Goal: Task Accomplishment & Management: Manage account settings

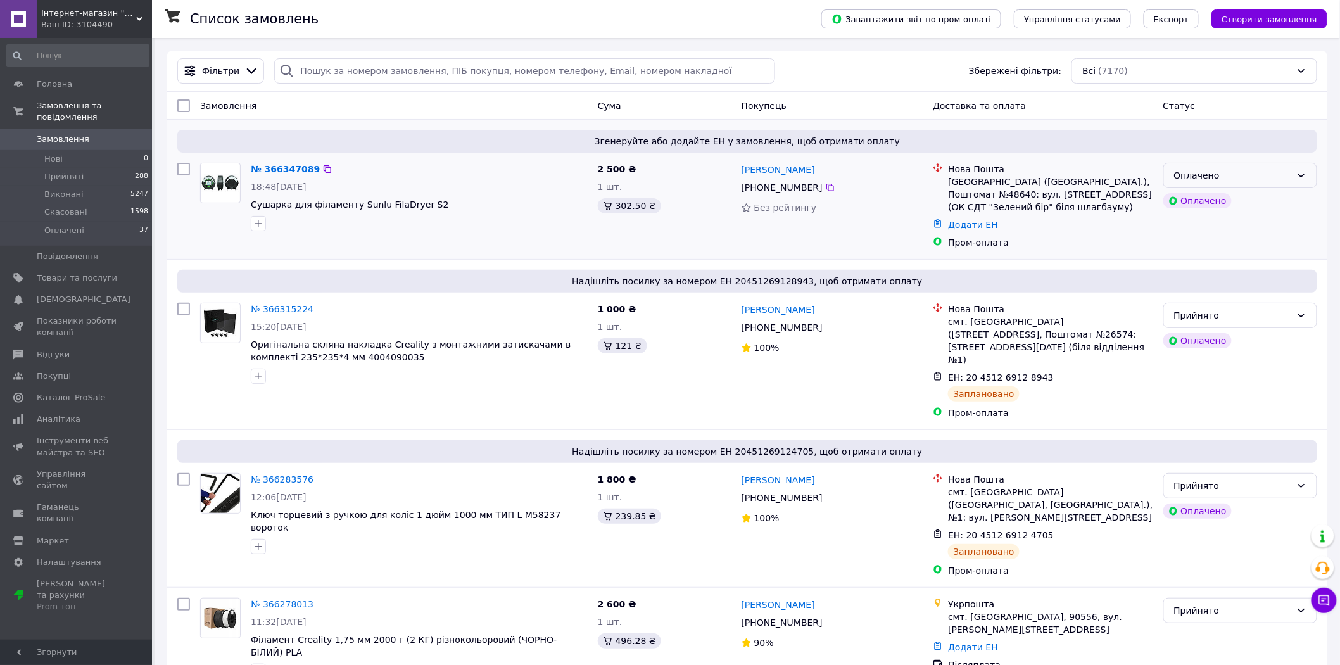
click at [1229, 175] on div "Оплачено" at bounding box center [1232, 175] width 117 height 14
click at [1220, 199] on li "Прийнято" at bounding box center [1240, 203] width 153 height 23
drag, startPoint x: 415, startPoint y: 201, endPoint x: 251, endPoint y: 203, distance: 164.0
click at [251, 203] on span "Сушарка для філаменту Sunlu FilaDryer S2" at bounding box center [419, 204] width 337 height 13
copy span "Сушарка для філаменту Sunlu FilaDryer S2"
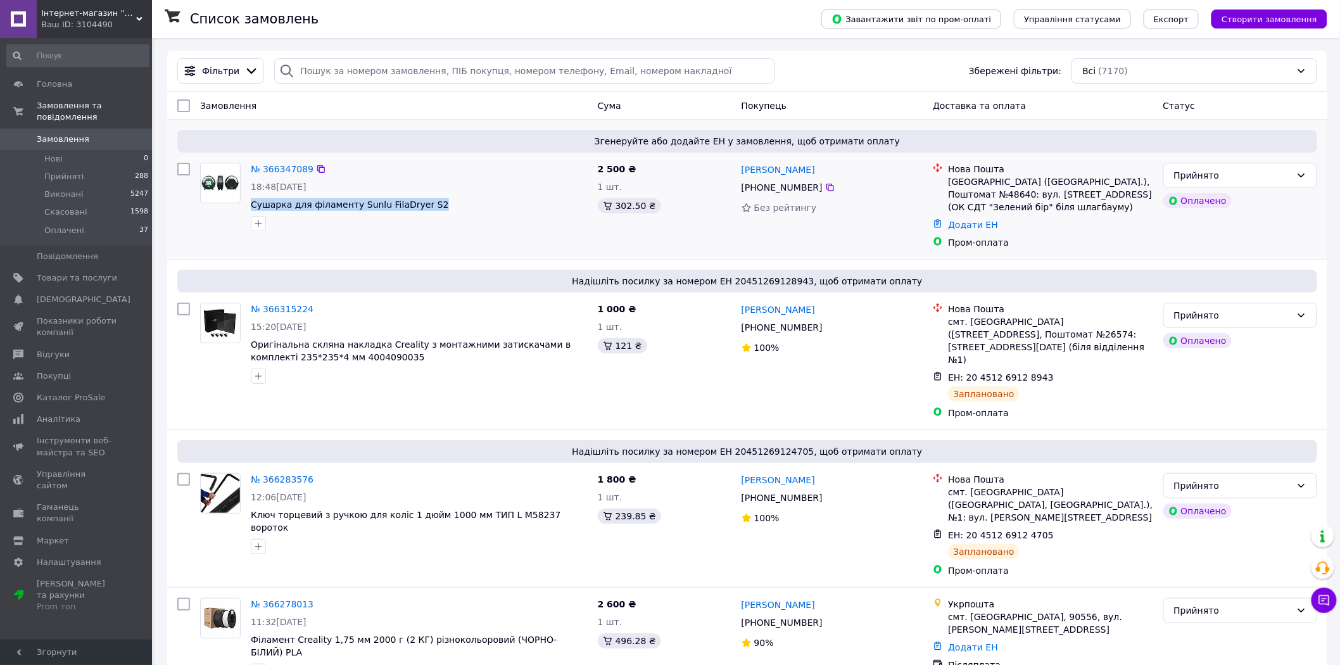
drag, startPoint x: 814, startPoint y: 189, endPoint x: 738, endPoint y: 174, distance: 76.8
click at [738, 174] on div "Іван Новицький +380 93 123 24 23 Без рейтингу" at bounding box center [832, 206] width 192 height 96
copy div "Іван Новицький +380 93 123 24 23"
click at [293, 173] on link "№ 366347089" at bounding box center [282, 169] width 63 height 10
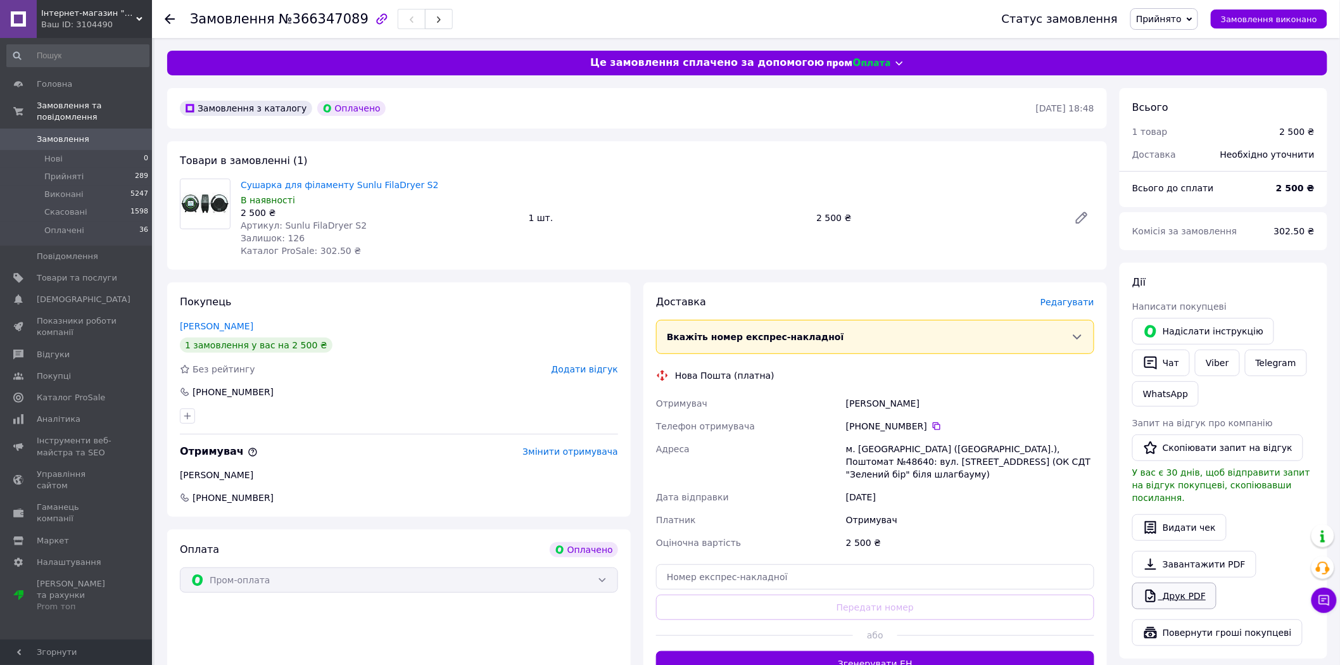
click at [1175, 590] on link "Друк PDF" at bounding box center [1174, 596] width 84 height 27
click at [1166, 394] on link "WhatsApp" at bounding box center [1165, 393] width 66 height 25
click at [96, 134] on span "Замовлення" at bounding box center [77, 139] width 80 height 11
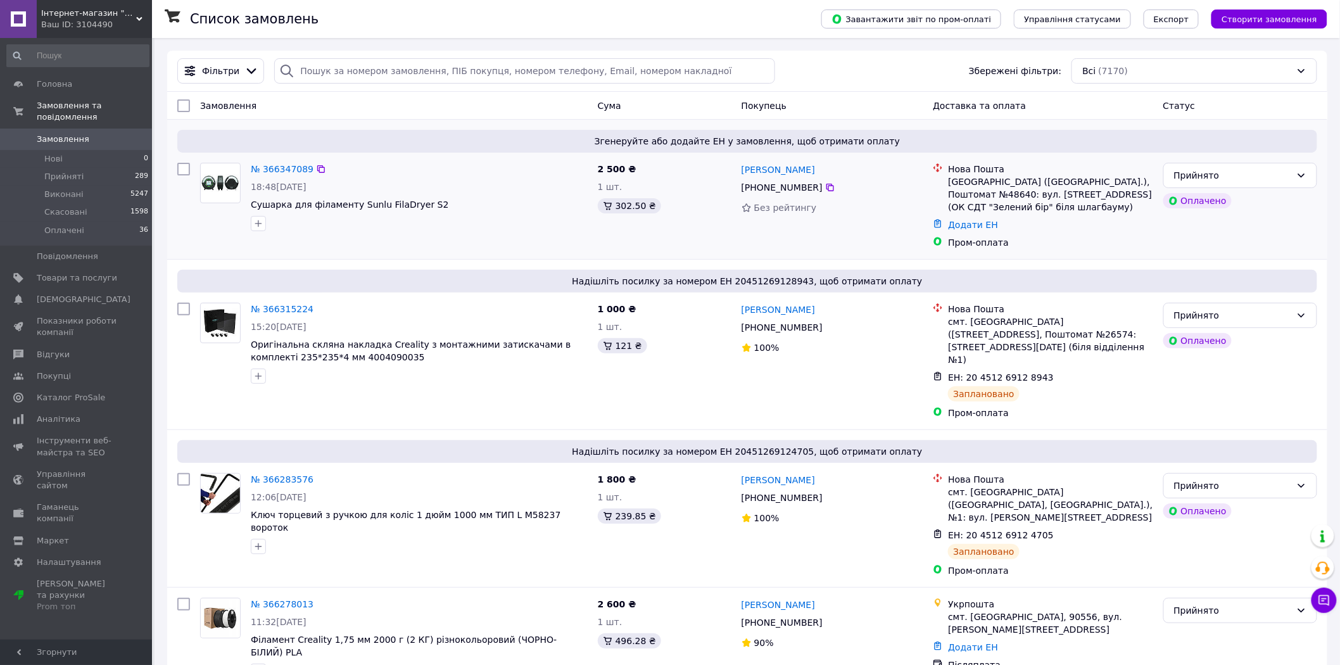
drag, startPoint x: 813, startPoint y: 187, endPoint x: 737, endPoint y: 169, distance: 78.2
click at [737, 169] on div "Іван Новицький +380 93 123 24 23 Без рейтингу" at bounding box center [832, 206] width 192 height 96
copy div "Іван Новицький +380 93 123 24 23"
click at [1096, 180] on div "Київ (Київська обл.), Поштомат №48640: вул. Дніпроводська, 97 (ОК СДТ "Зелений …" at bounding box center [1050, 194] width 205 height 38
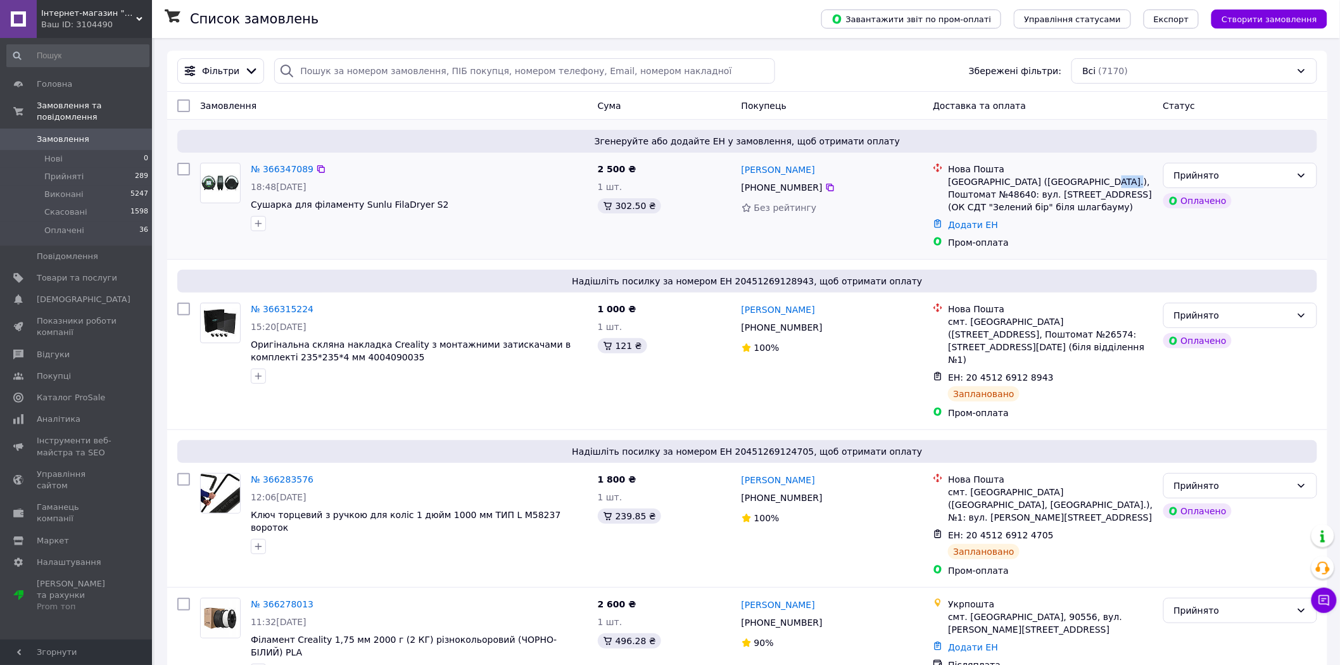
copy div "48640"
click at [966, 223] on link "Додати ЕН" at bounding box center [973, 225] width 50 height 10
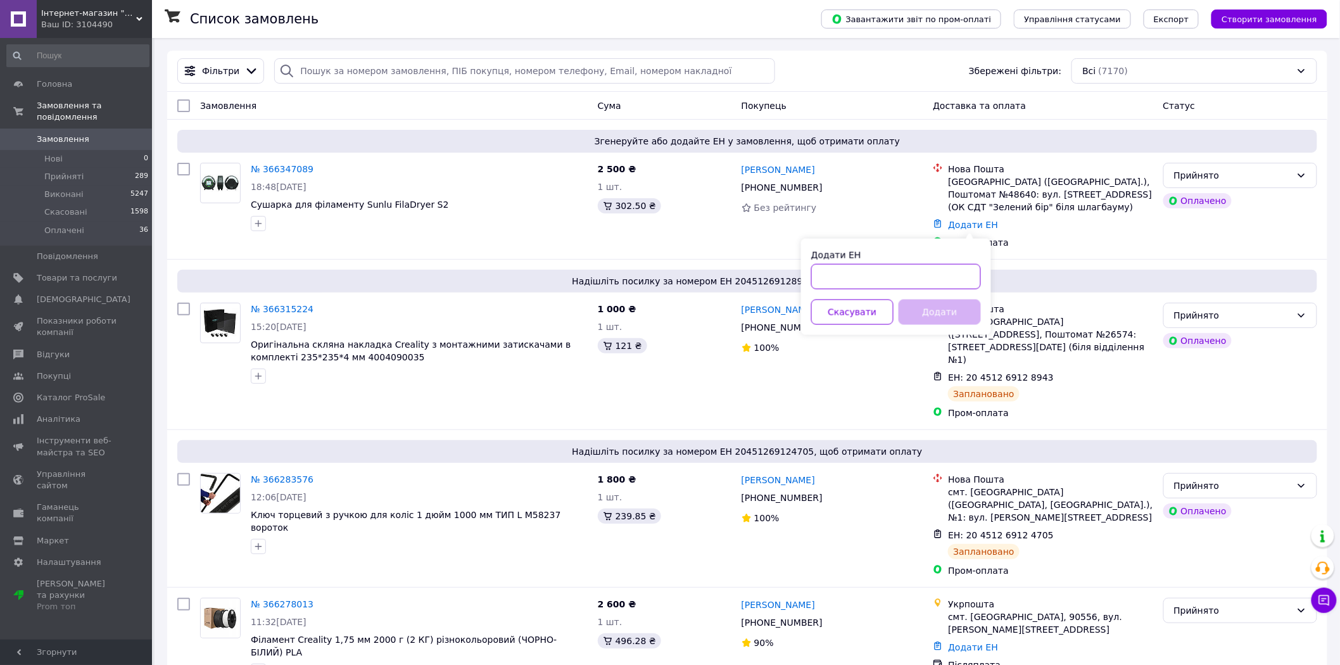
click at [916, 270] on input "Додати ЕН" at bounding box center [896, 276] width 170 height 25
paste input "20451269245296"
type input "20451269245296"
click at [940, 312] on button "Додати" at bounding box center [940, 312] width 82 height 25
click at [956, 319] on button "Додати" at bounding box center [940, 312] width 82 height 25
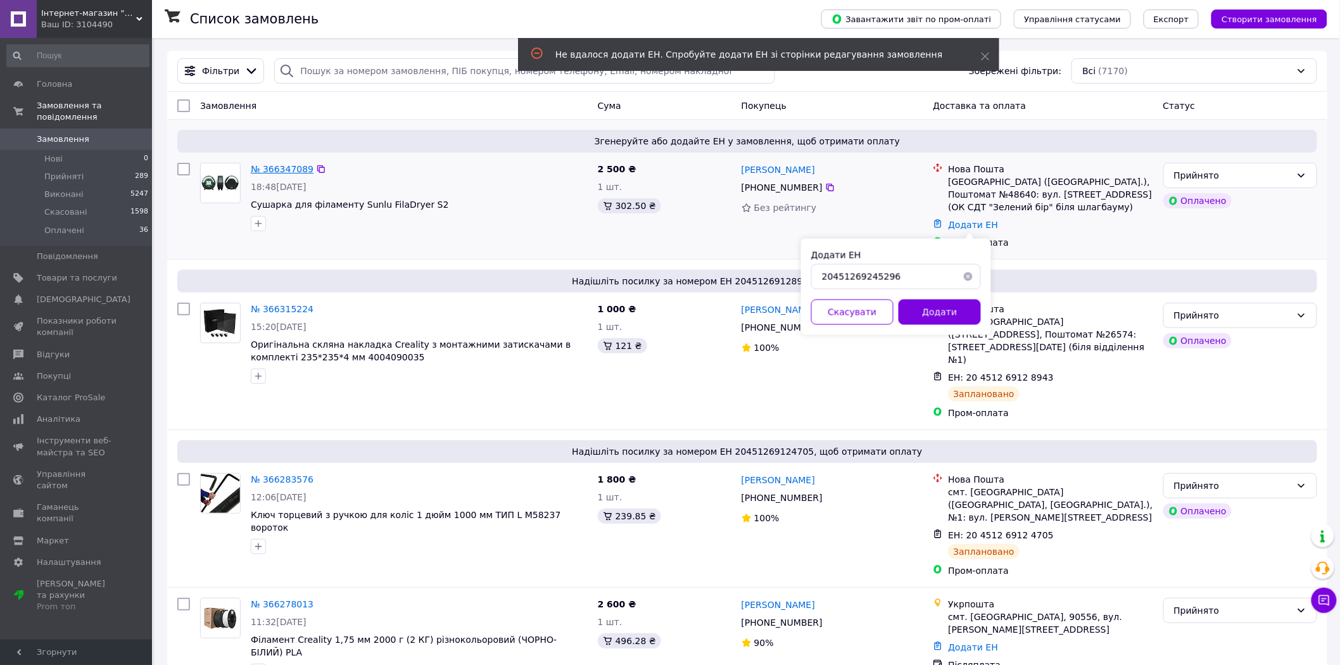
click at [286, 168] on link "№ 366347089" at bounding box center [282, 169] width 63 height 10
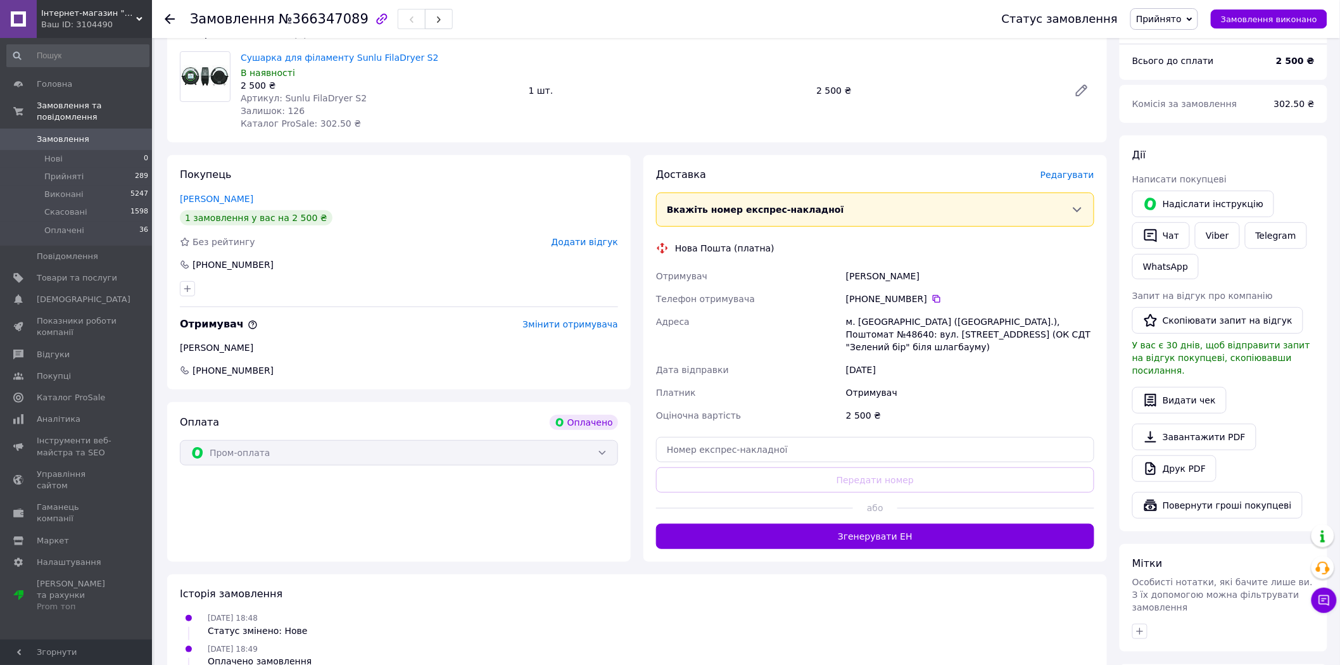
scroll to position [141, 0]
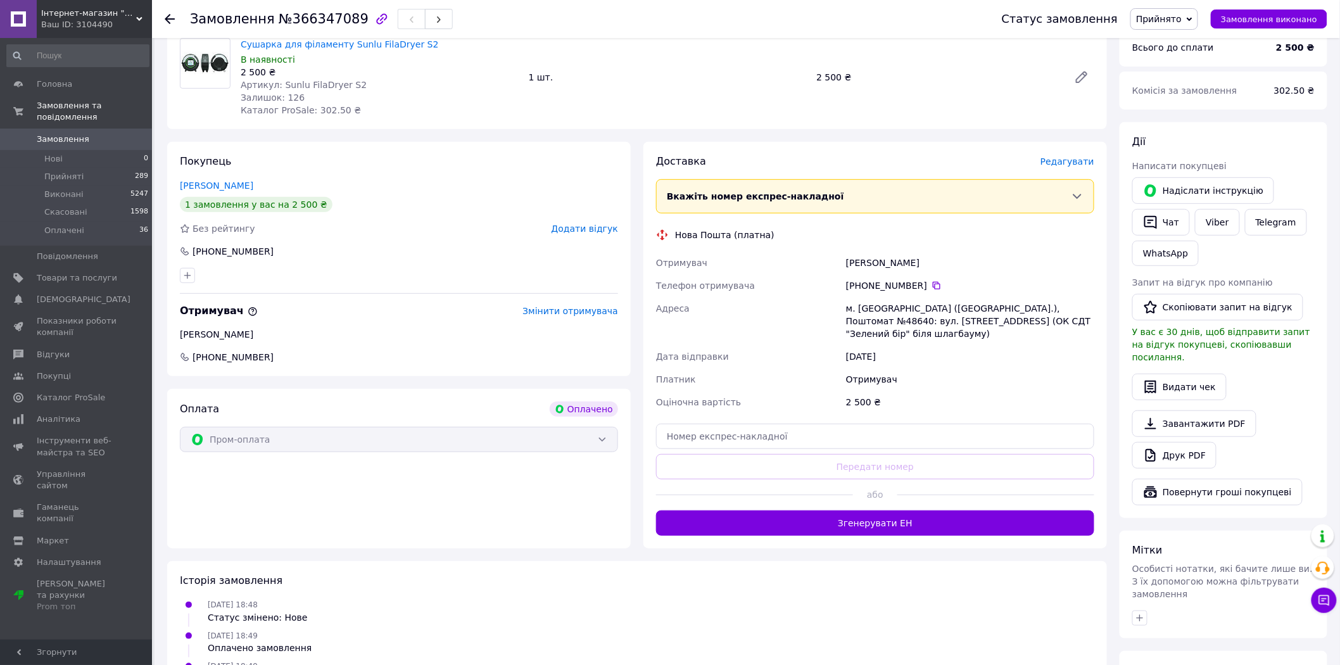
drag, startPoint x: 918, startPoint y: 282, endPoint x: 847, endPoint y: 263, distance: 74.2
click at [847, 263] on div "Отримувач Більдіна Олександра Телефон отримувача +380 93 123 24 24   Адреса м. …" at bounding box center [875, 332] width 443 height 162
copy div "Більдіна Олександра Телефон отримувача +380 93 123 24 24"
click at [992, 307] on div "м. Київ (Київська обл.), Поштомат №48640: вул. Дніпроводська, 97 (ОК СДТ "Зелен…" at bounding box center [970, 321] width 253 height 48
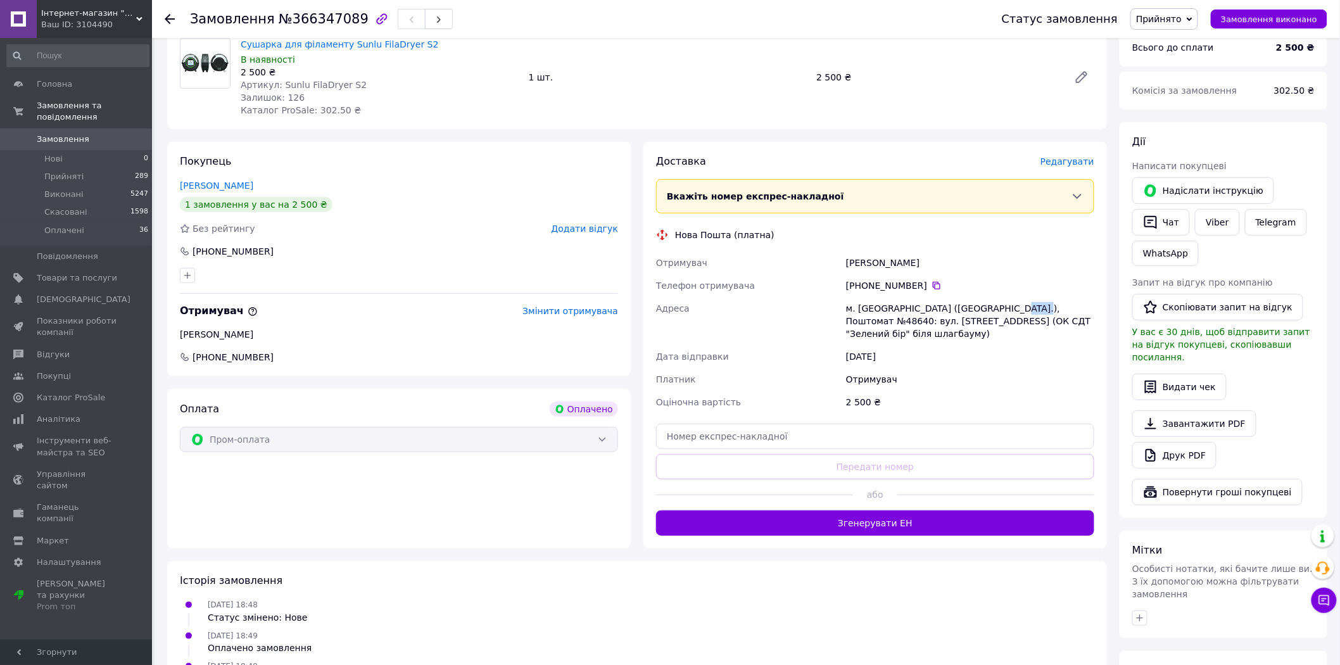
copy div "48640"
click at [888, 429] on input "text" at bounding box center [875, 436] width 438 height 25
paste input "20451269245296"
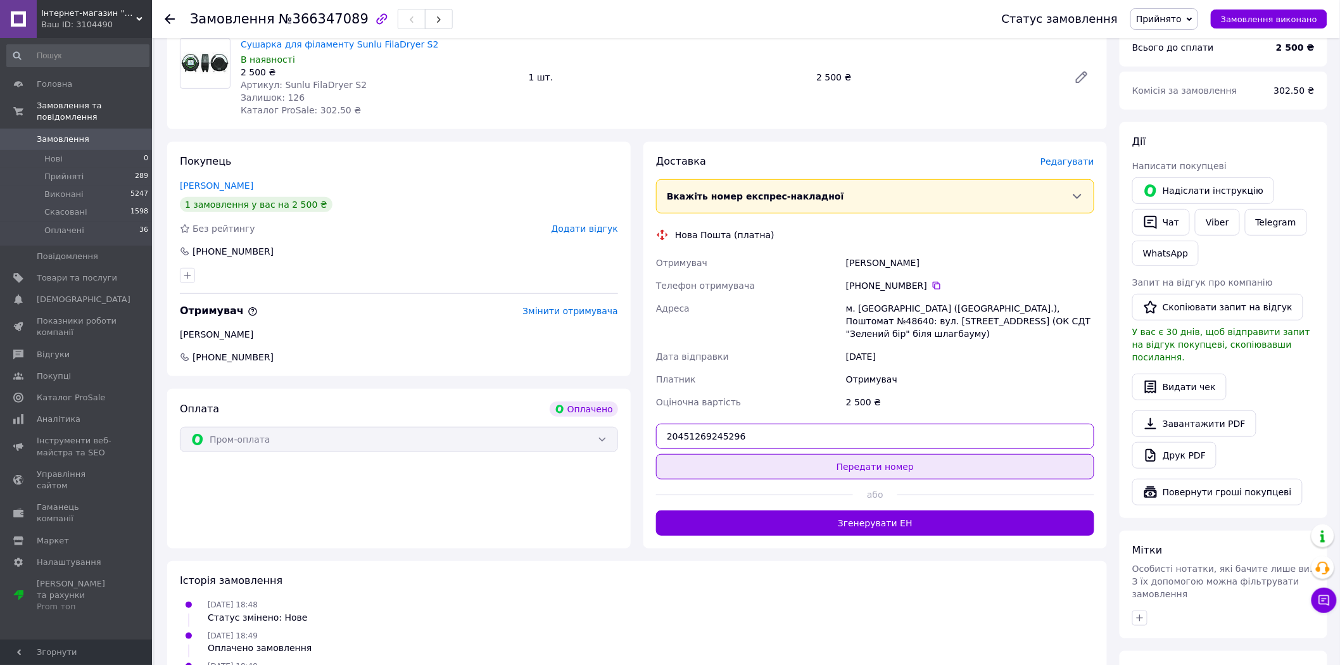
type input "20451269245296"
click at [901, 454] on button "Передати номер" at bounding box center [875, 466] width 438 height 25
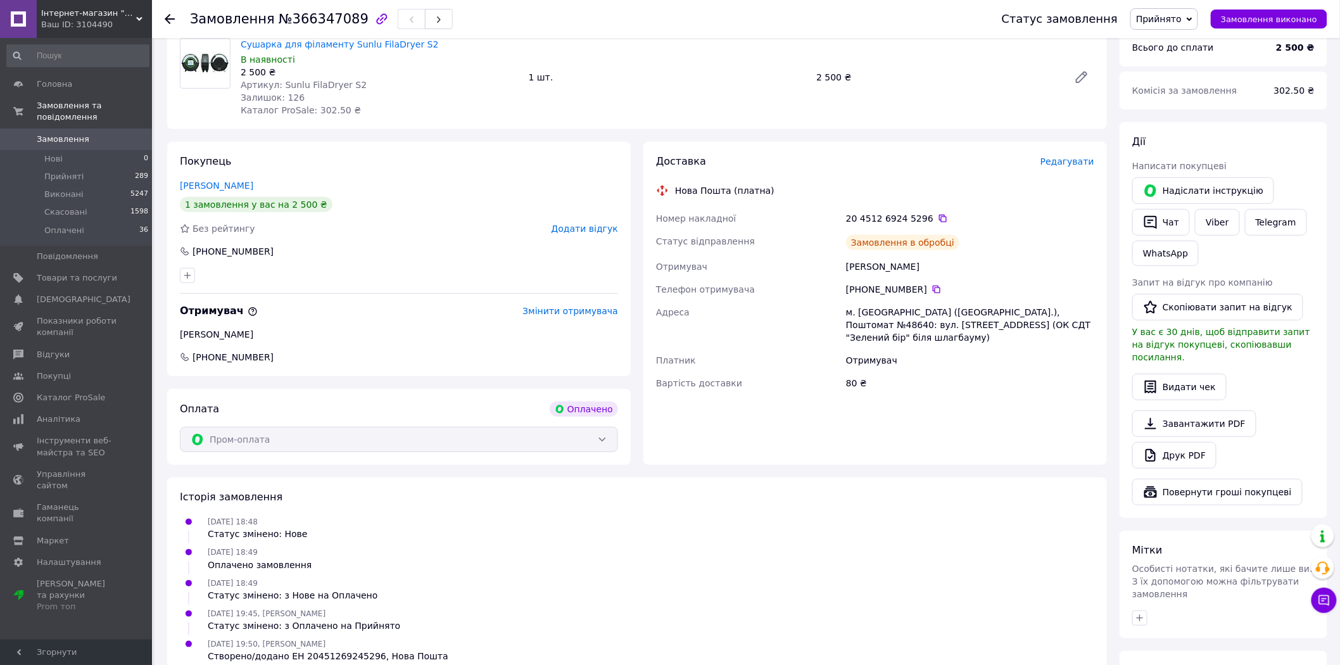
click at [74, 134] on span "Замовлення" at bounding box center [63, 139] width 53 height 11
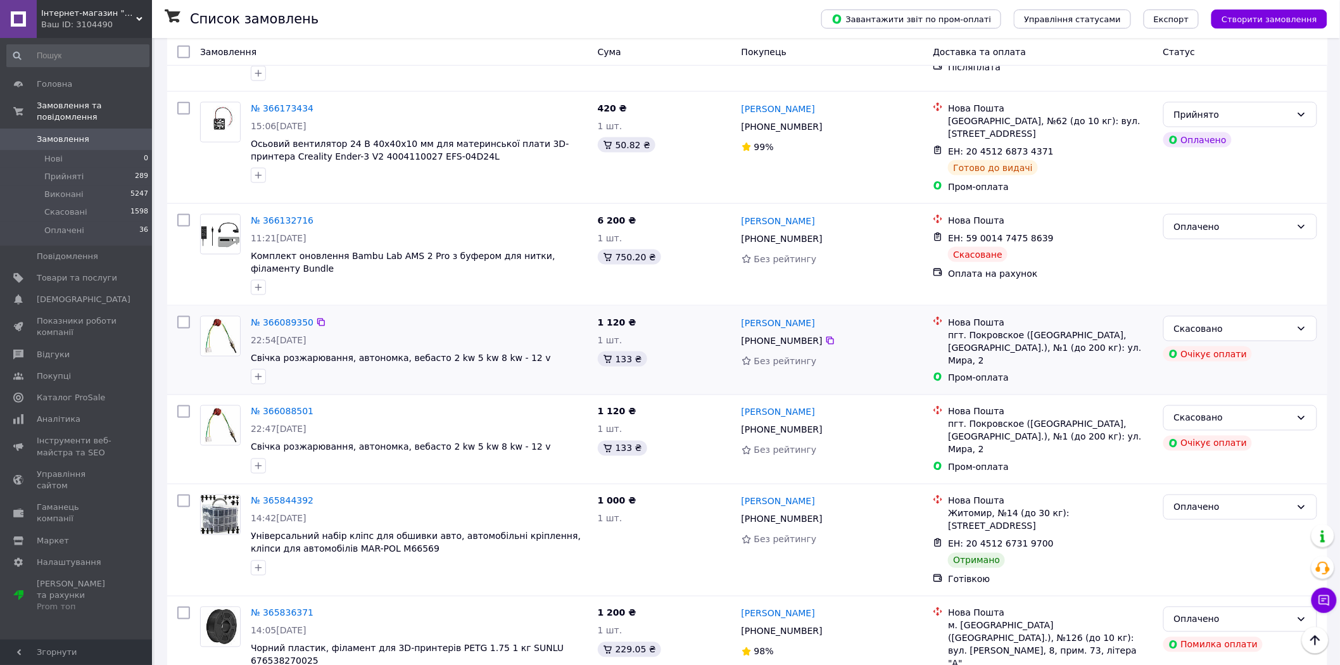
scroll to position [633, 0]
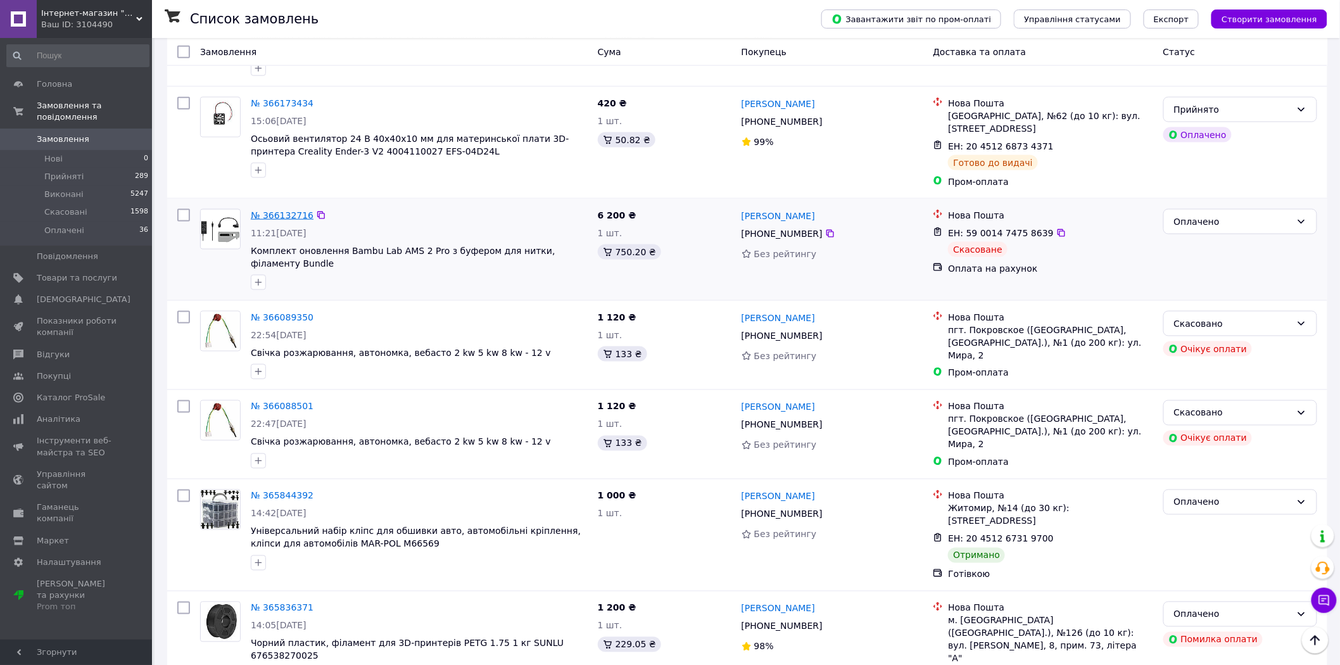
click at [289, 210] on link "№ 366132716" at bounding box center [282, 215] width 63 height 10
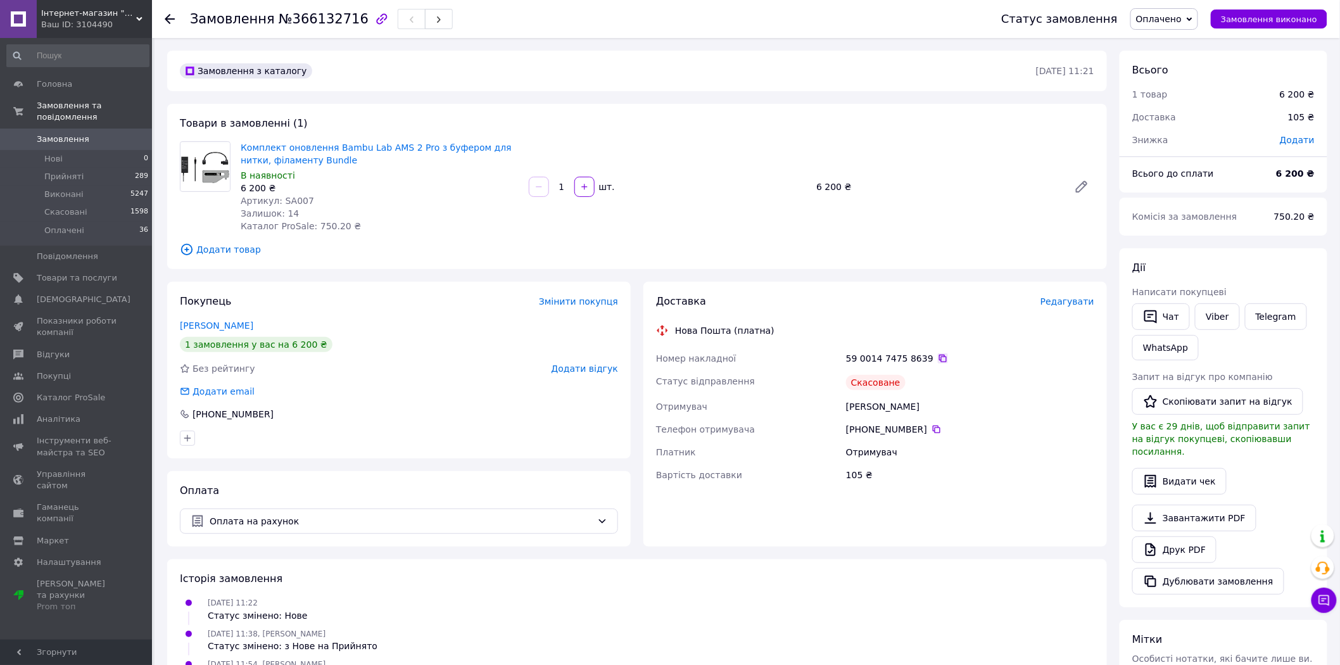
click at [939, 357] on icon at bounding box center [943, 359] width 8 height 8
click at [1072, 303] on span "Редагувати" at bounding box center [1067, 301] width 54 height 10
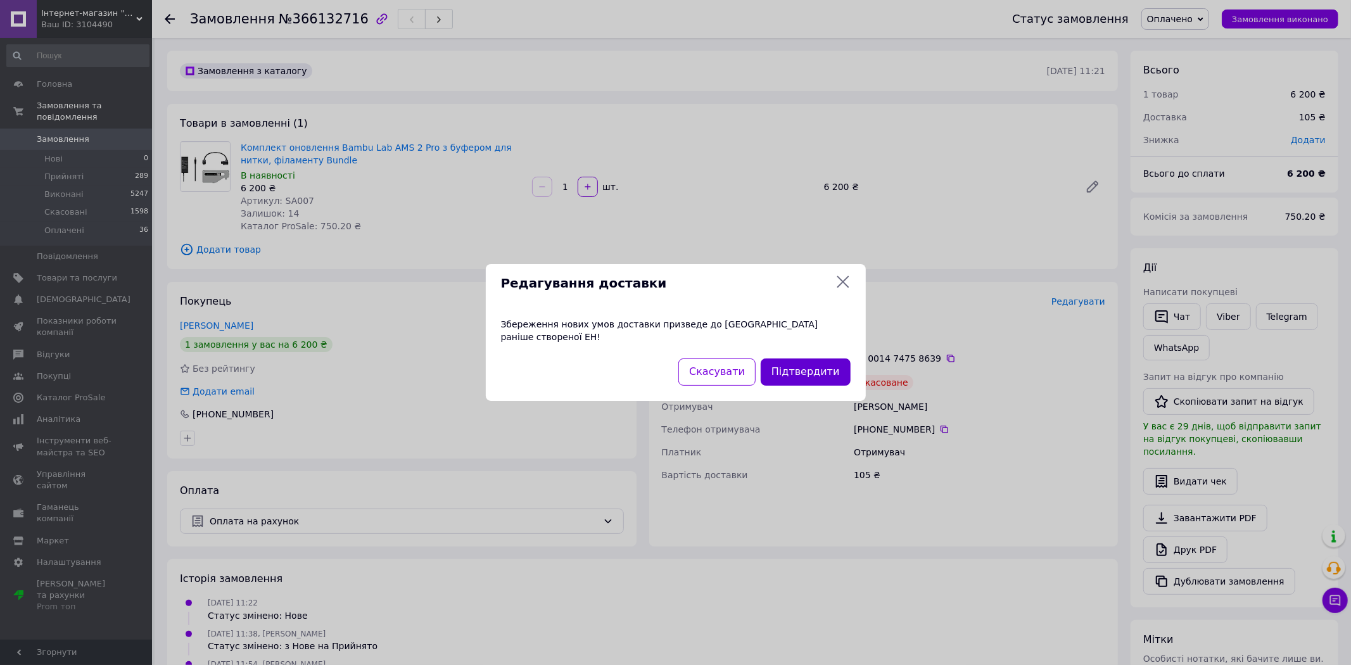
click at [821, 365] on button "Підтвердити" at bounding box center [805, 371] width 89 height 27
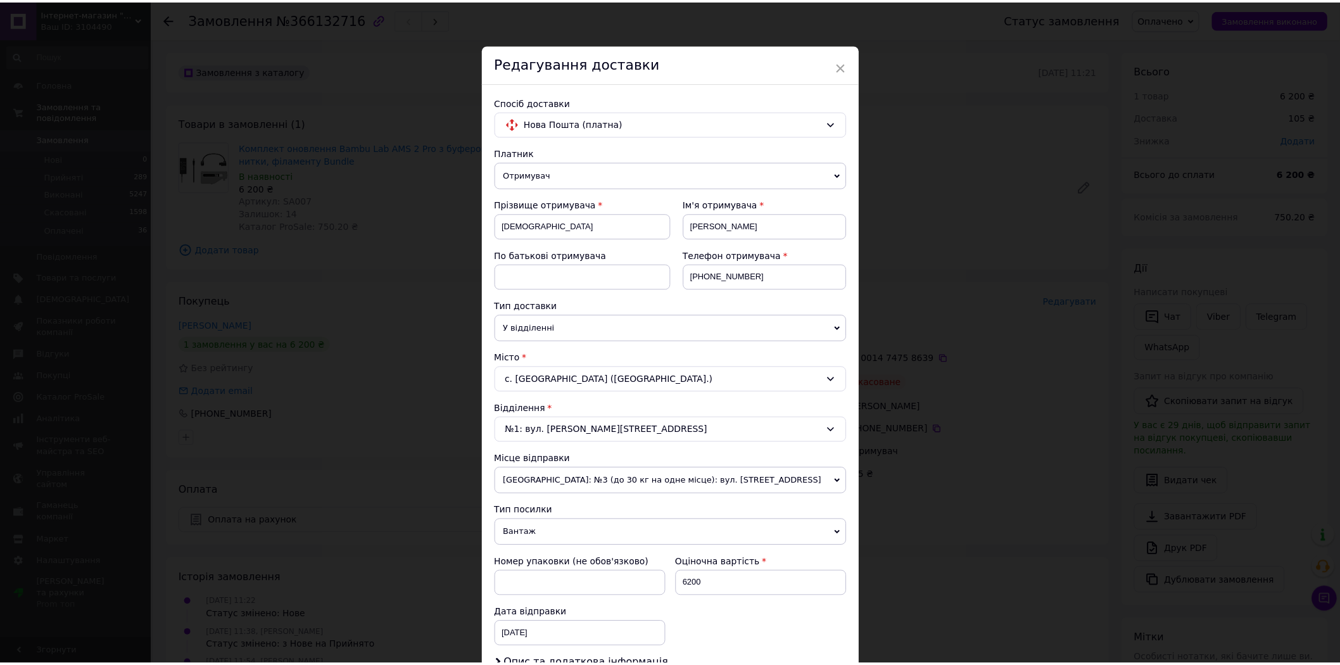
scroll to position [200, 0]
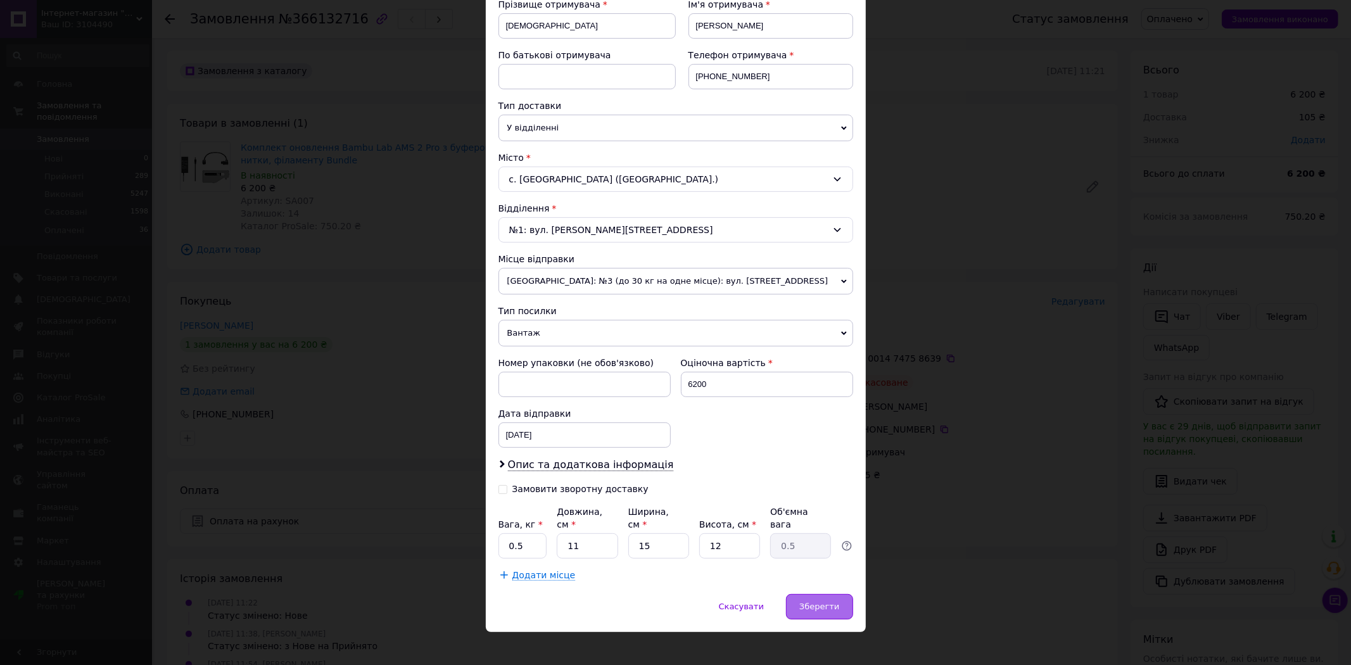
click at [814, 602] on span "Зберегти" at bounding box center [819, 606] width 40 height 9
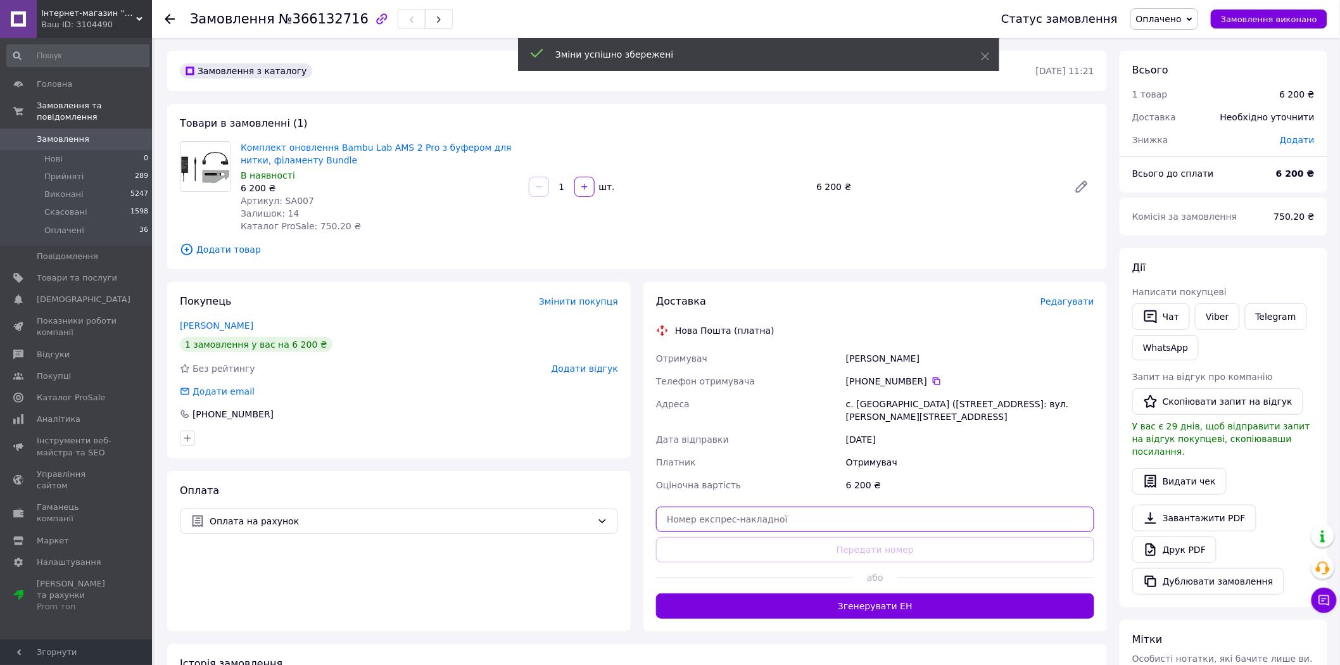
click at [875, 507] on input "text" at bounding box center [875, 519] width 438 height 25
paste input "20451268543926"
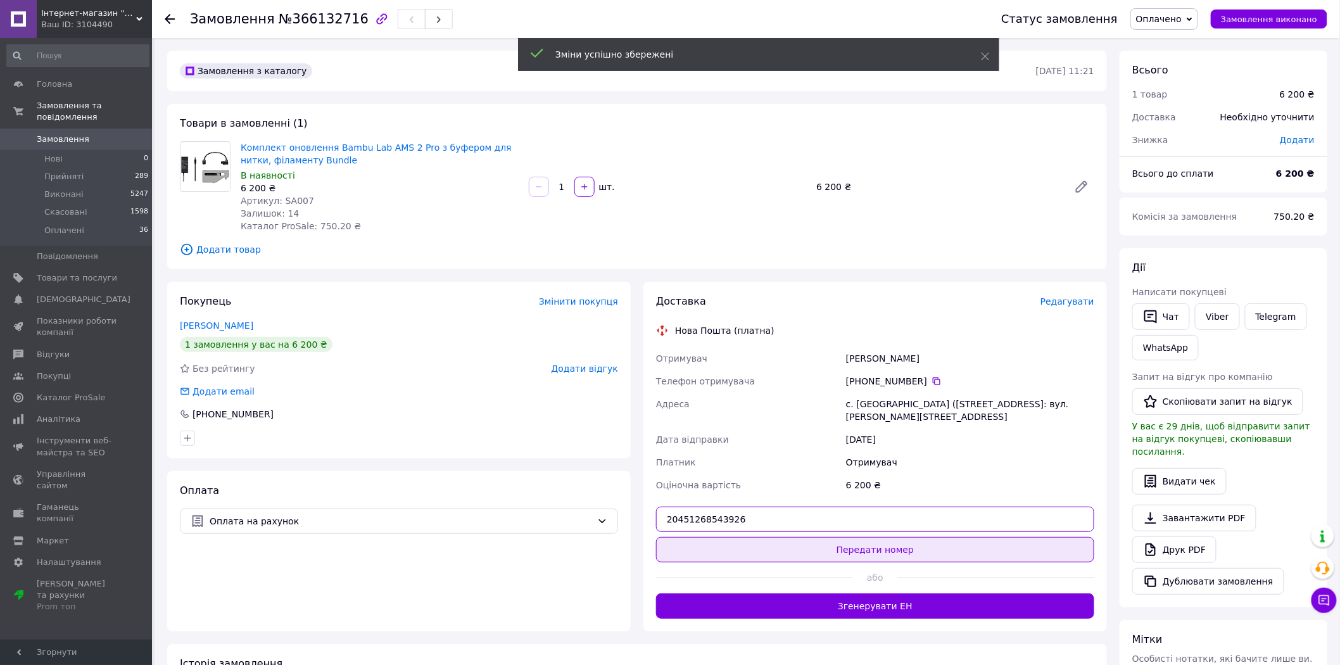
type input "20451268543926"
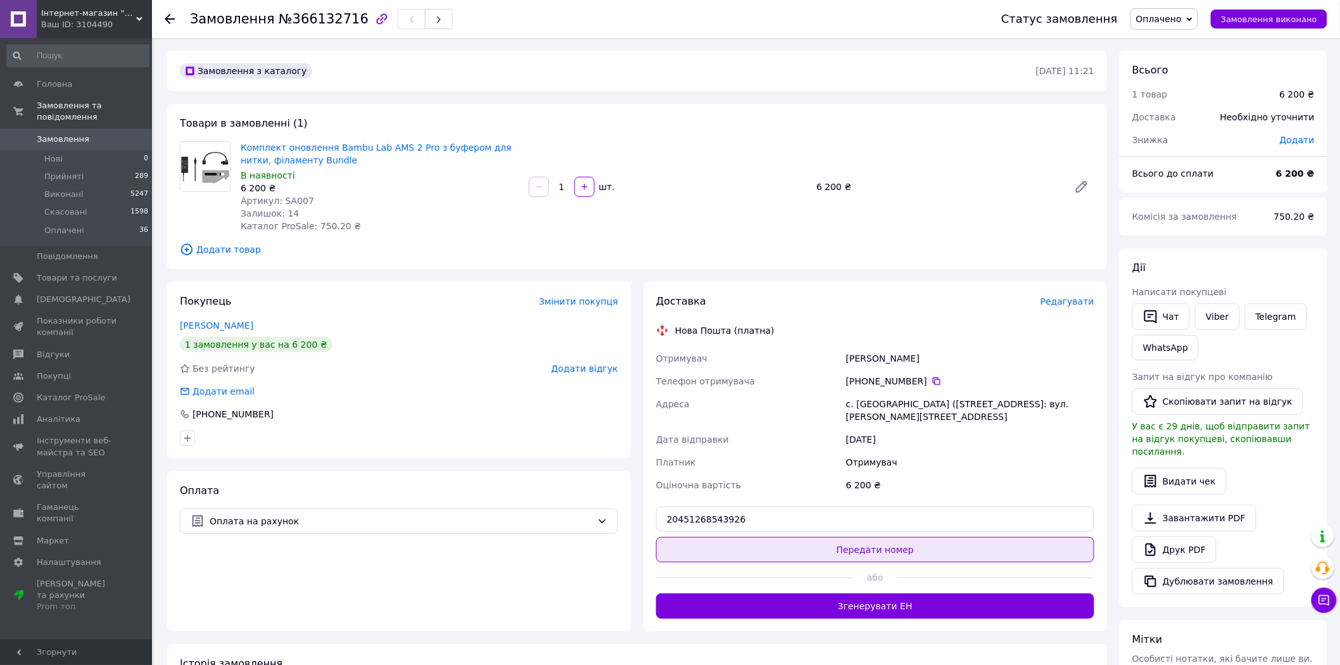
click at [891, 537] on button "Передати номер" at bounding box center [875, 549] width 438 height 25
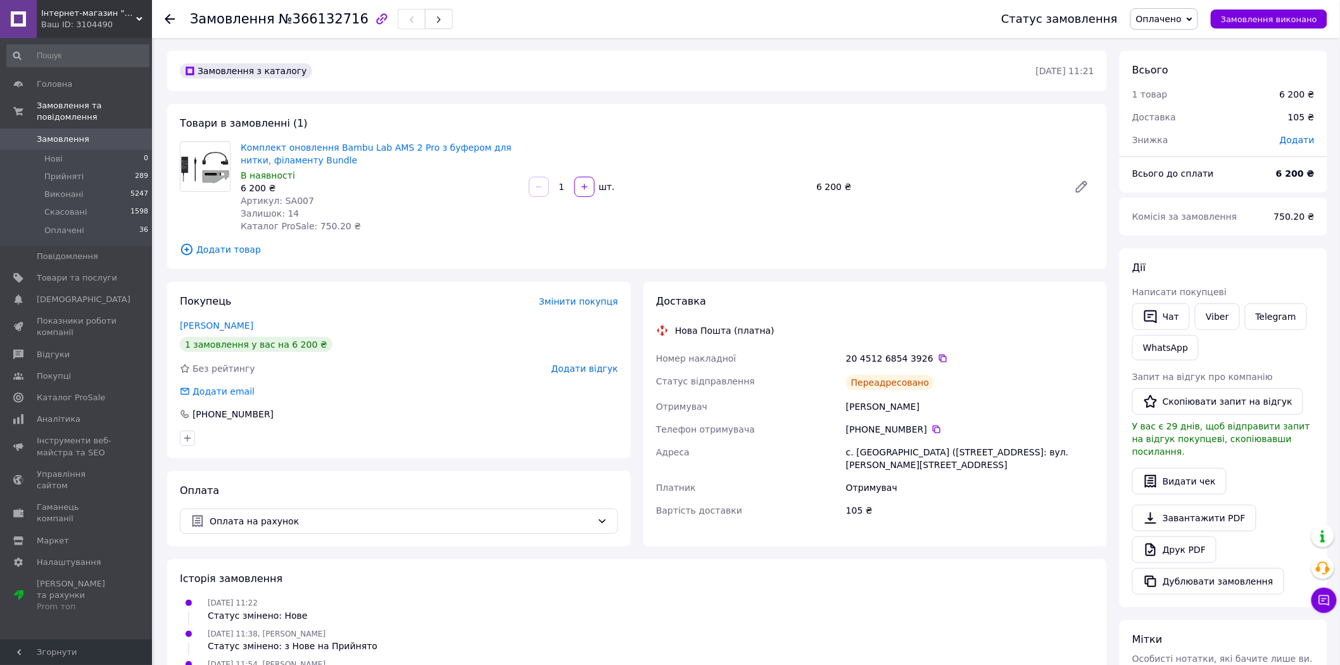
click at [77, 134] on span "Замовлення" at bounding box center [63, 139] width 53 height 11
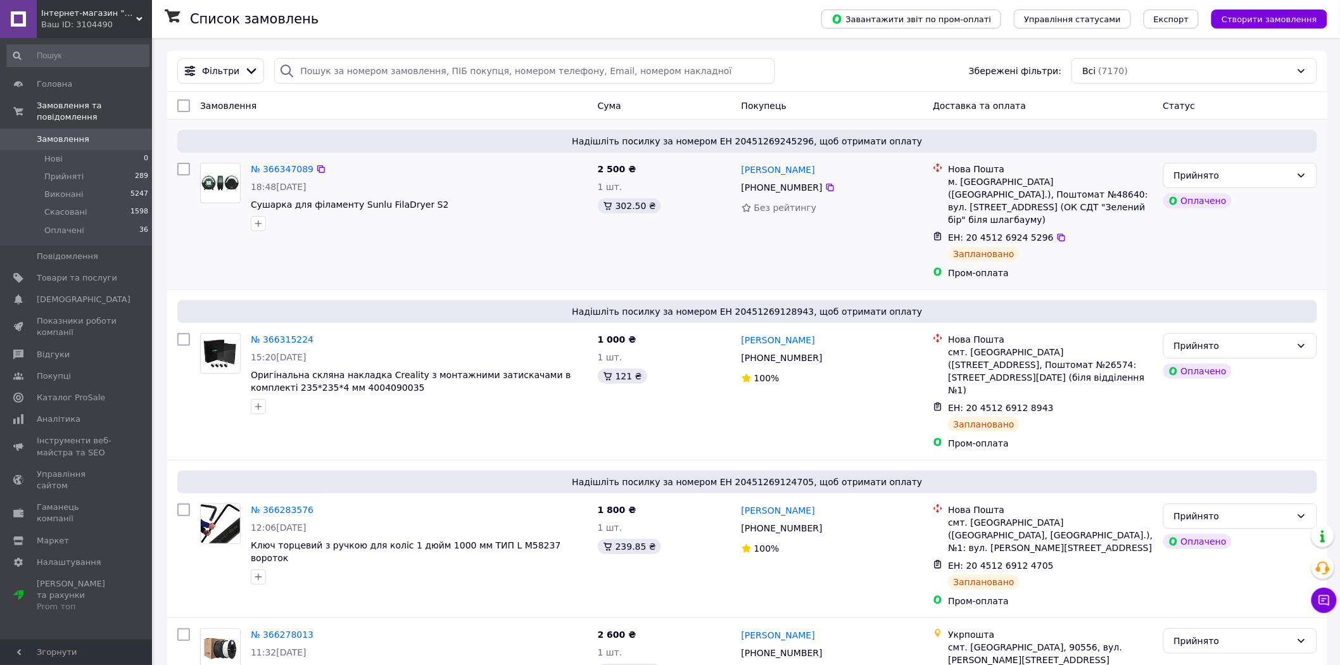
click at [1090, 231] on div "ЕН: 20 4512 6924 5296" at bounding box center [1050, 237] width 207 height 15
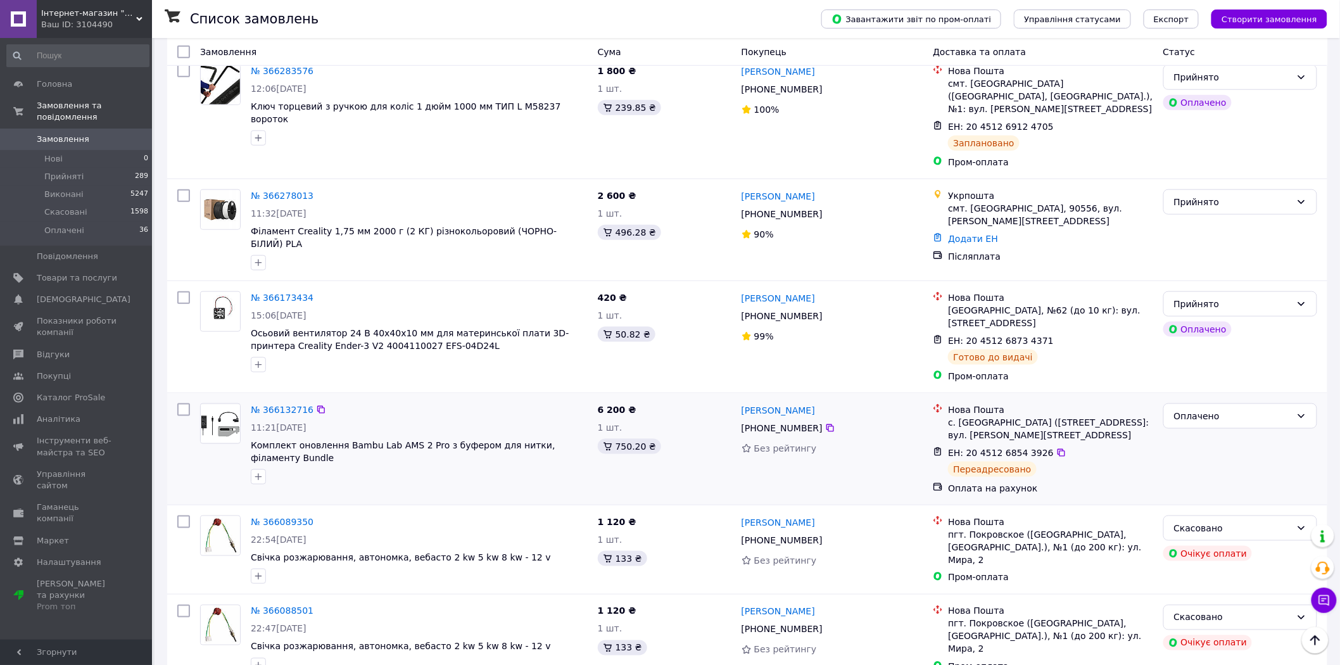
scroll to position [492, 0]
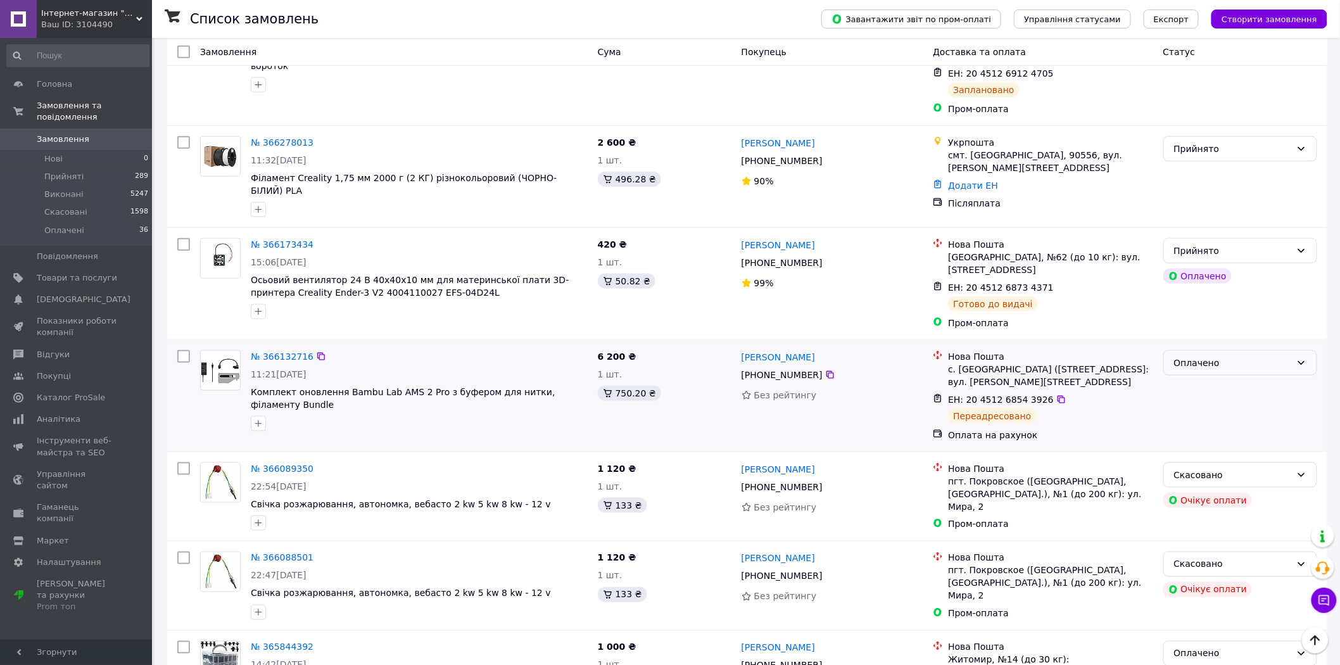
click at [1233, 356] on div "Оплачено" at bounding box center [1232, 363] width 117 height 14
click at [1227, 362] on li "Виконано" at bounding box center [1240, 362] width 153 height 23
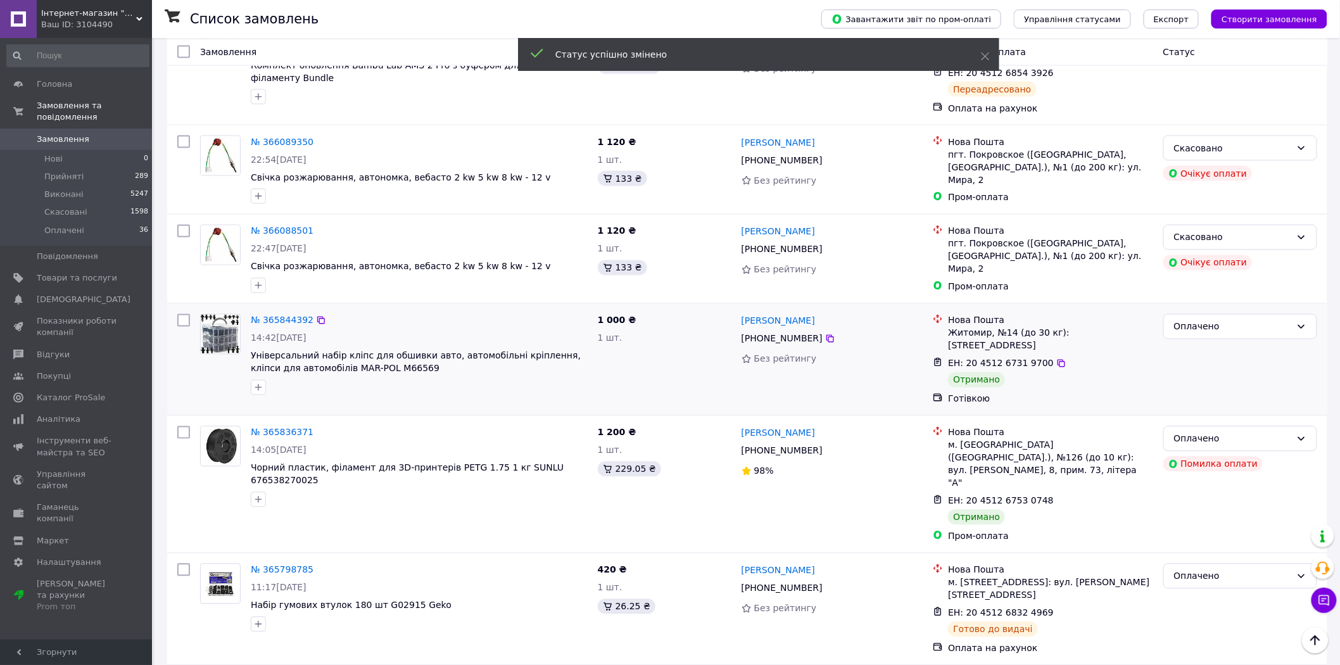
scroll to position [844, 0]
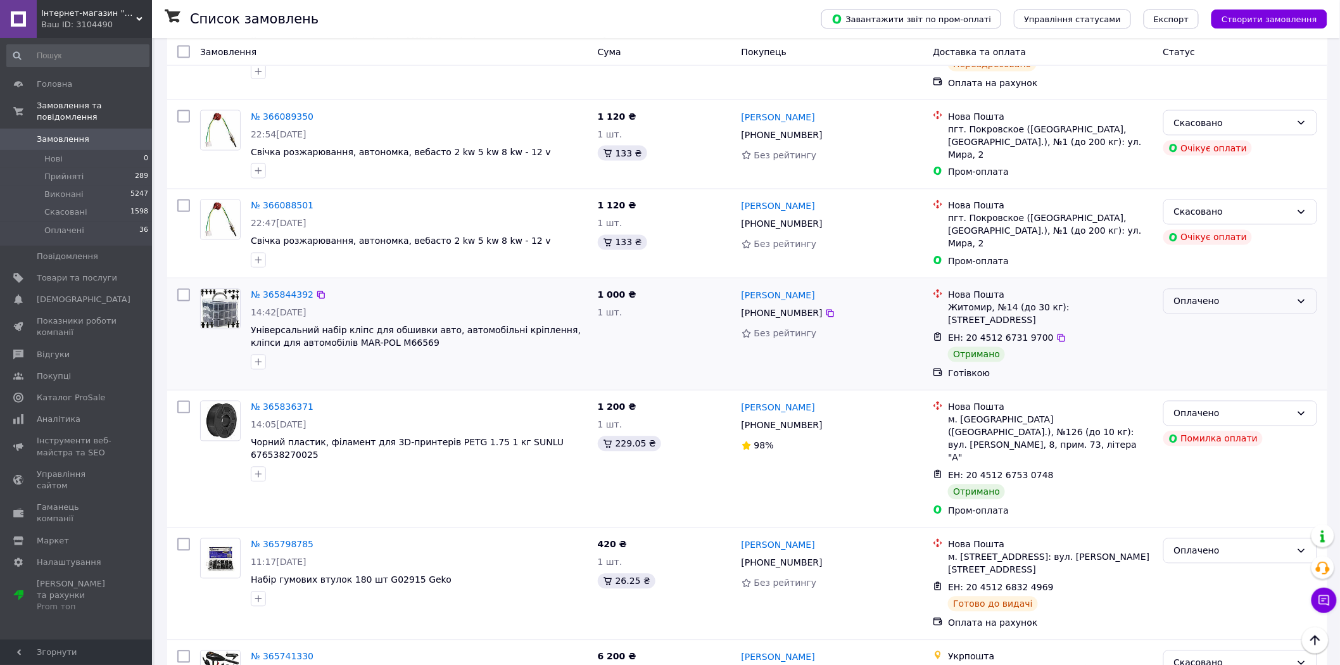
click at [1197, 294] on div "Оплачено" at bounding box center [1232, 301] width 117 height 14
click at [1214, 304] on li "Виконано" at bounding box center [1240, 302] width 153 height 23
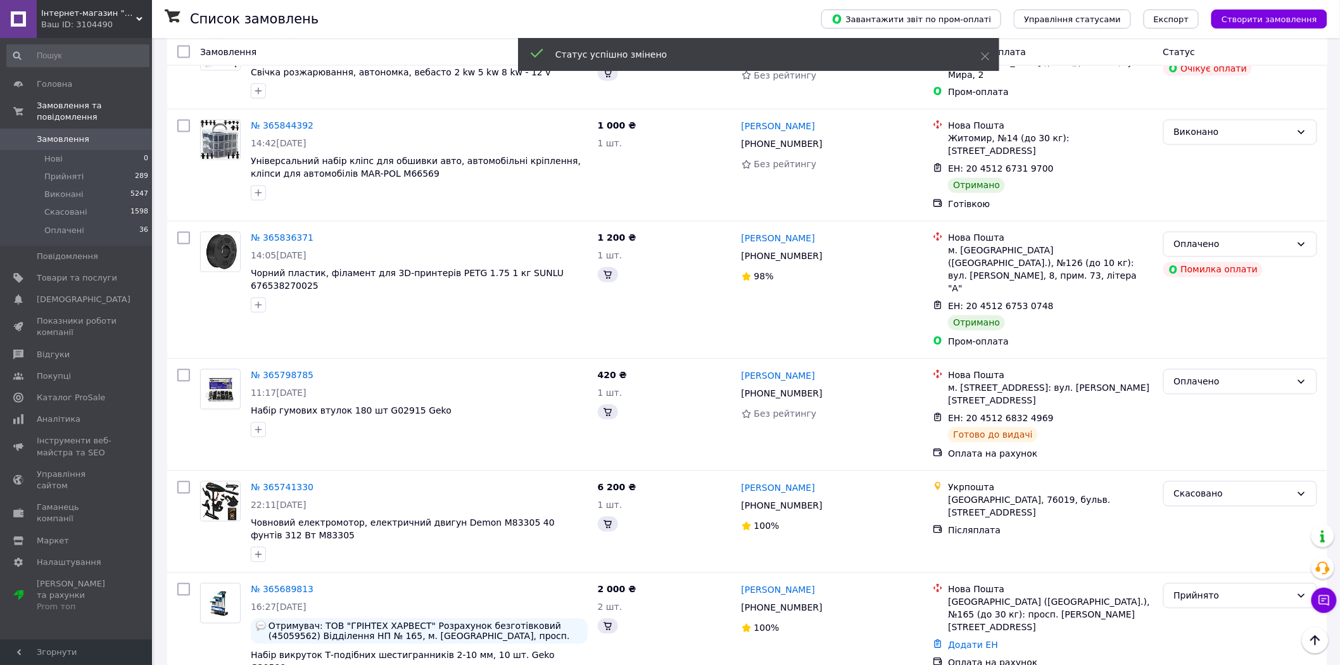
scroll to position [914, 0]
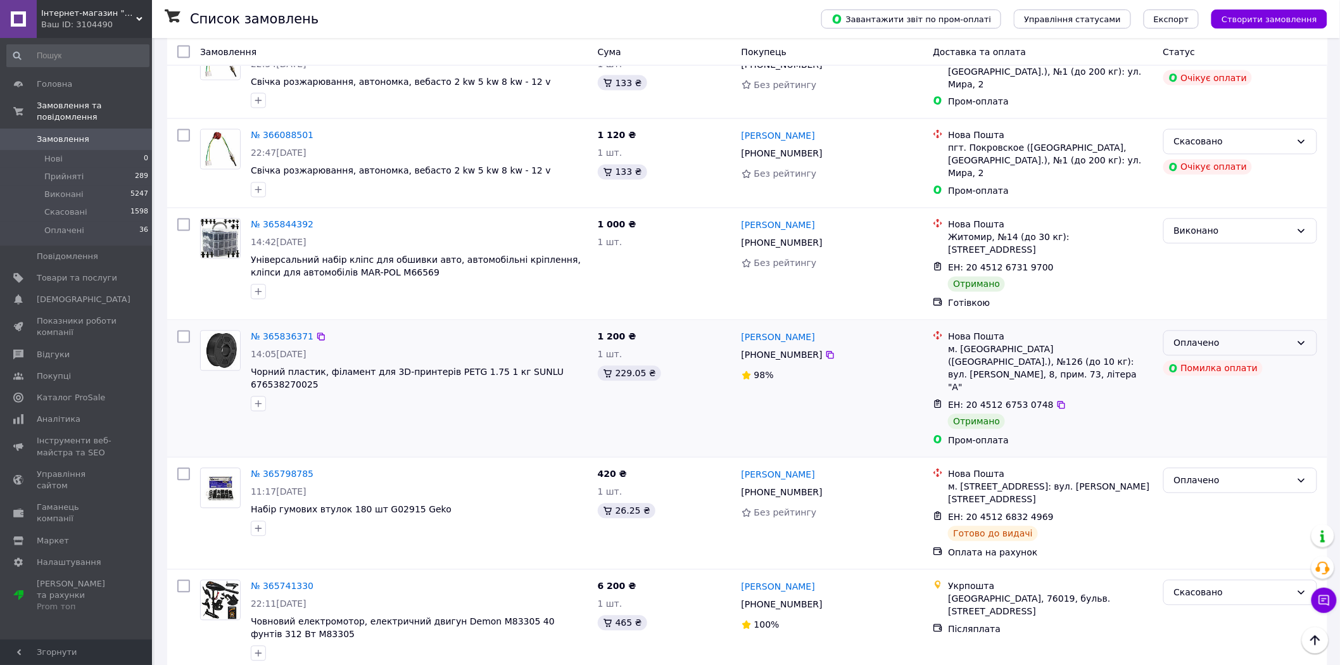
click at [1210, 336] on div "Оплачено" at bounding box center [1232, 343] width 117 height 14
click at [1218, 332] on li "Виконано" at bounding box center [1240, 333] width 153 height 23
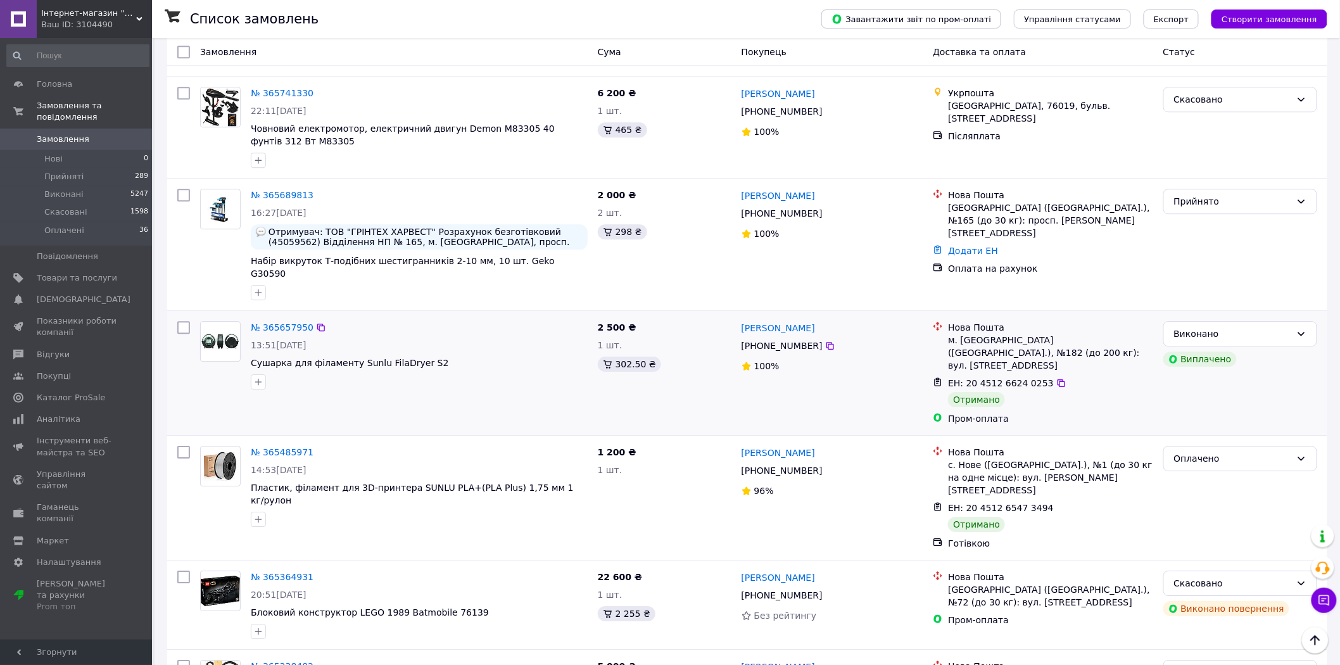
scroll to position [1478, 0]
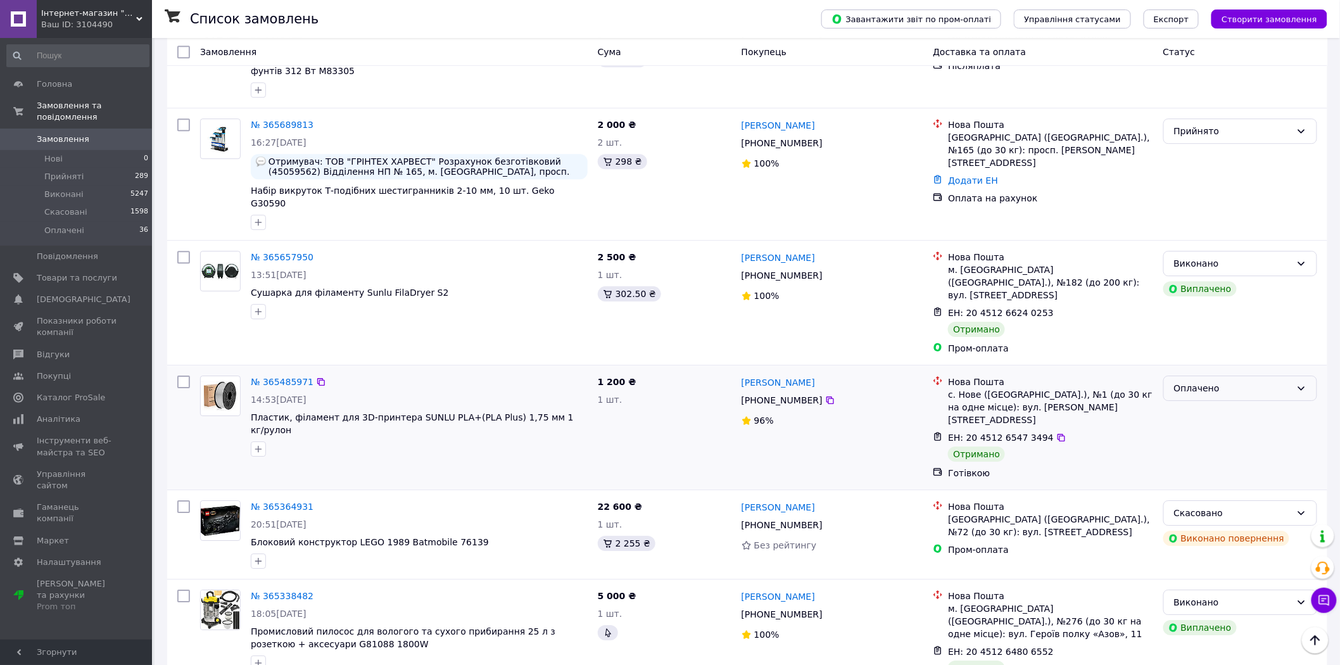
click at [1199, 376] on div "Оплачено" at bounding box center [1240, 388] width 154 height 25
click at [1213, 326] on li "Виконано" at bounding box center [1240, 328] width 153 height 23
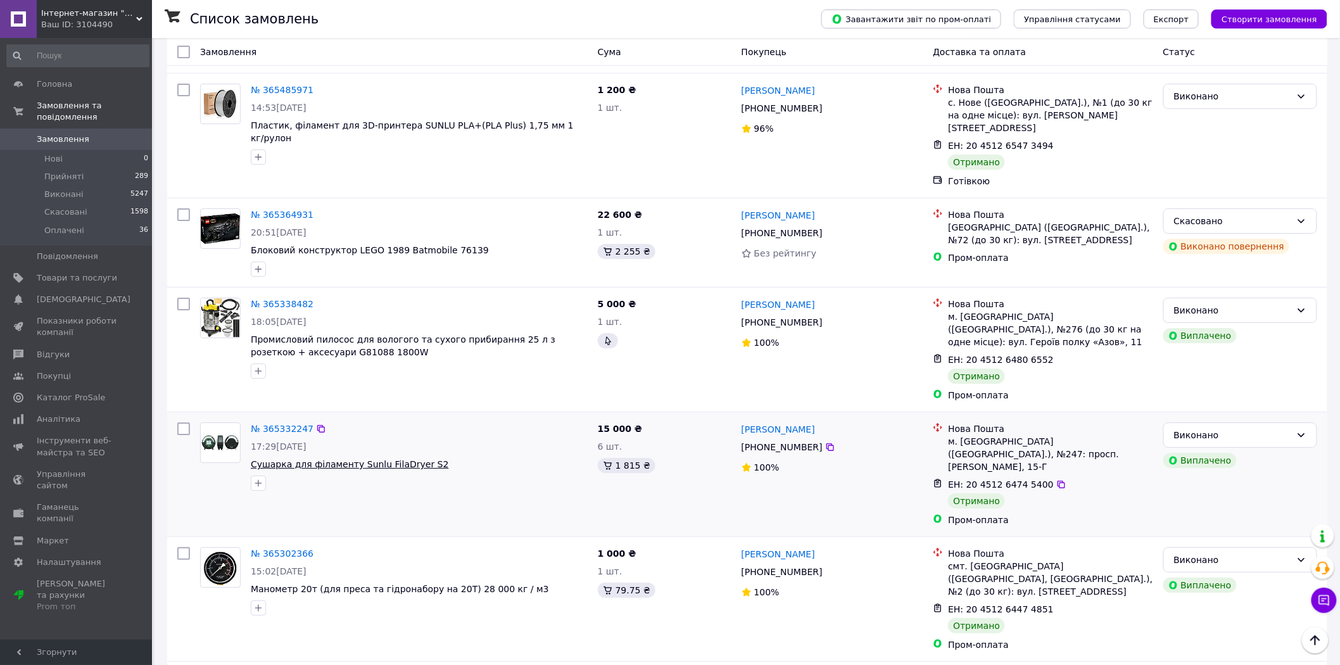
scroll to position [1773, 0]
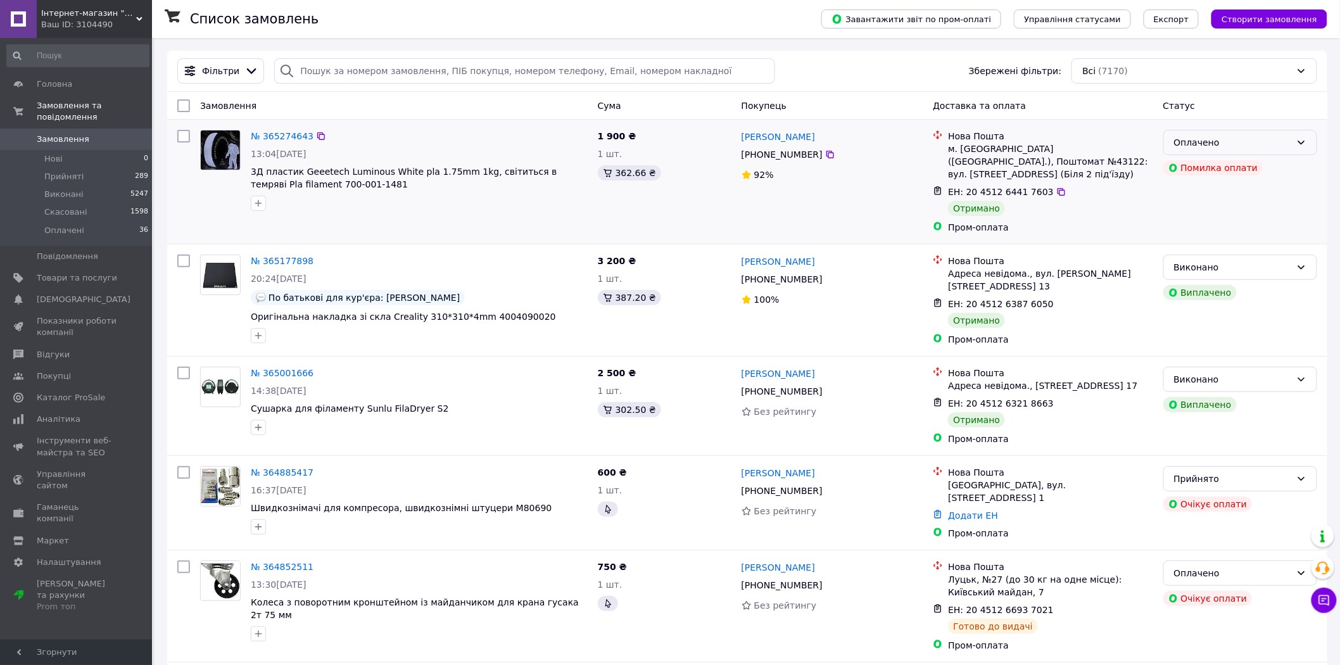
click at [1270, 149] on div "Оплачено" at bounding box center [1232, 143] width 117 height 14
click at [1229, 187] on li "Виконано" at bounding box center [1240, 193] width 153 height 23
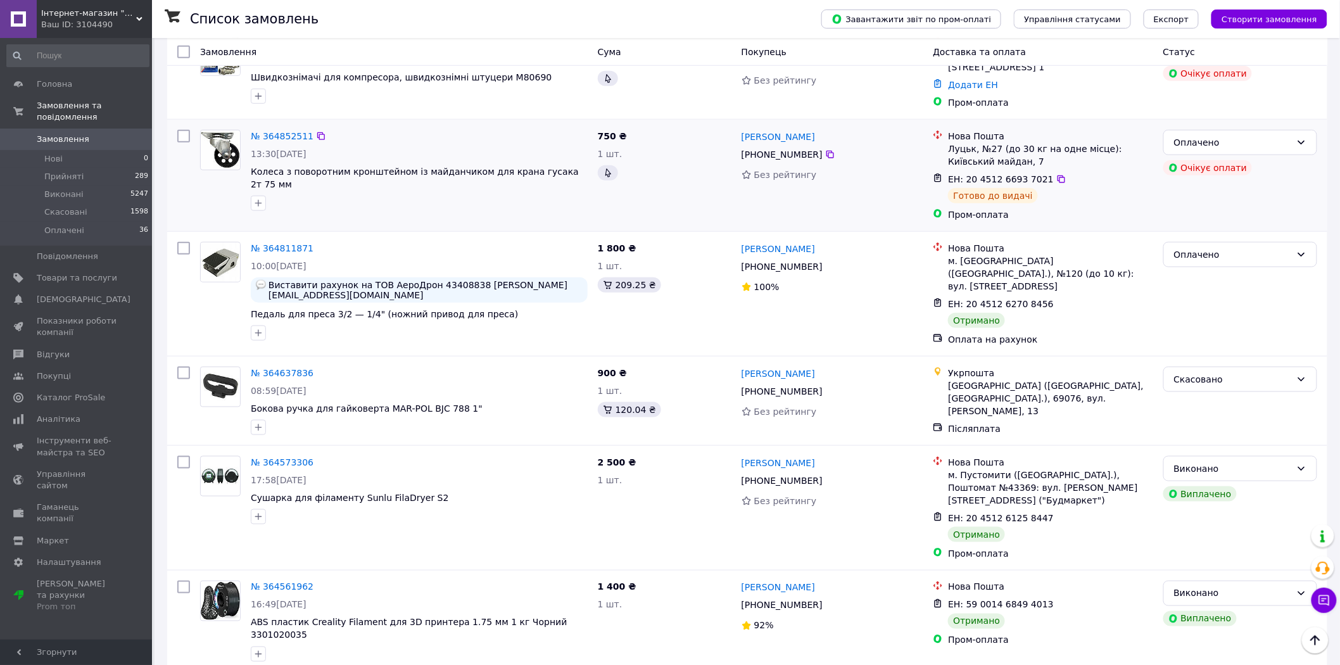
scroll to position [492, 0]
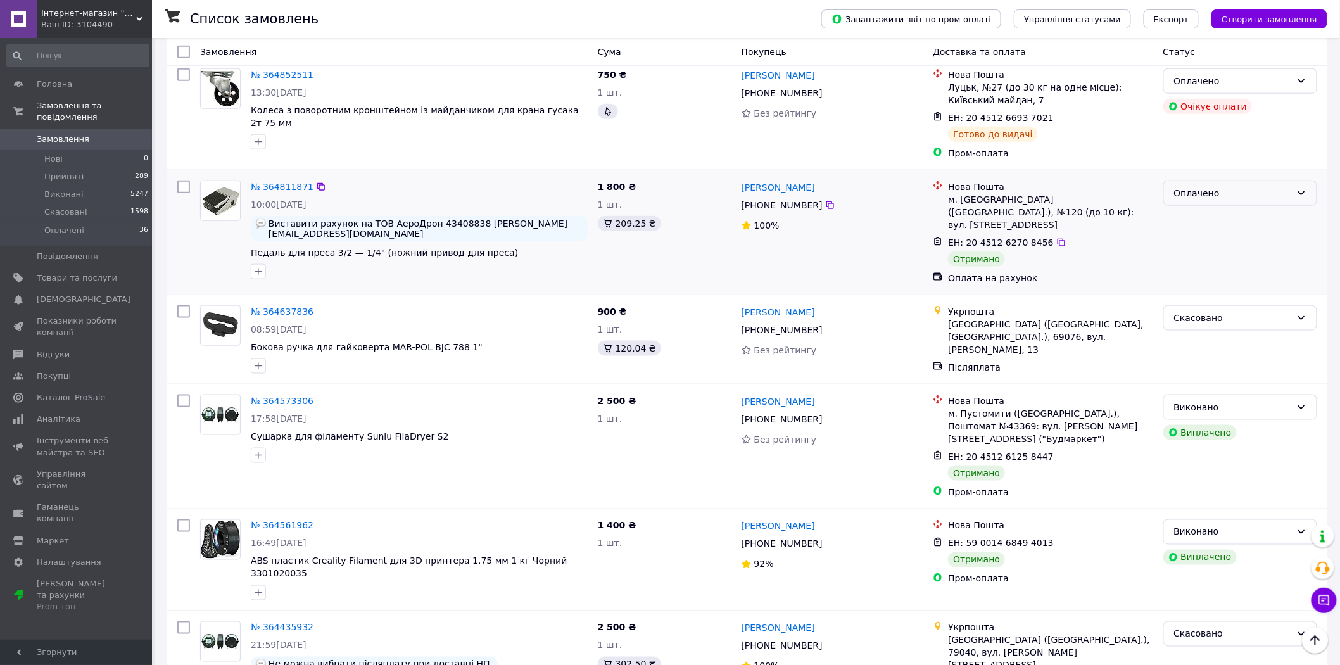
click at [1198, 188] on div "Оплачено" at bounding box center [1232, 193] width 117 height 14
click at [1204, 237] on li "Виконано" at bounding box center [1240, 238] width 153 height 23
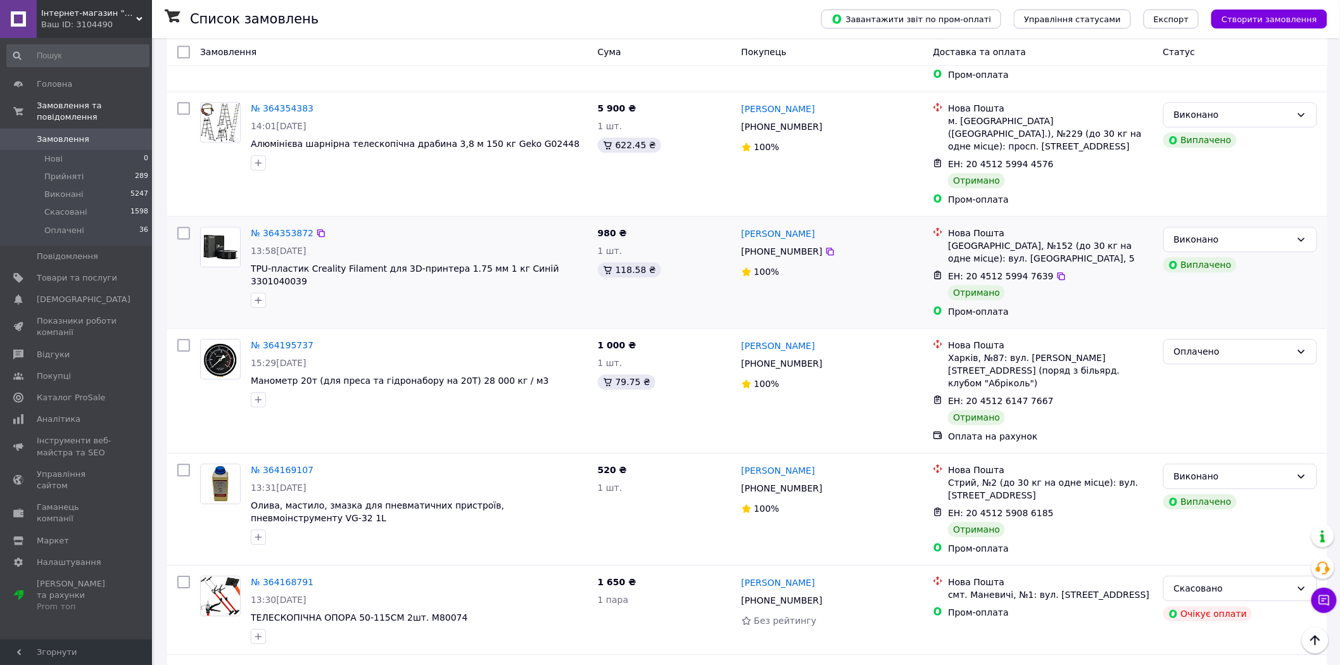
scroll to position [1267, 0]
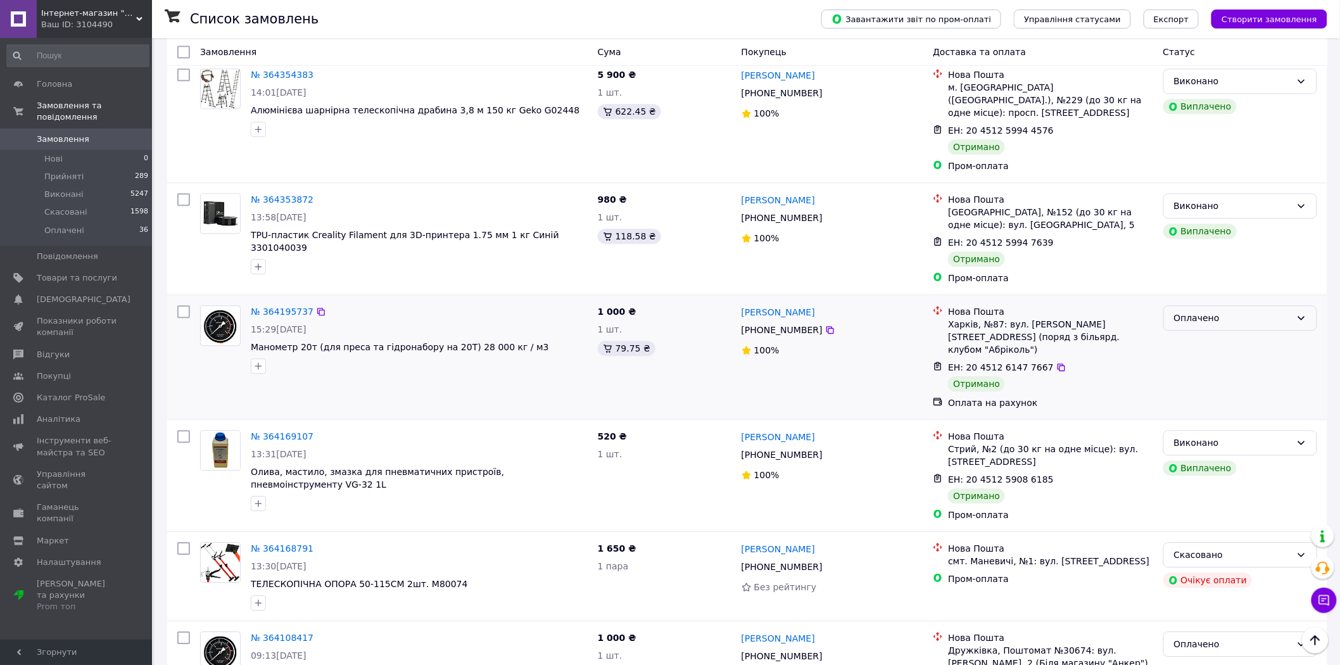
click at [1230, 311] on div "Оплачено" at bounding box center [1232, 318] width 117 height 14
click at [1206, 304] on li "Виконано" at bounding box center [1240, 301] width 153 height 23
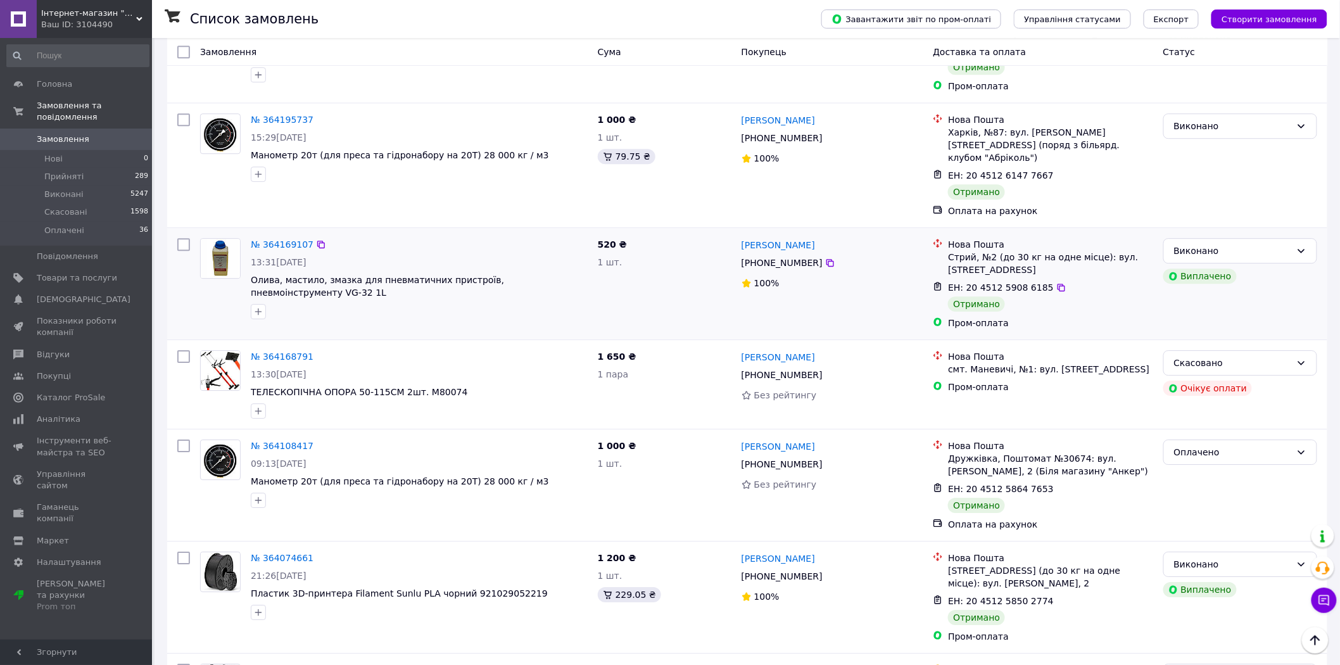
scroll to position [1548, 0]
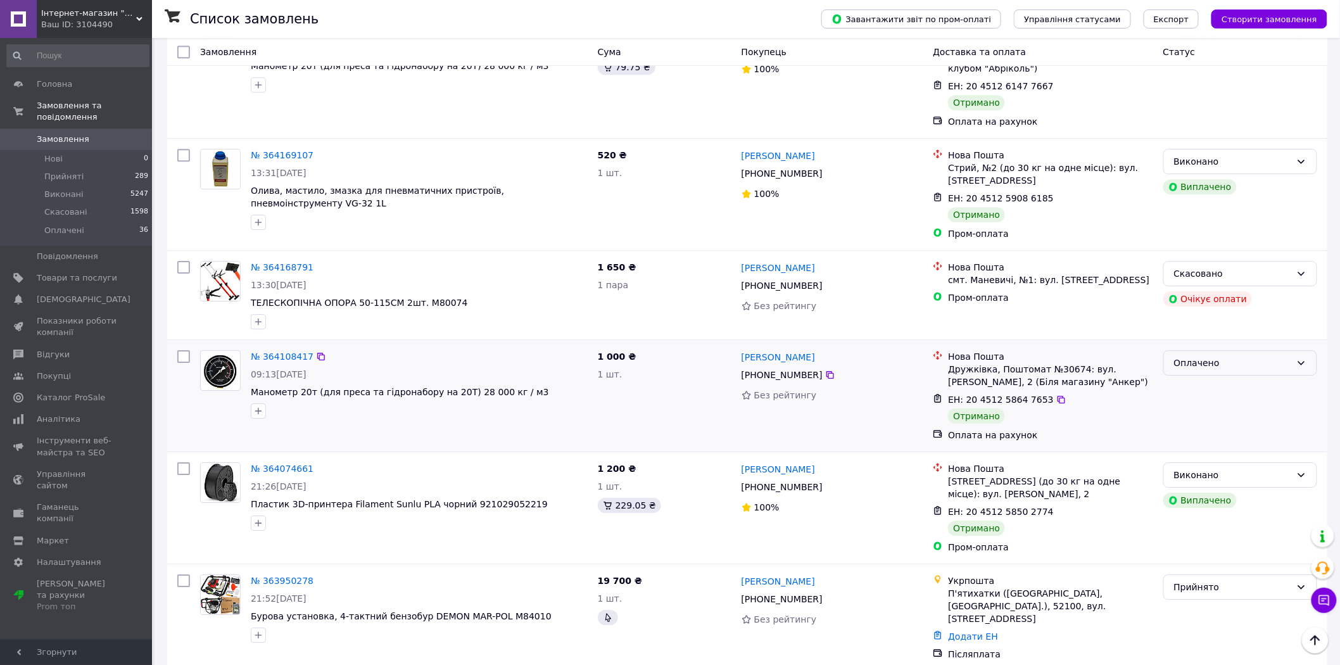
click at [1204, 350] on div "Оплачено" at bounding box center [1240, 362] width 154 height 25
click at [1204, 336] on li "Виконано" at bounding box center [1240, 333] width 153 height 23
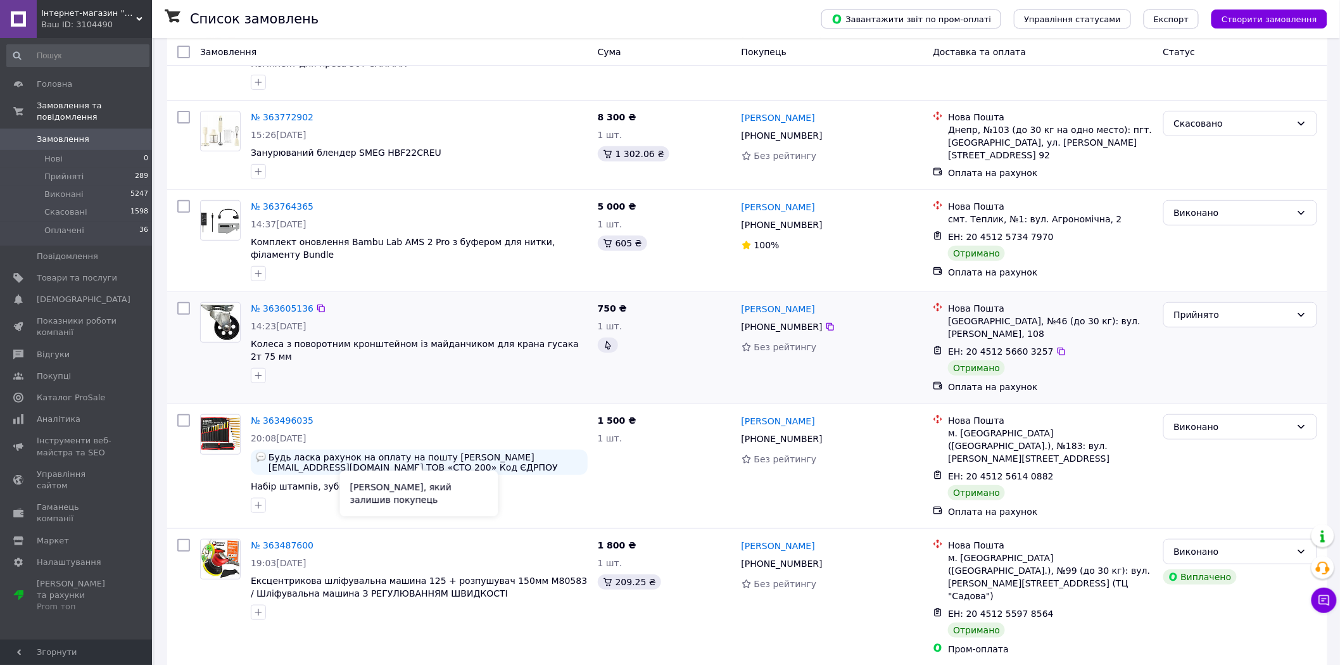
scroll to position [141, 0]
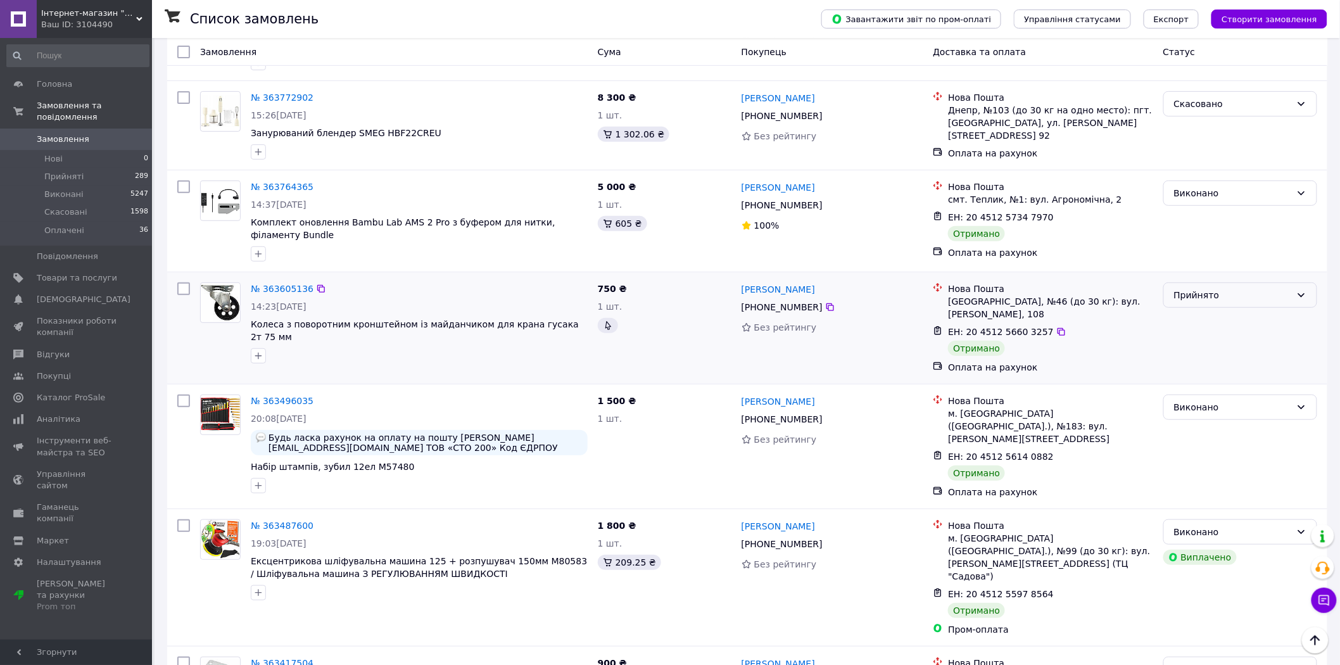
click at [1217, 291] on div "Прийнято" at bounding box center [1232, 295] width 117 height 14
click at [1218, 323] on li "Виконано" at bounding box center [1240, 323] width 153 height 23
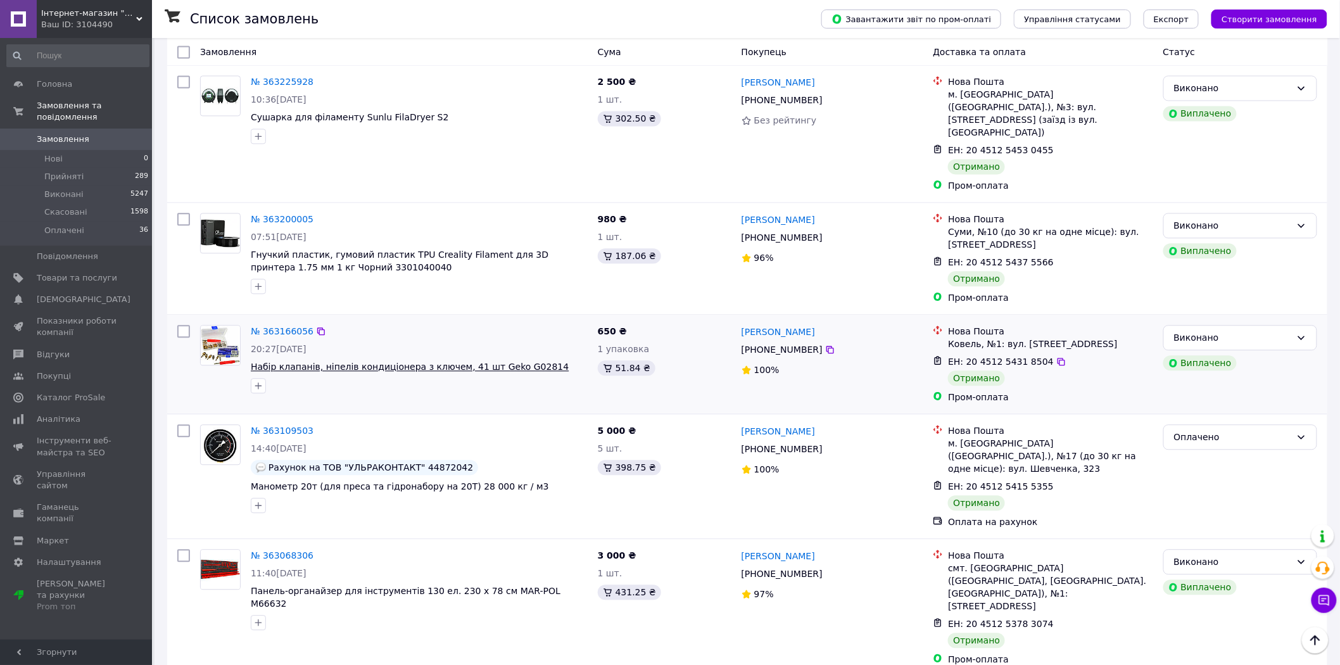
scroll to position [1125, 0]
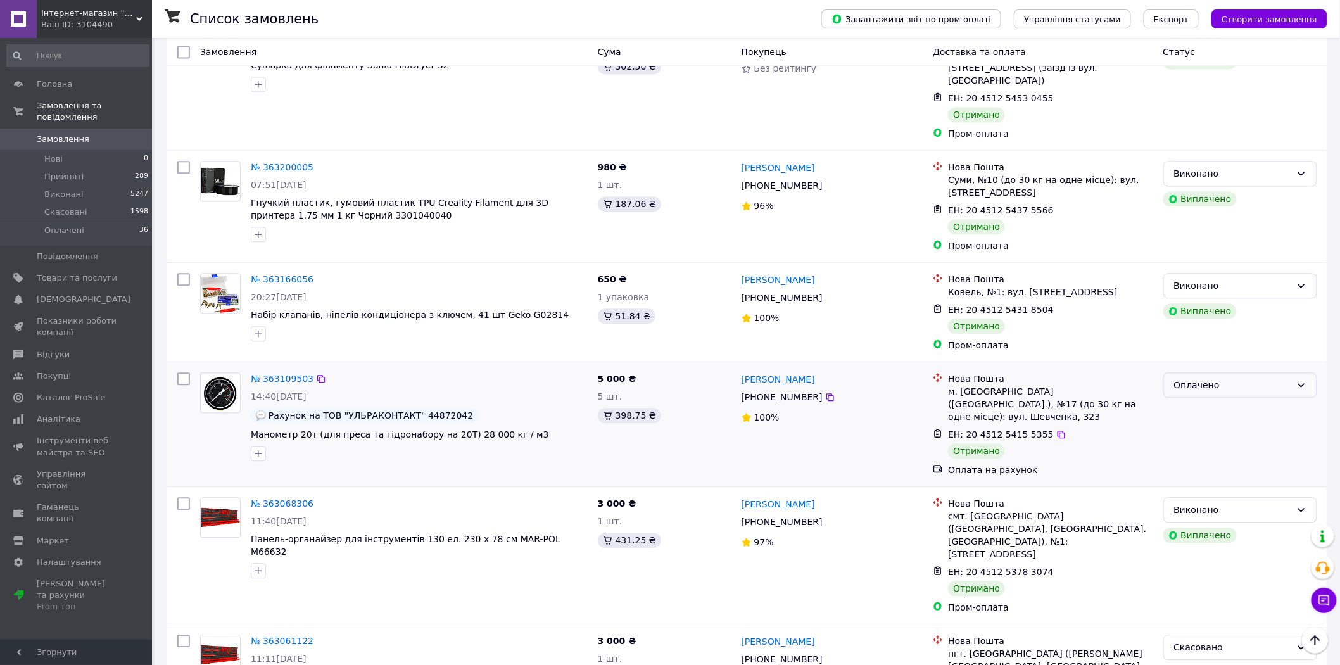
click at [1187, 378] on div "Оплачено" at bounding box center [1232, 385] width 117 height 14
click at [1207, 344] on li "Виконано" at bounding box center [1240, 340] width 153 height 23
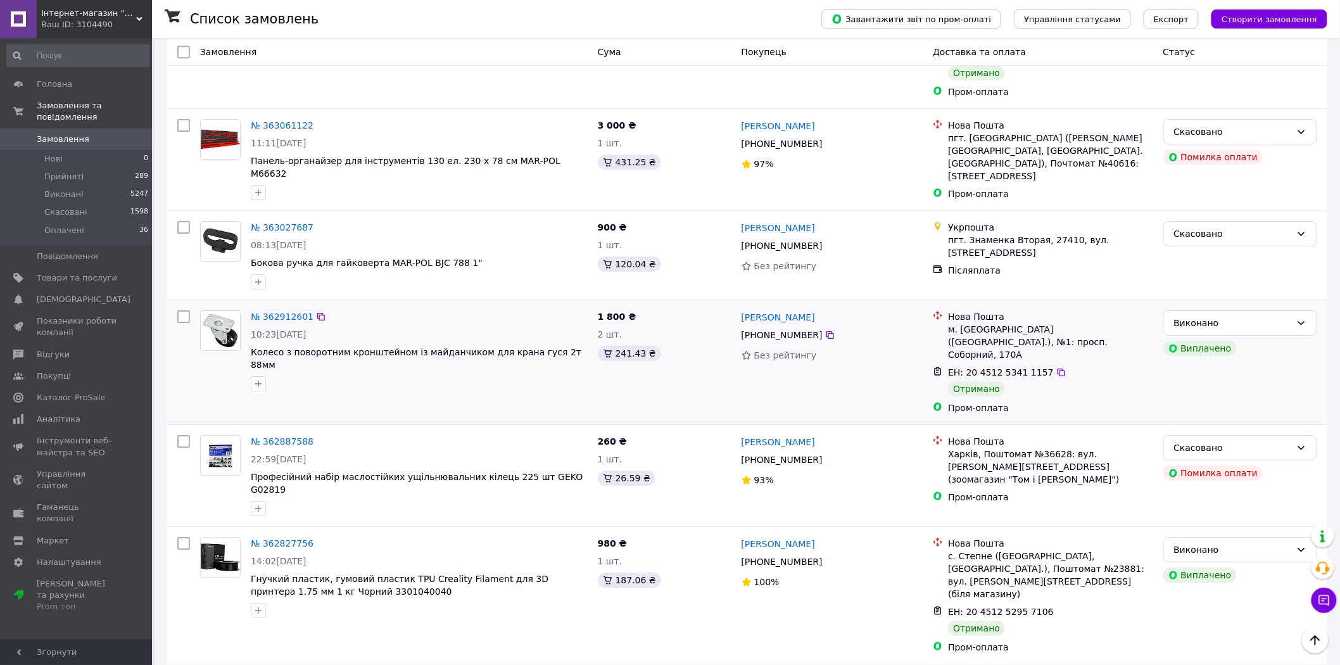
scroll to position [1642, 0]
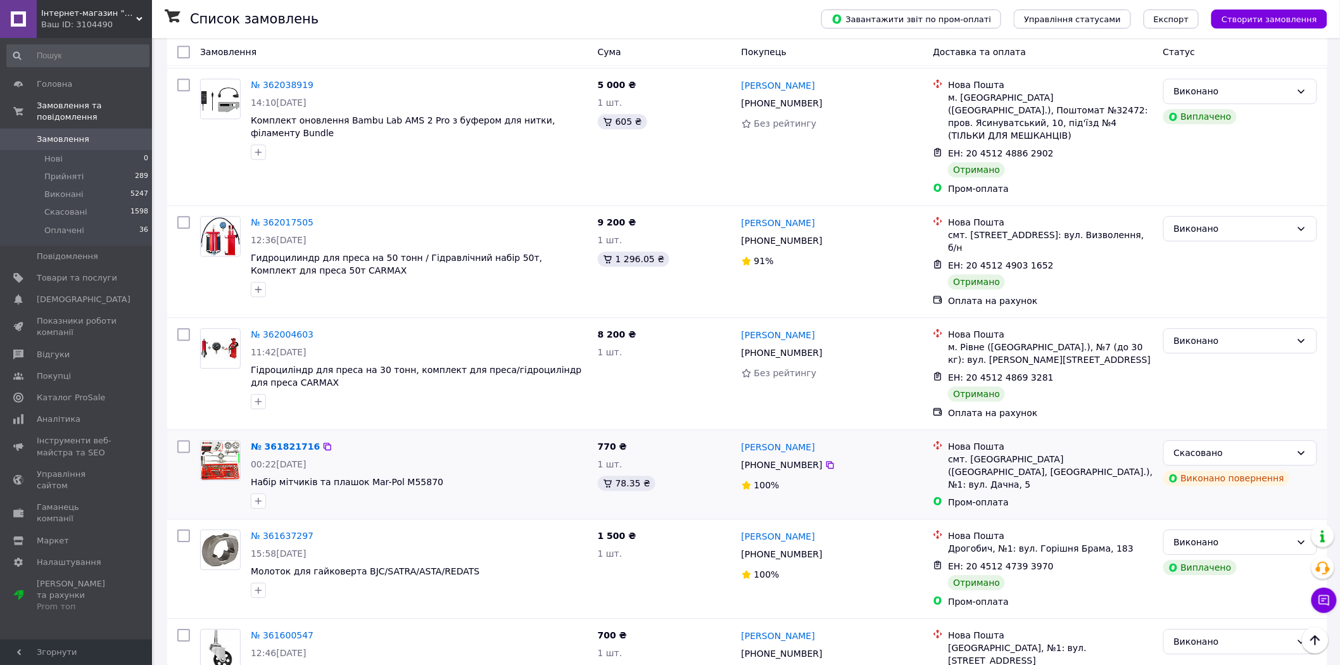
scroll to position [1584, 0]
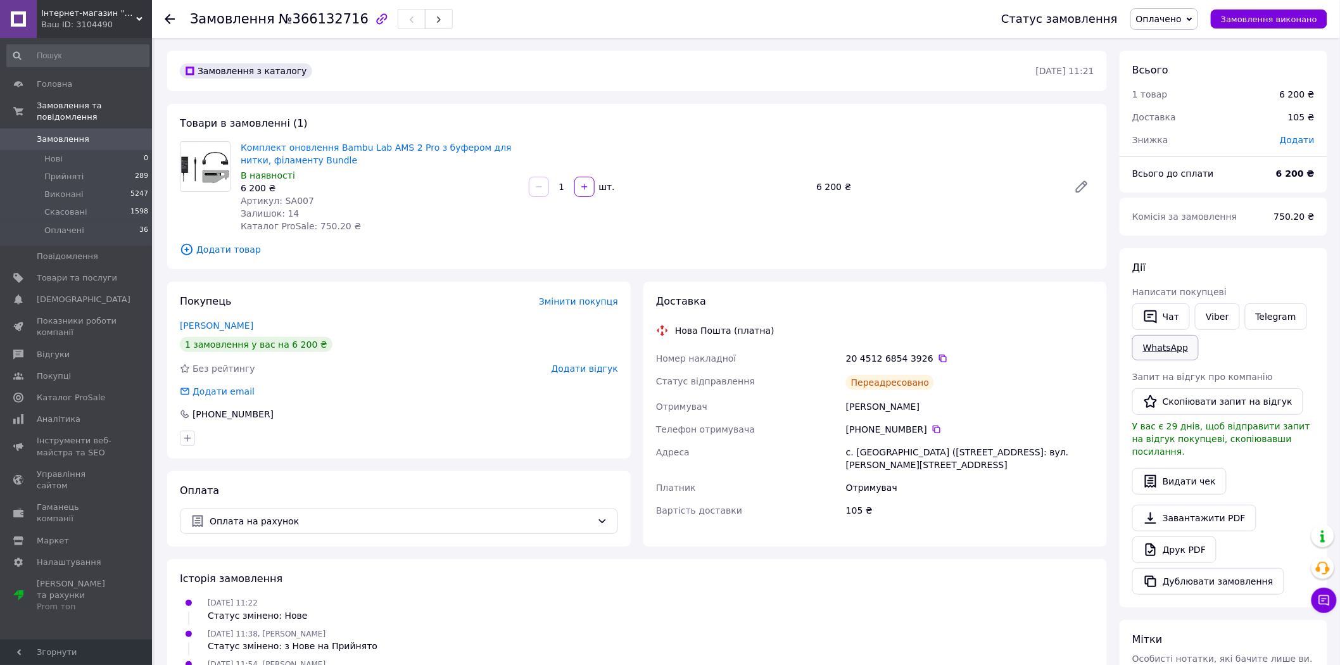
click at [1160, 347] on link "WhatsApp" at bounding box center [1165, 347] width 66 height 25
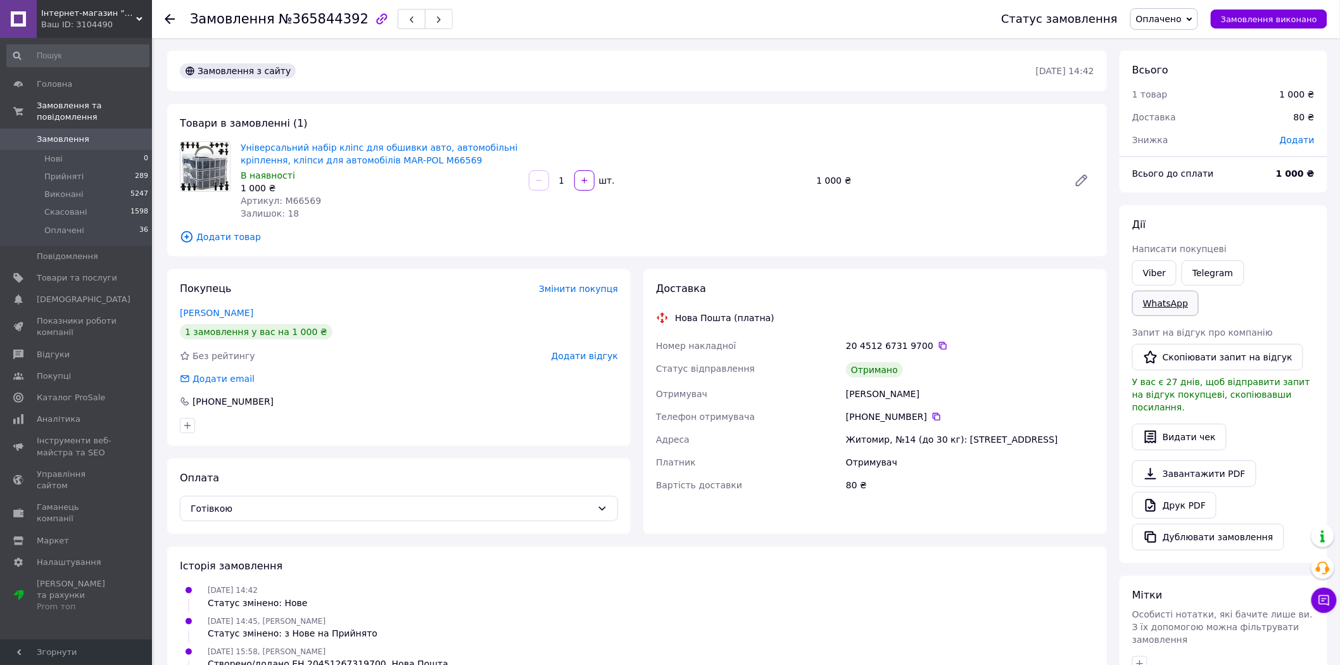
click at [1199, 291] on link "WhatsApp" at bounding box center [1165, 303] width 66 height 25
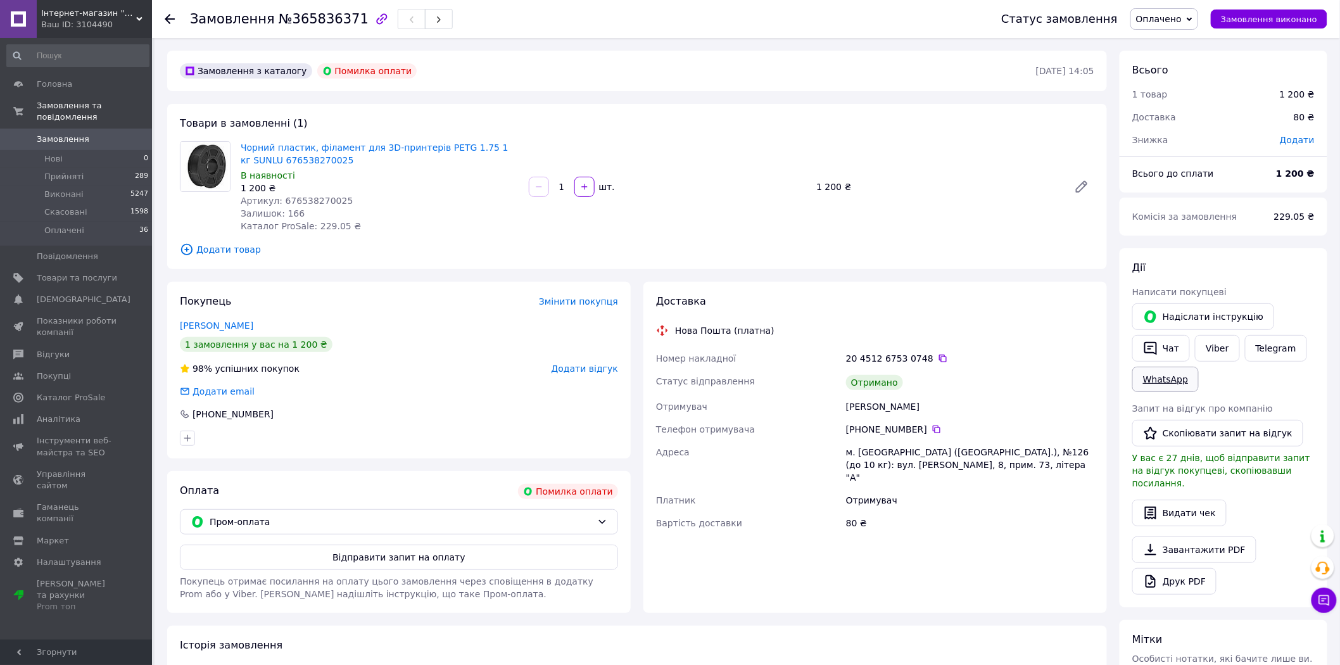
click at [1167, 377] on link "WhatsApp" at bounding box center [1165, 379] width 66 height 25
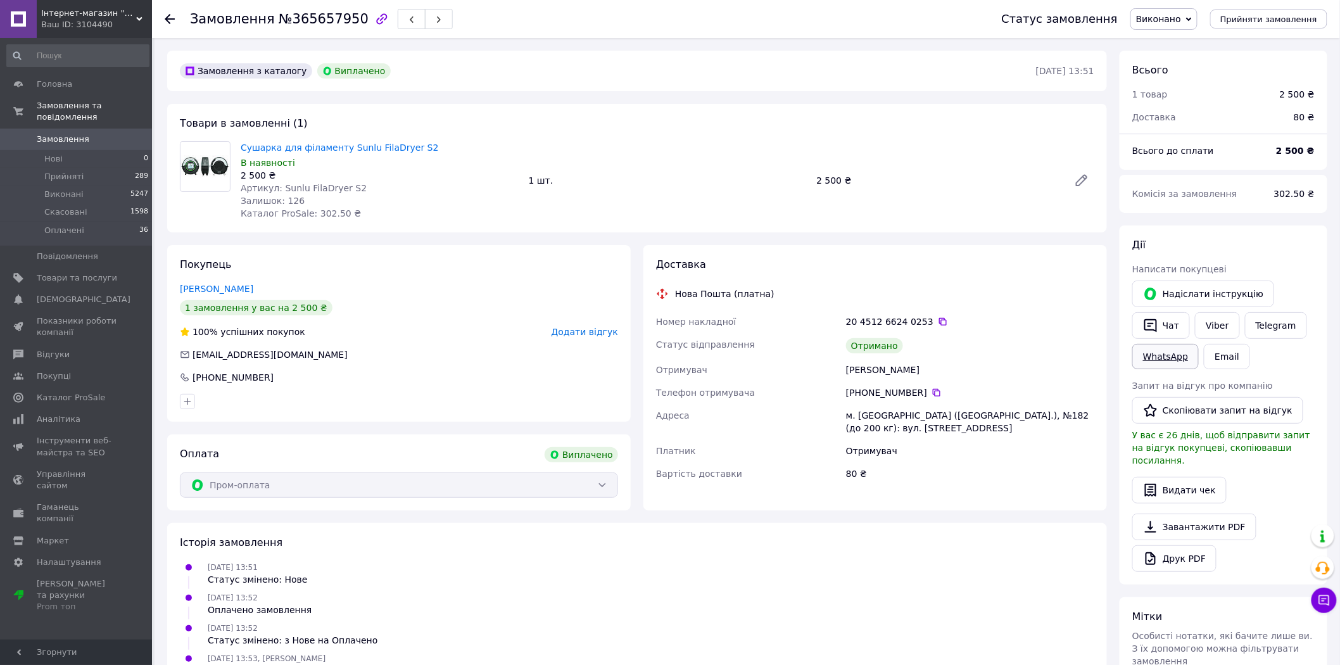
click at [1162, 358] on link "WhatsApp" at bounding box center [1165, 356] width 66 height 25
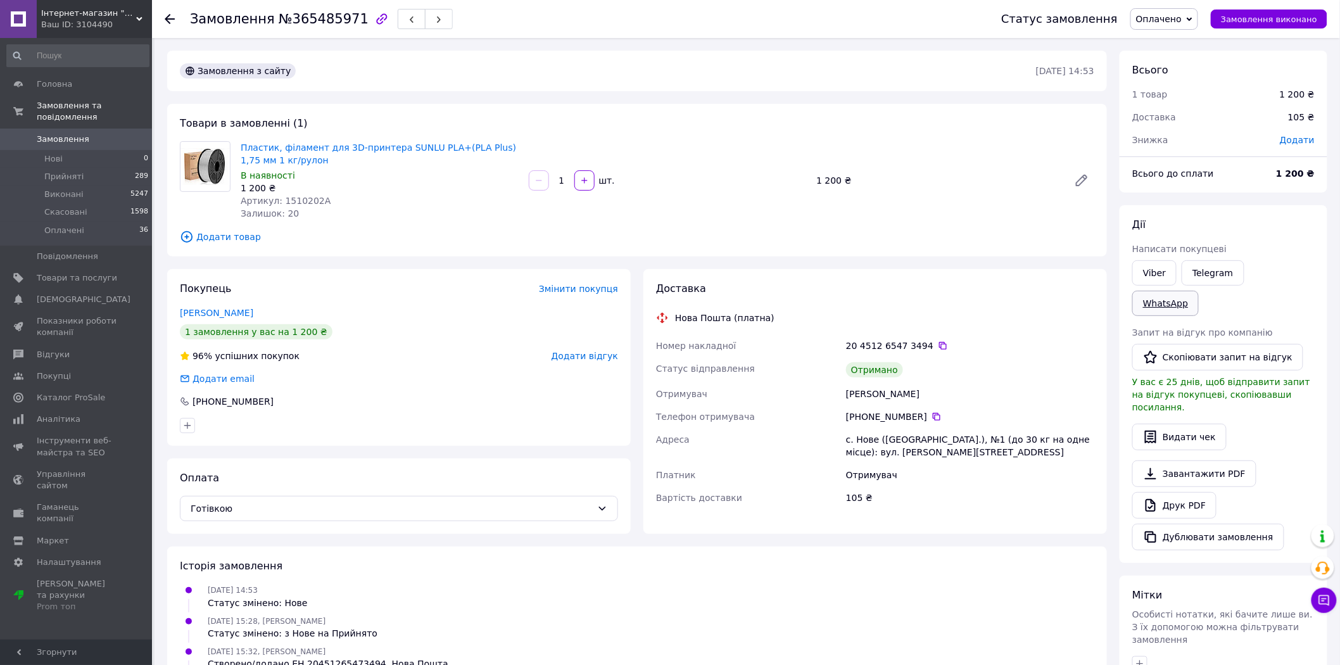
click at [1199, 291] on link "WhatsApp" at bounding box center [1165, 303] width 66 height 25
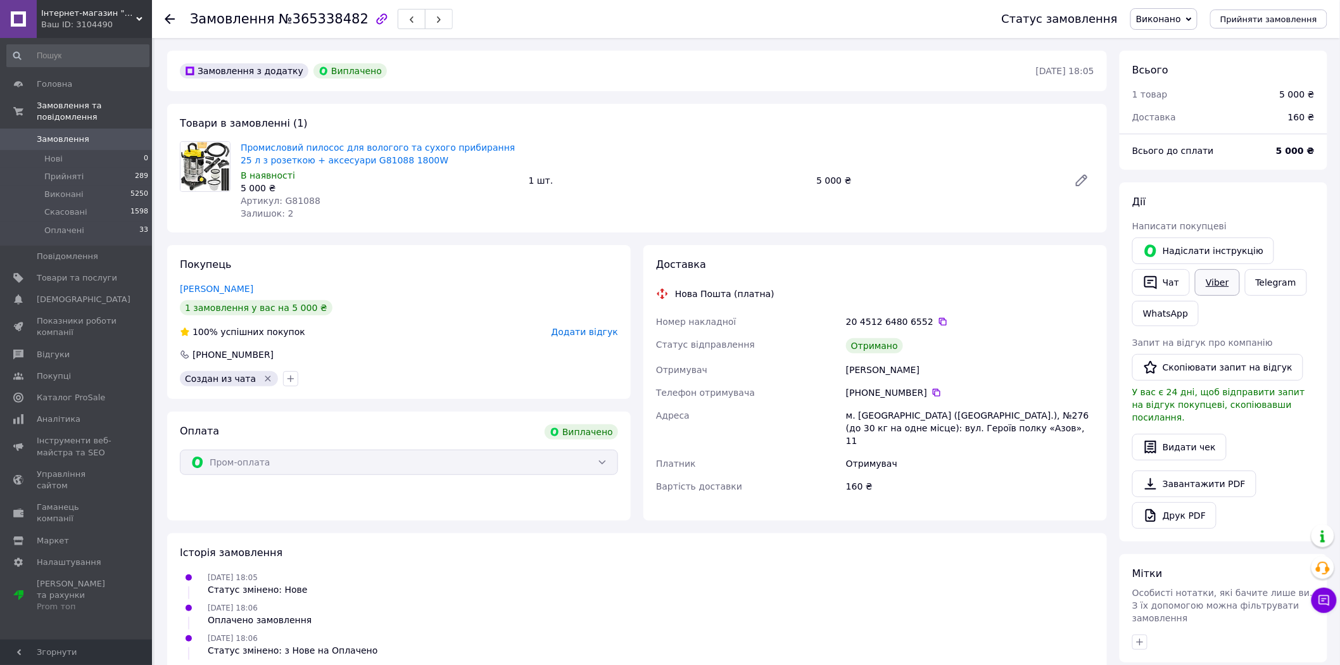
click at [1215, 282] on link "Viber" at bounding box center [1217, 282] width 44 height 27
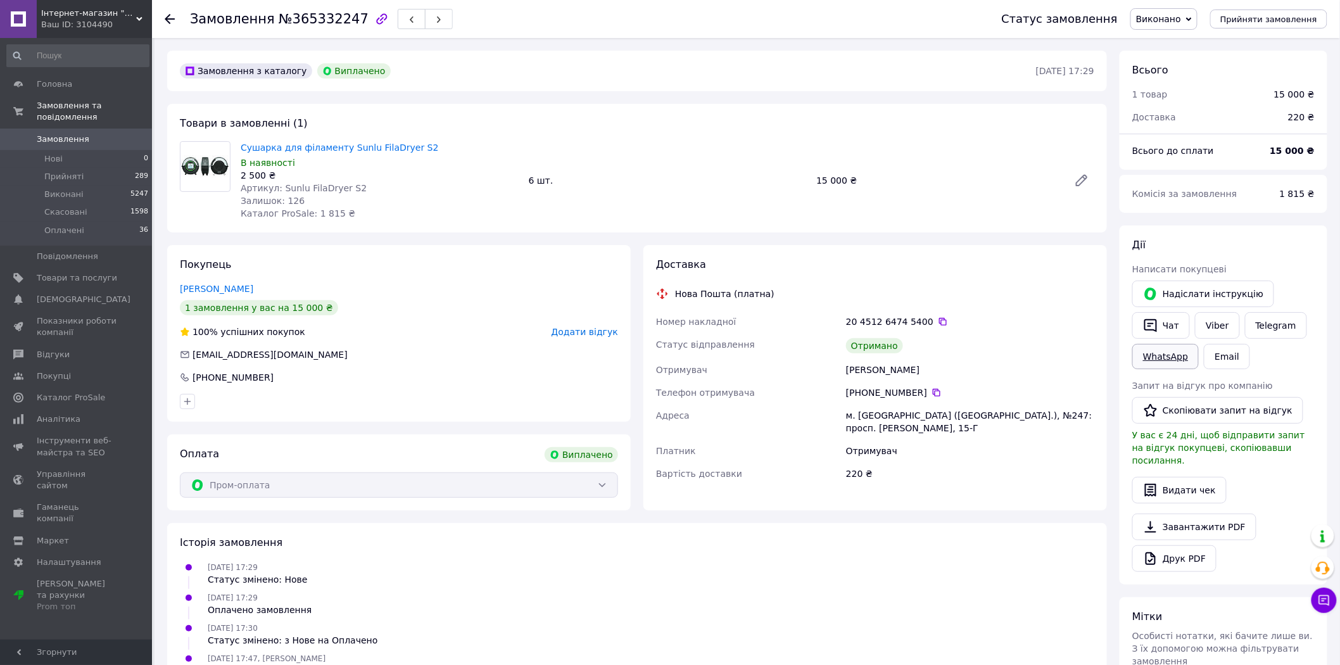
click at [1164, 355] on link "WhatsApp" at bounding box center [1165, 356] width 66 height 25
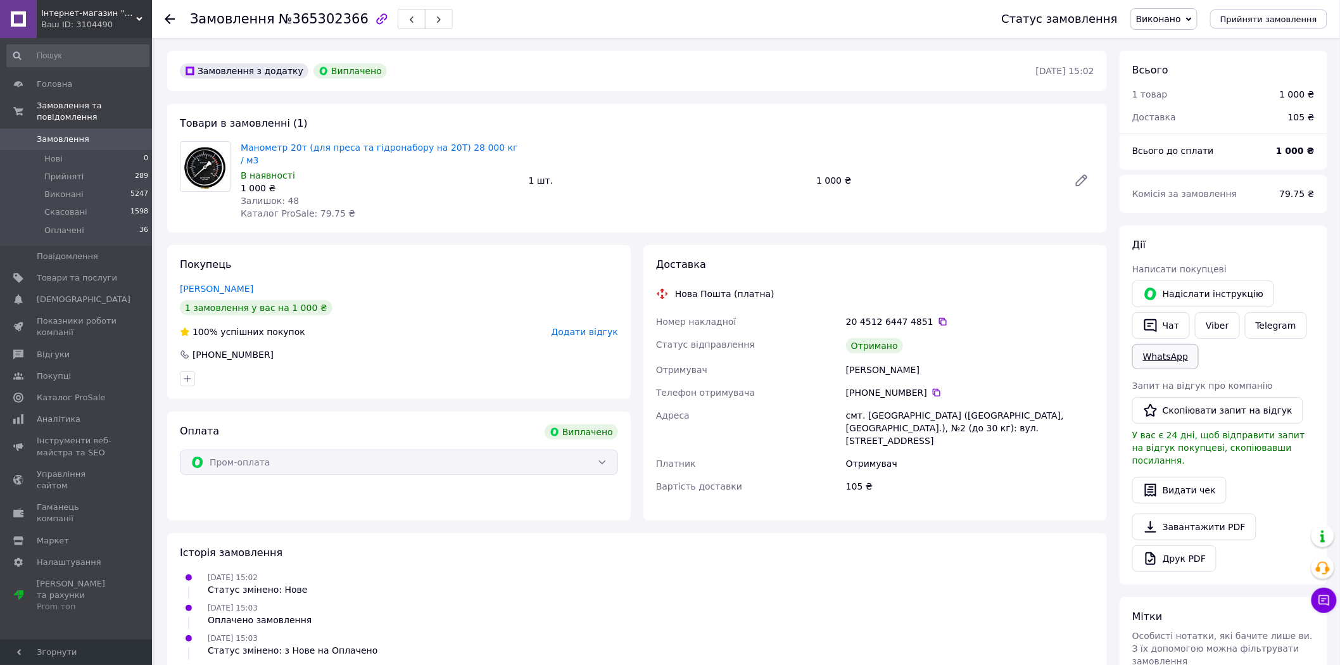
click at [1161, 359] on link "WhatsApp" at bounding box center [1165, 356] width 66 height 25
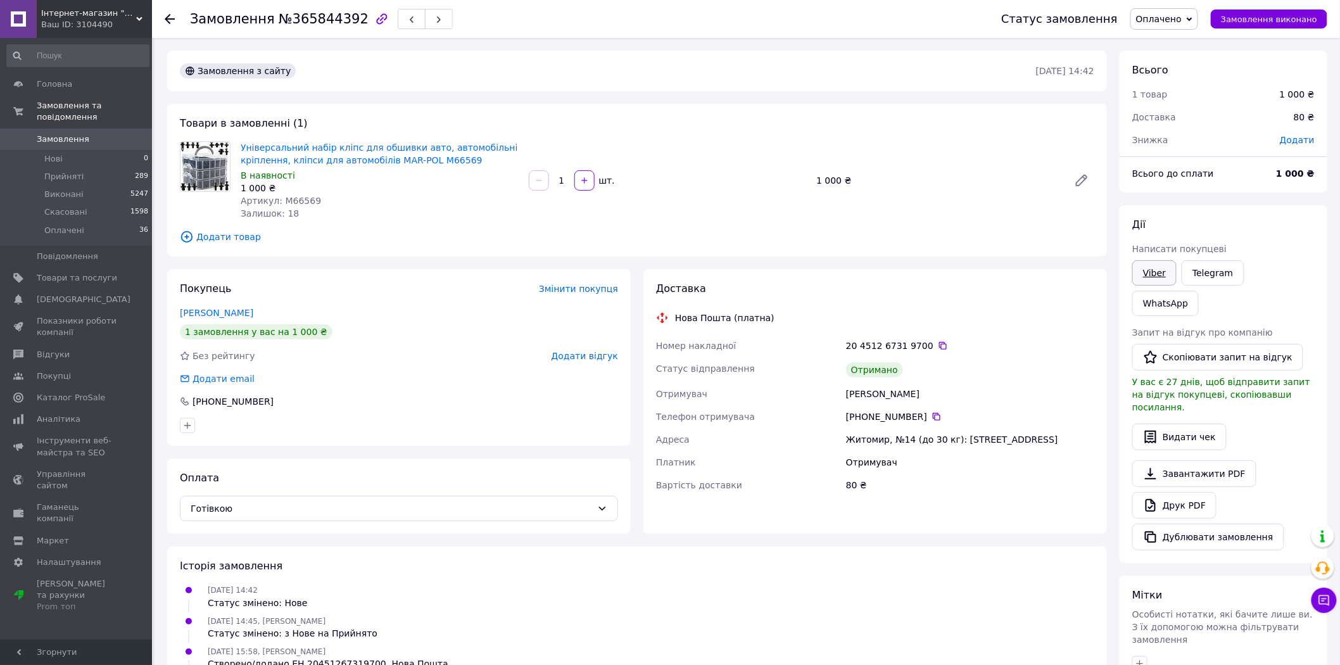
click at [1165, 273] on link "Viber" at bounding box center [1154, 272] width 44 height 25
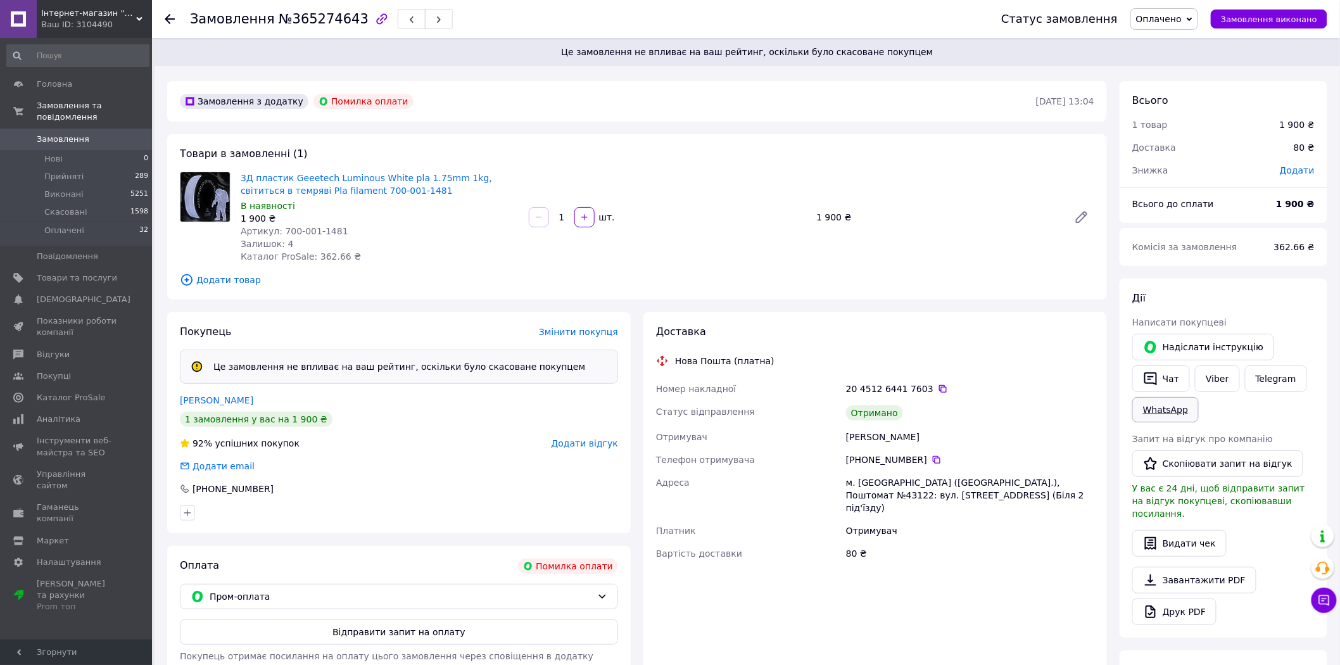
click at [1174, 412] on link "WhatsApp" at bounding box center [1165, 409] width 66 height 25
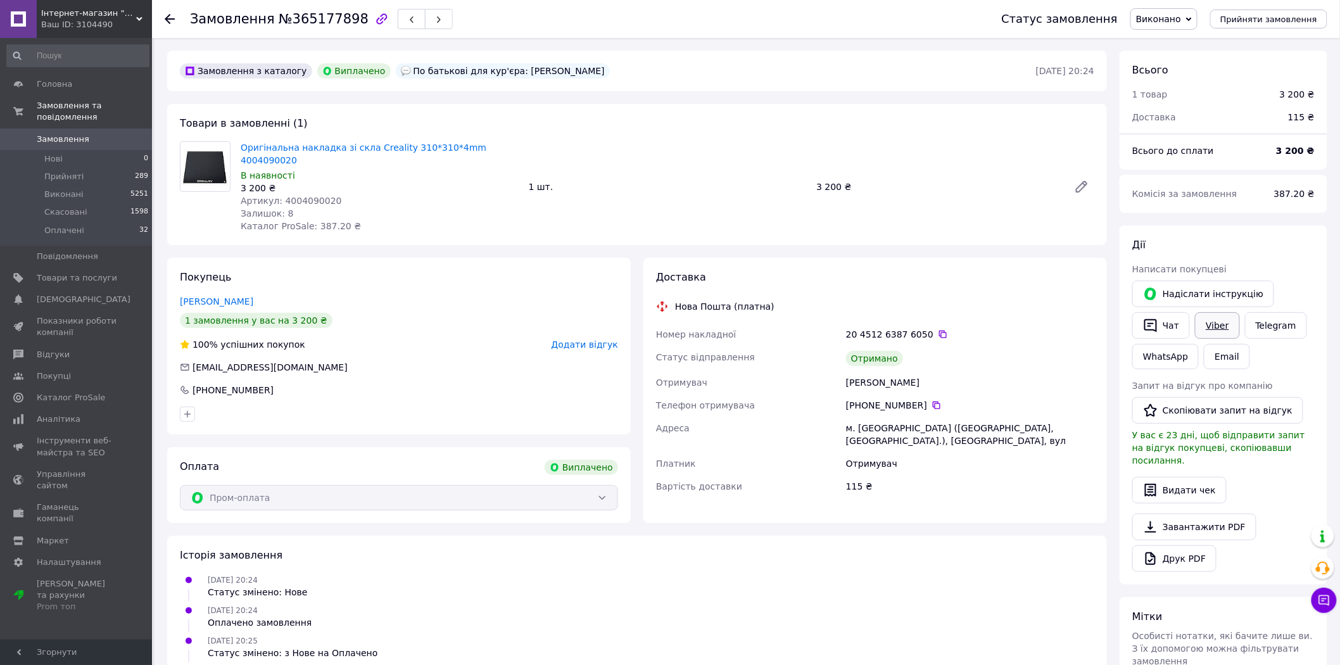
click at [1218, 328] on link "Viber" at bounding box center [1217, 325] width 44 height 27
click at [1169, 351] on link "WhatsApp" at bounding box center [1165, 356] width 66 height 25
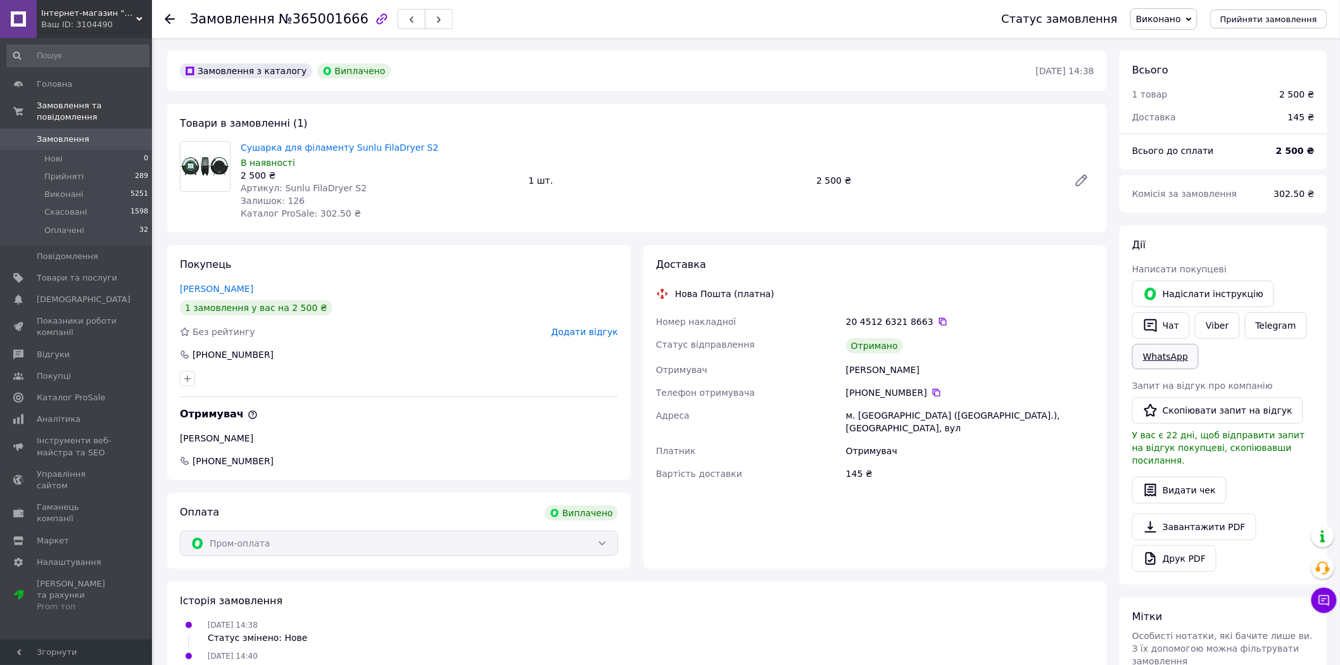
click at [1180, 351] on link "WhatsApp" at bounding box center [1165, 356] width 66 height 25
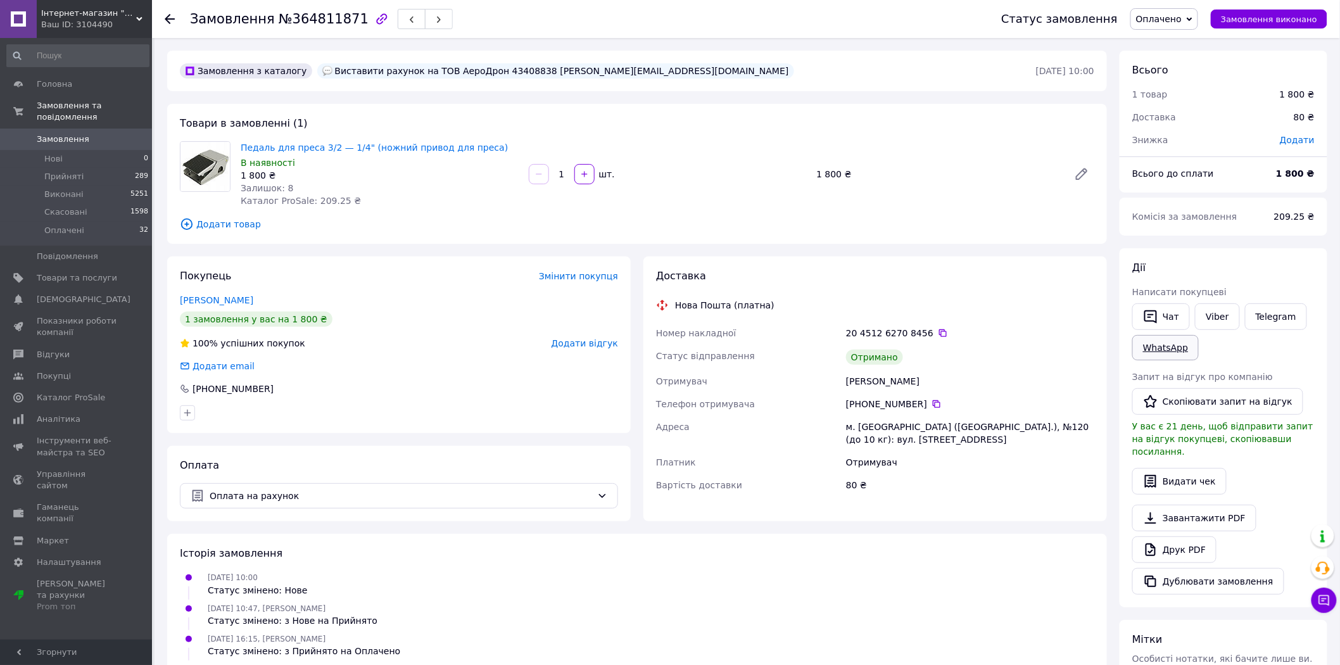
click at [1169, 348] on link "WhatsApp" at bounding box center [1165, 347] width 66 height 25
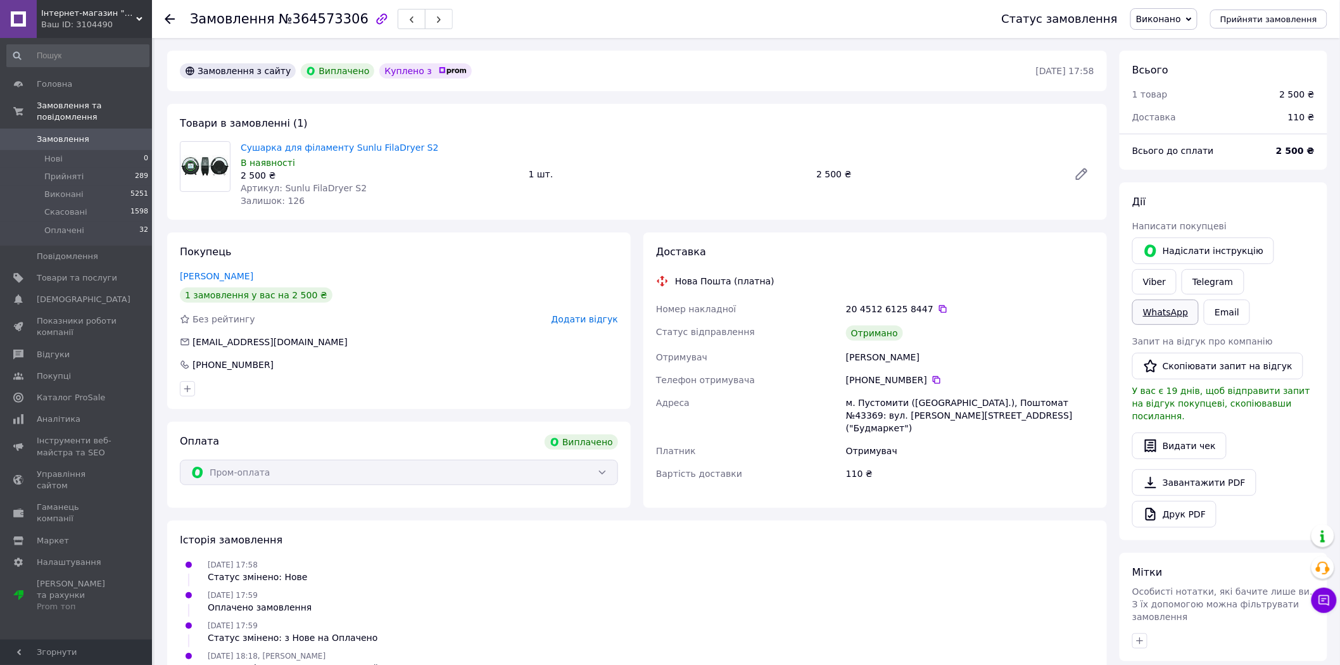
click at [1199, 300] on link "WhatsApp" at bounding box center [1165, 312] width 66 height 25
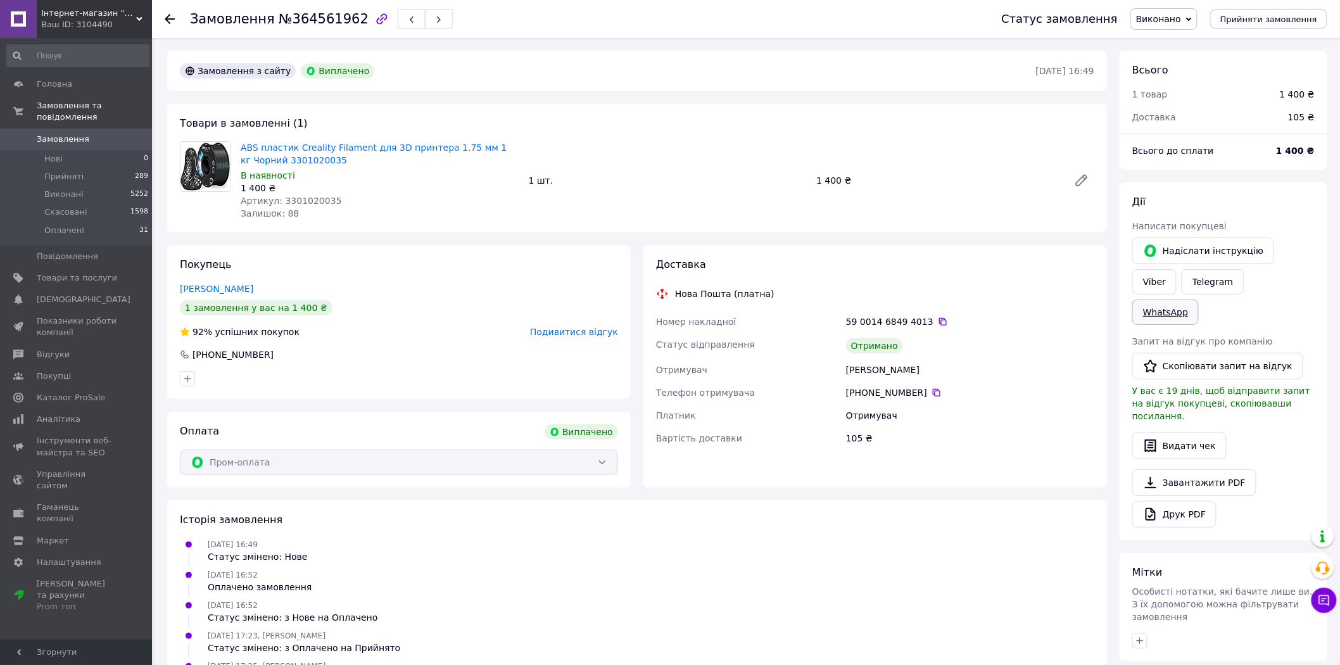
click at [1199, 300] on link "WhatsApp" at bounding box center [1165, 312] width 66 height 25
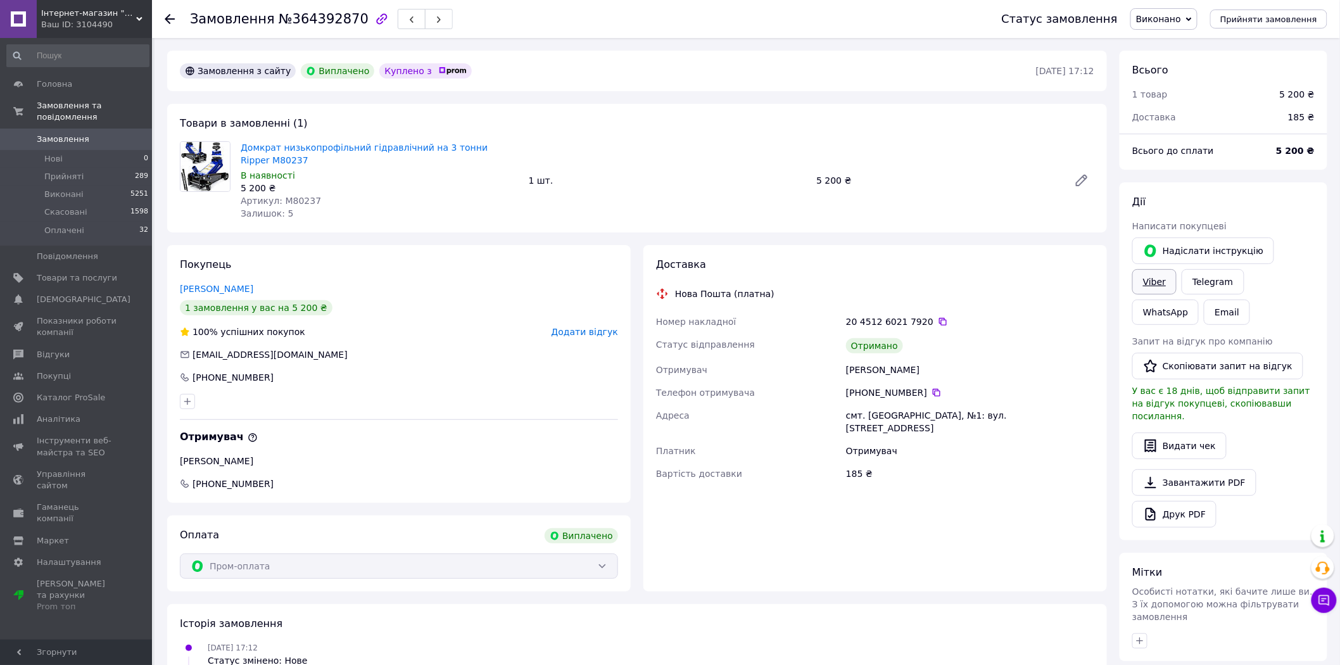
click at [1177, 269] on link "Viber" at bounding box center [1154, 281] width 44 height 25
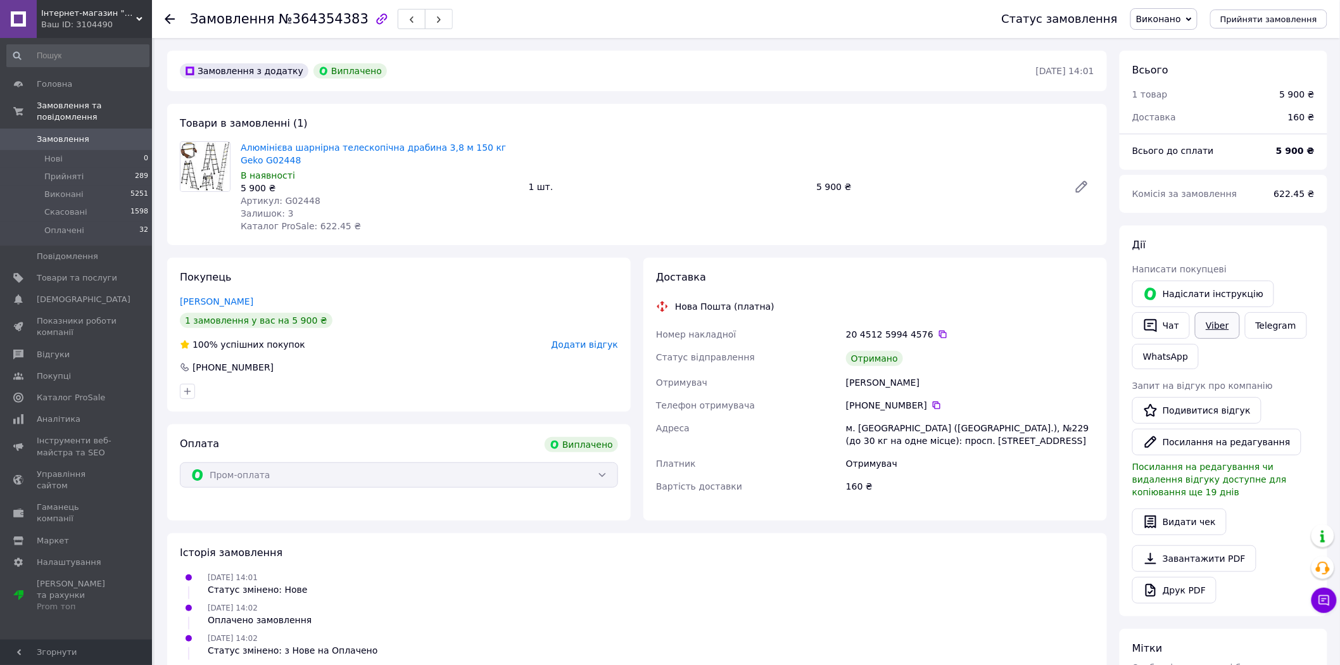
click at [1223, 327] on link "Viber" at bounding box center [1217, 325] width 44 height 27
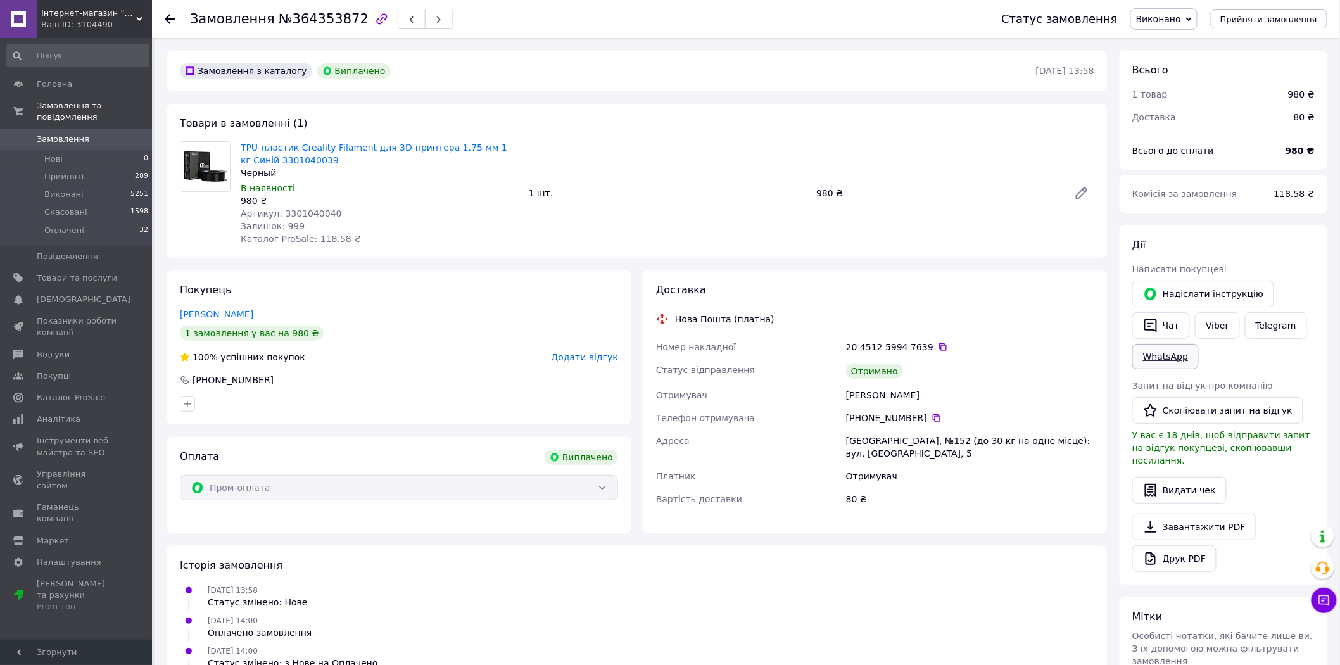
click at [1170, 356] on link "WhatsApp" at bounding box center [1165, 356] width 66 height 25
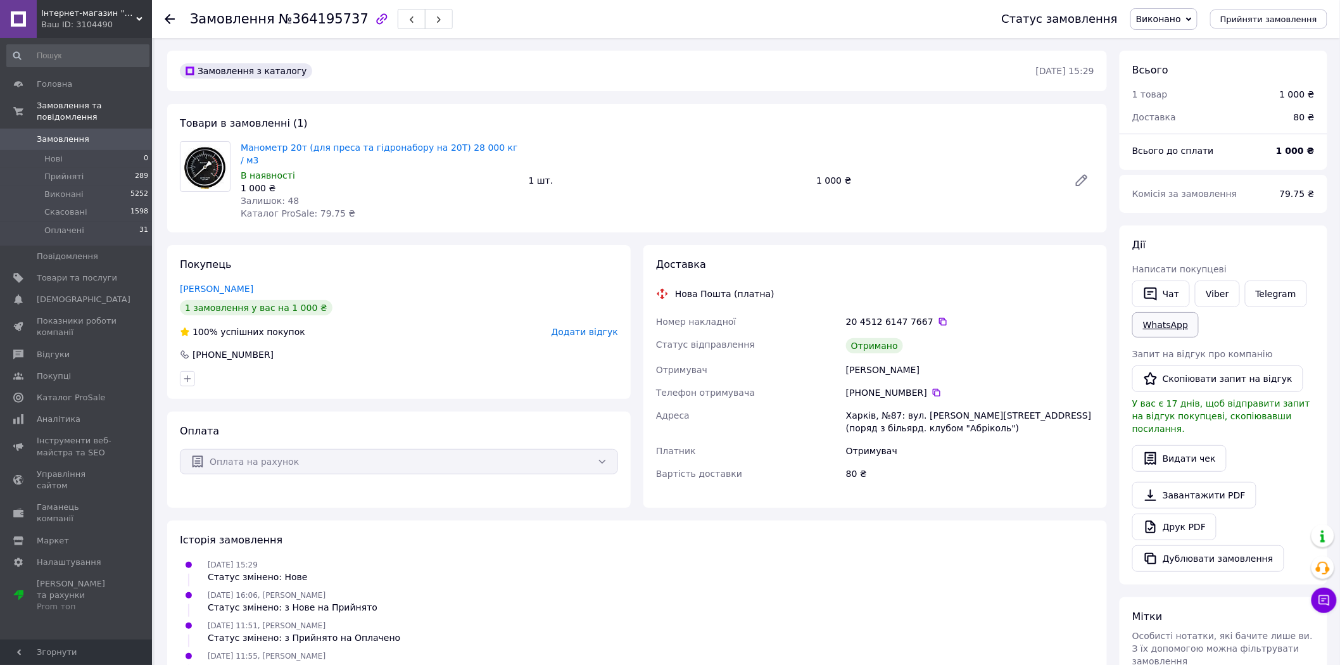
click at [1178, 324] on link "WhatsApp" at bounding box center [1165, 324] width 66 height 25
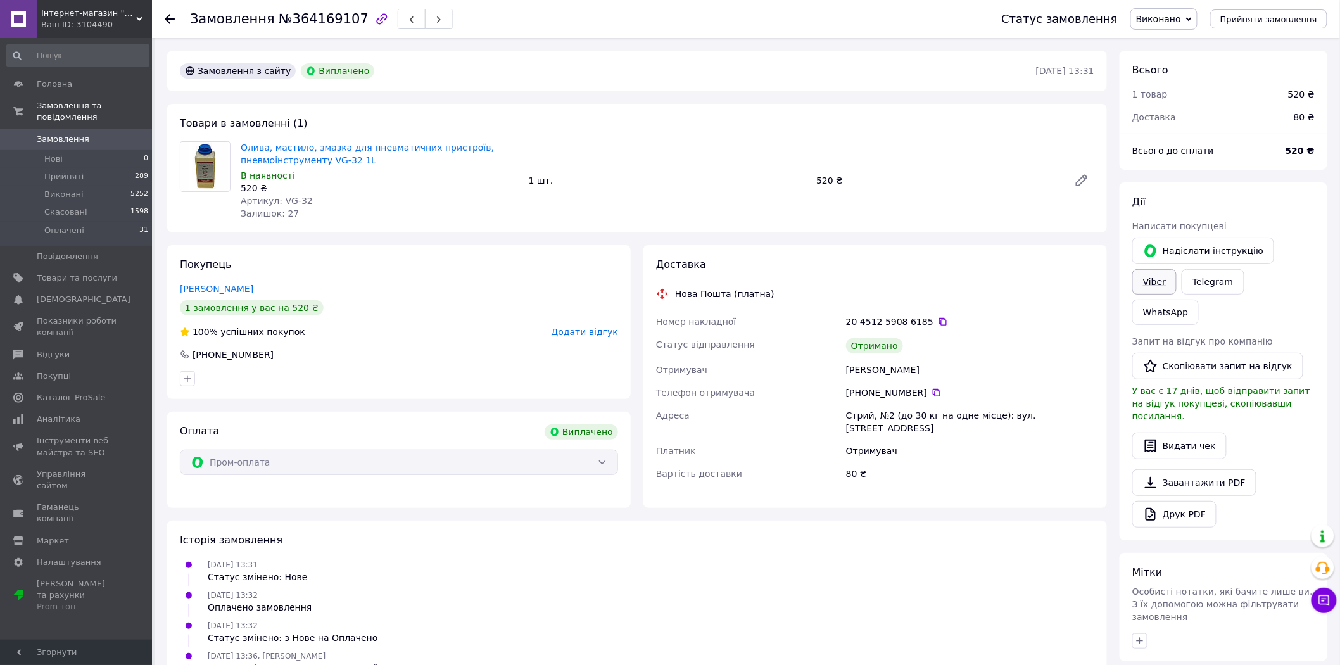
click at [1177, 269] on link "Viber" at bounding box center [1154, 281] width 44 height 25
click at [1199, 300] on link "WhatsApp" at bounding box center [1165, 312] width 66 height 25
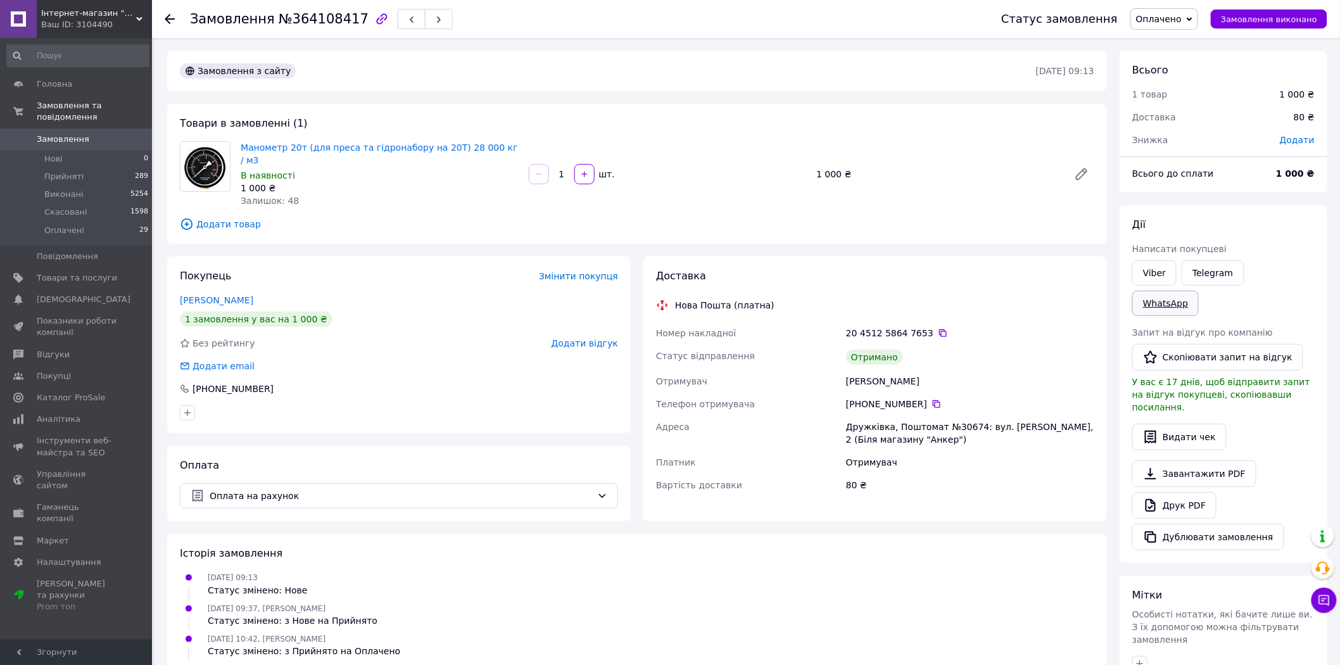
click at [1199, 291] on link "WhatsApp" at bounding box center [1165, 303] width 66 height 25
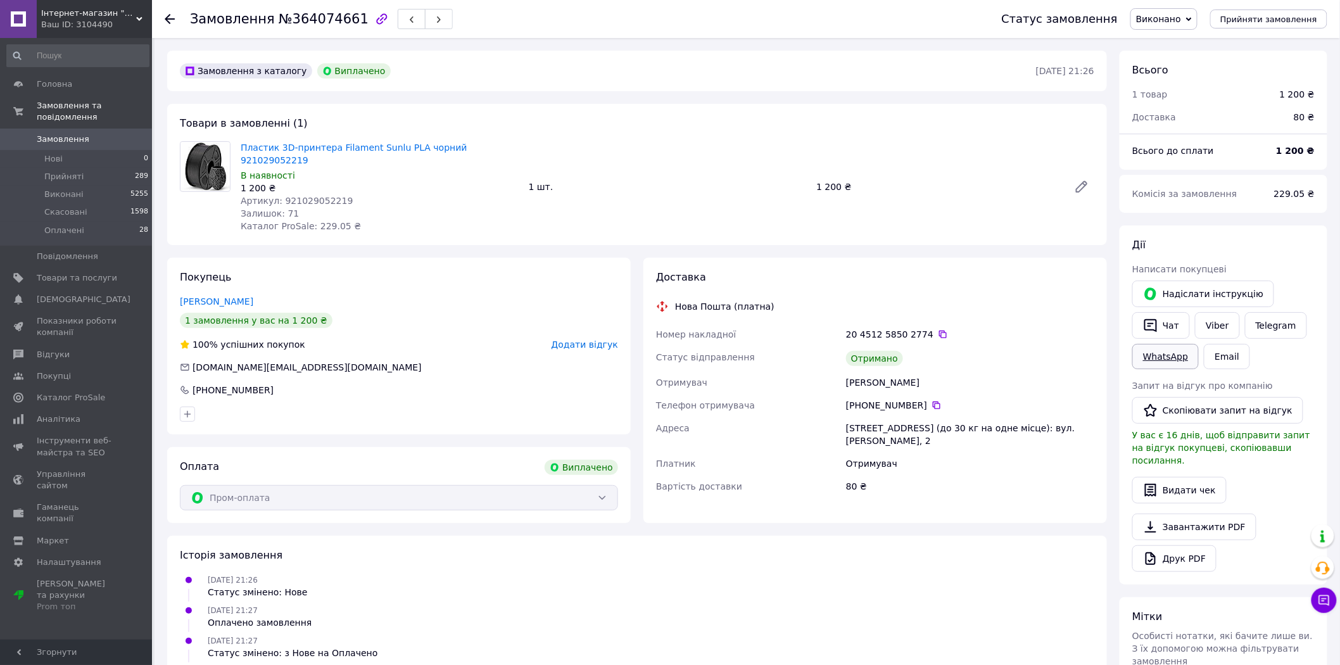
click at [1176, 357] on link "WhatsApp" at bounding box center [1165, 356] width 66 height 25
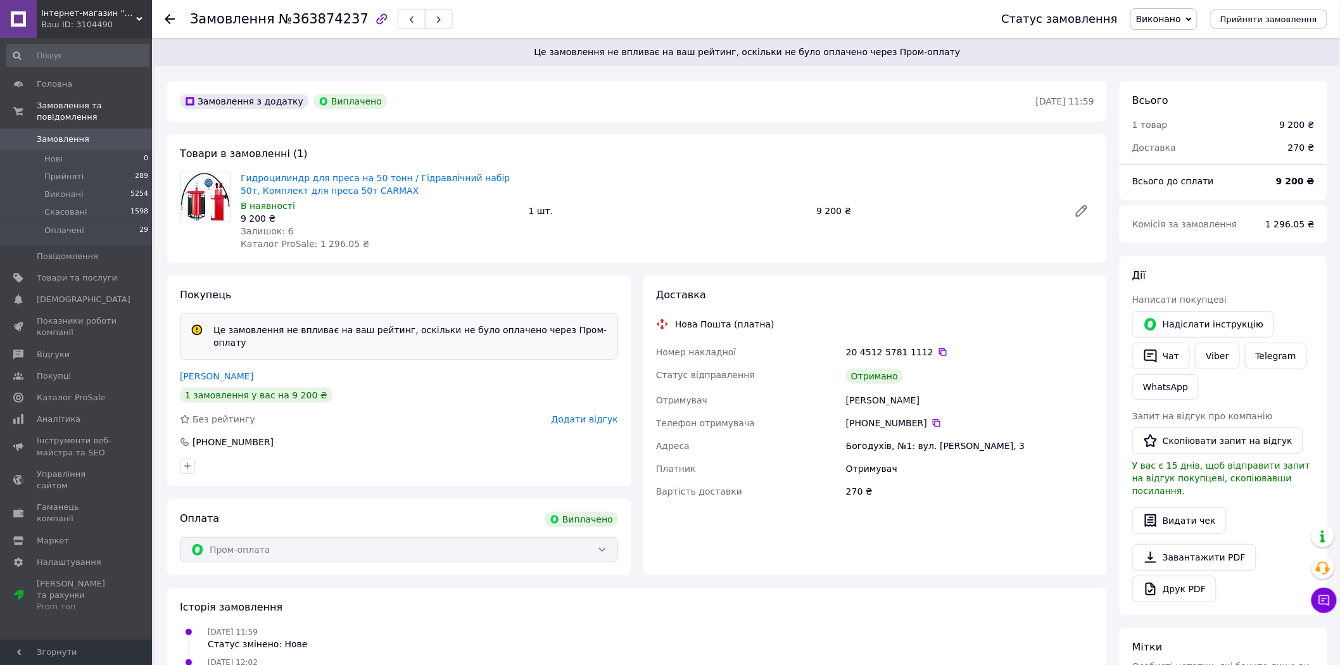
scroll to position [71, 0]
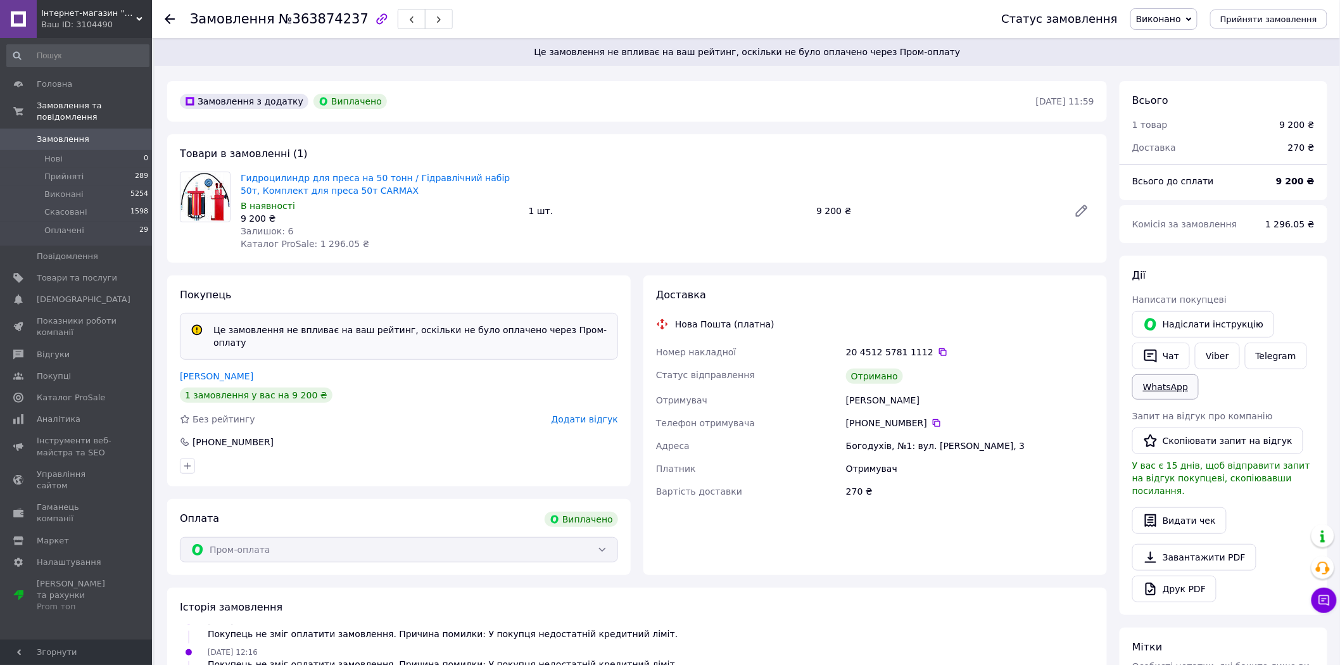
click at [1172, 383] on link "WhatsApp" at bounding box center [1165, 386] width 66 height 25
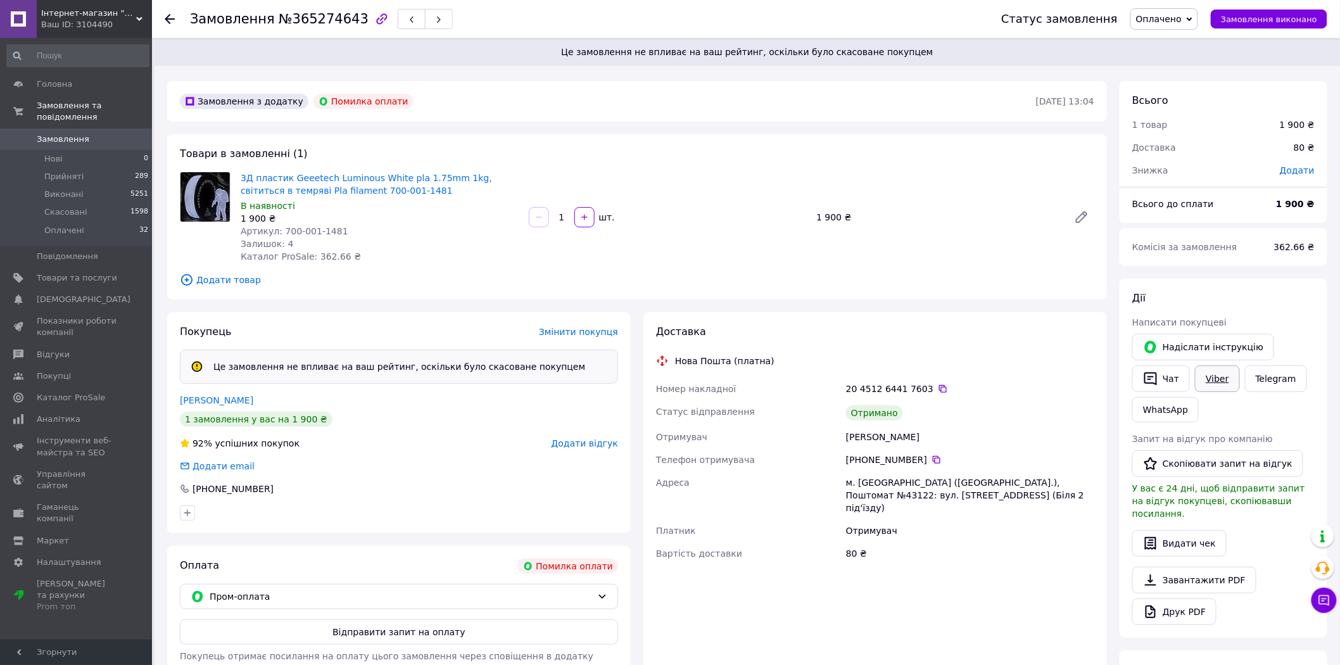
click at [1226, 376] on link "Viber" at bounding box center [1217, 378] width 44 height 27
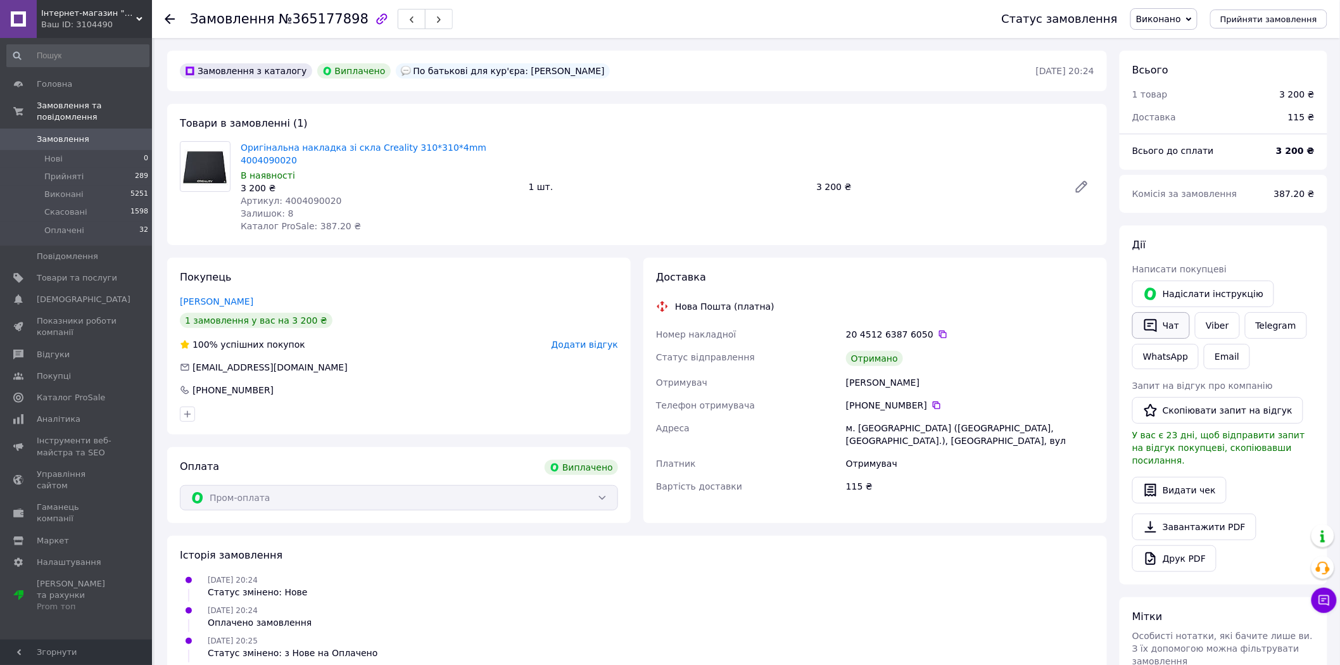
click at [1170, 320] on button "Чат" at bounding box center [1161, 325] width 58 height 27
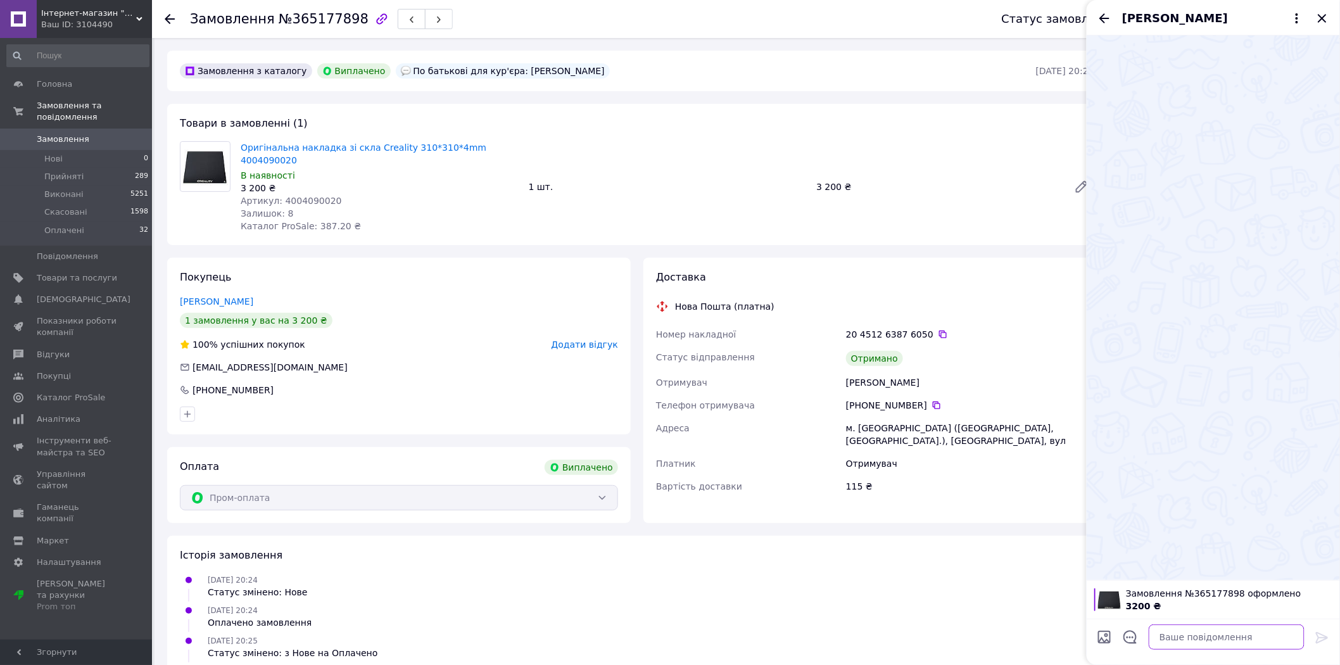
click at [1199, 635] on textarea at bounding box center [1227, 636] width 156 height 25
paste textarea "Будь ласка, оцініть нас 😀🙏залишивши відгук ---> https://domtehno.com/testimonia…"
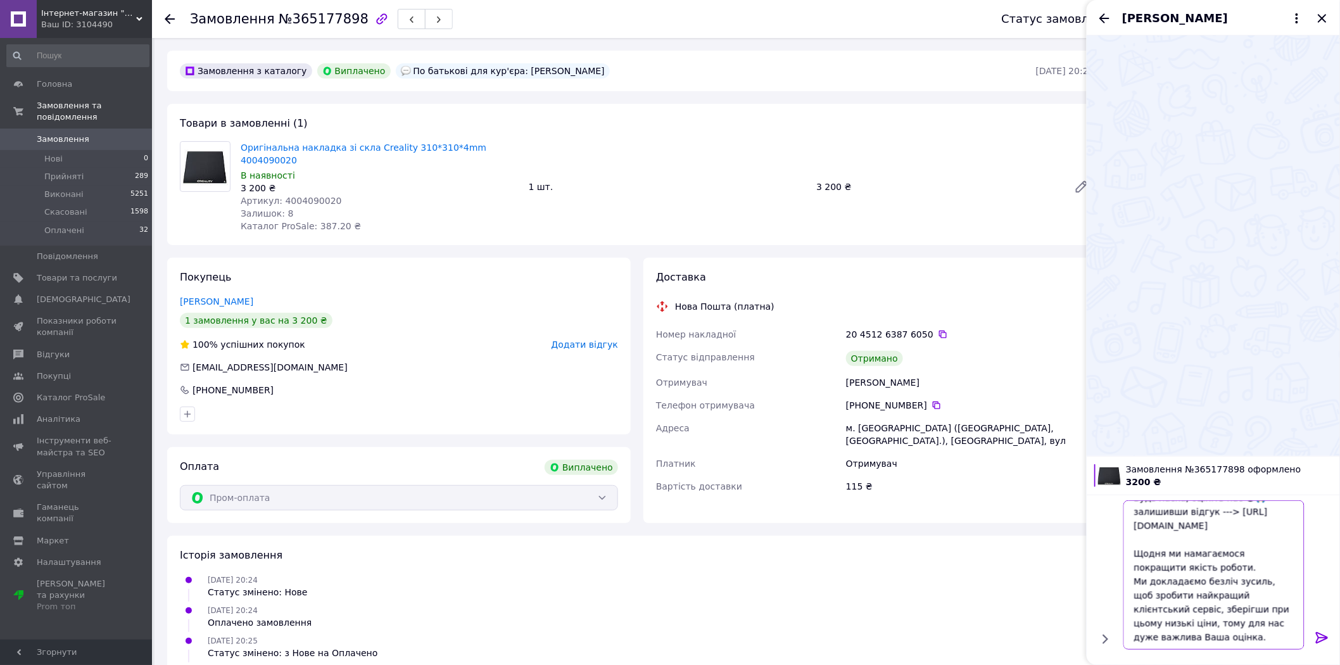
scroll to position [15, 0]
type textarea "Будь ласка, оцініть нас 😀🙏залишивши відгук ---> https://domtehno.com/testimonia…"
click at [1324, 640] on icon at bounding box center [1322, 637] width 12 height 11
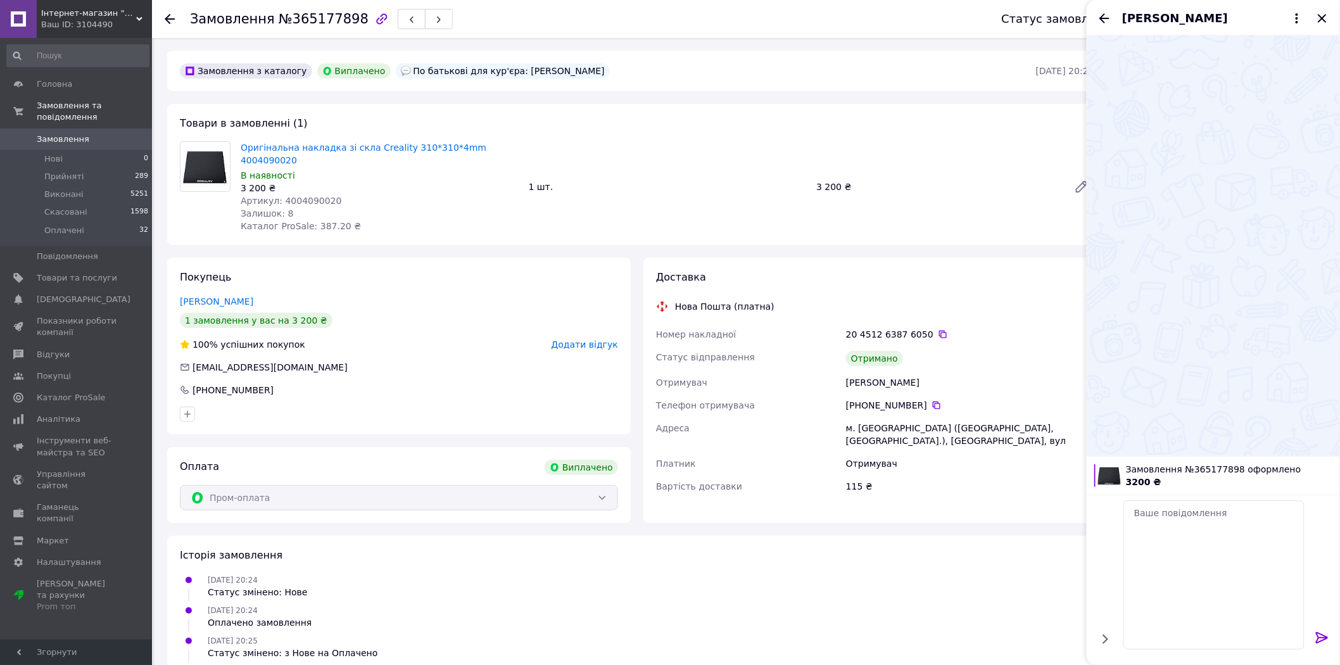
scroll to position [0, 0]
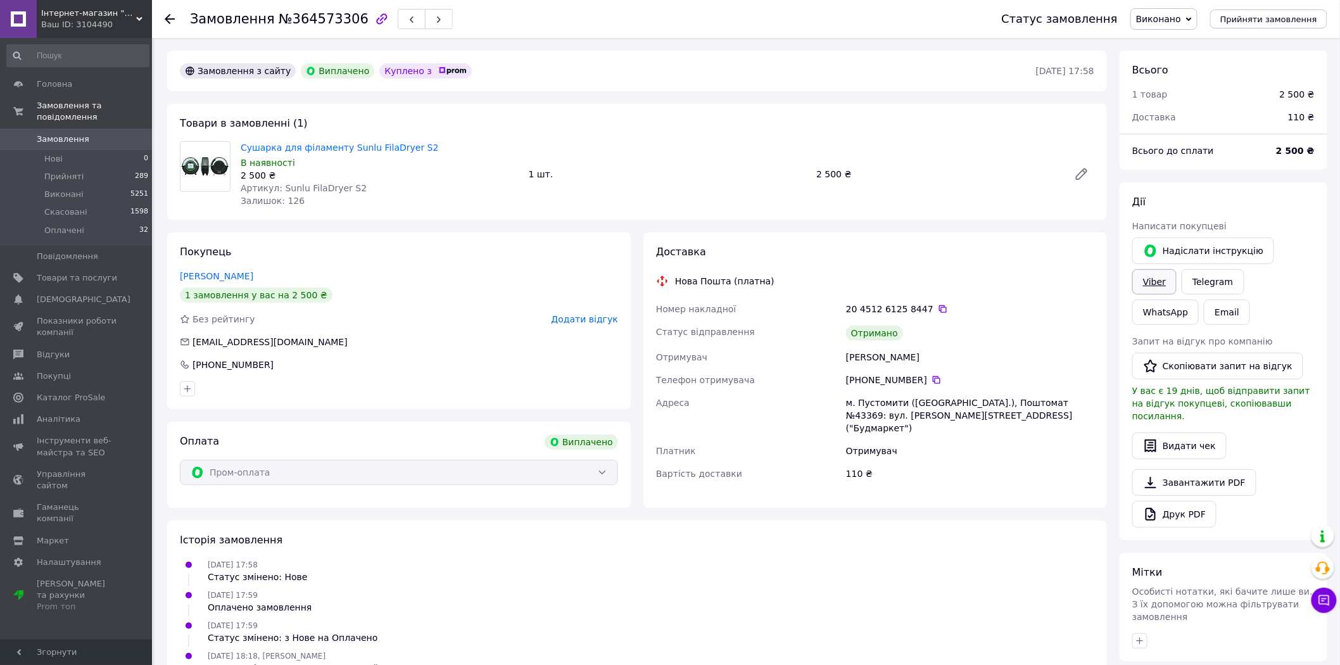
click at [1177, 269] on link "Viber" at bounding box center [1154, 281] width 44 height 25
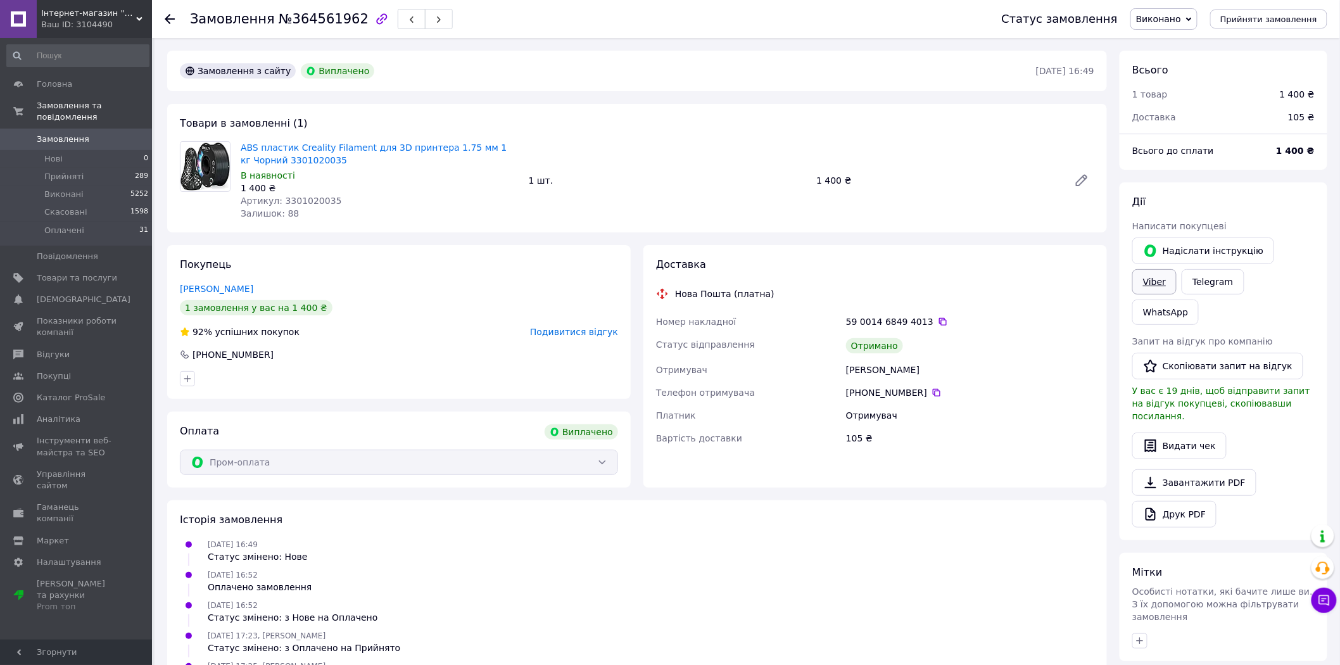
click at [1177, 269] on link "Viber" at bounding box center [1154, 281] width 44 height 25
click at [1199, 300] on link "WhatsApp" at bounding box center [1165, 312] width 66 height 25
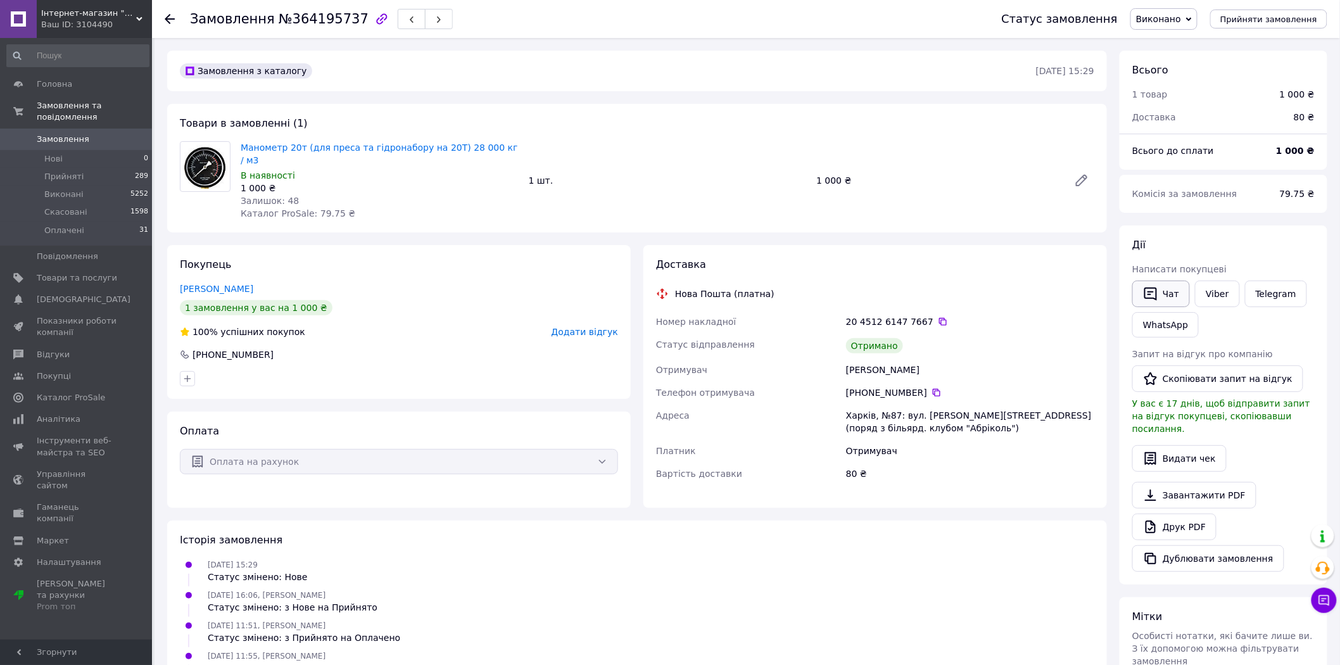
click at [1167, 293] on button "Чат" at bounding box center [1161, 294] width 58 height 27
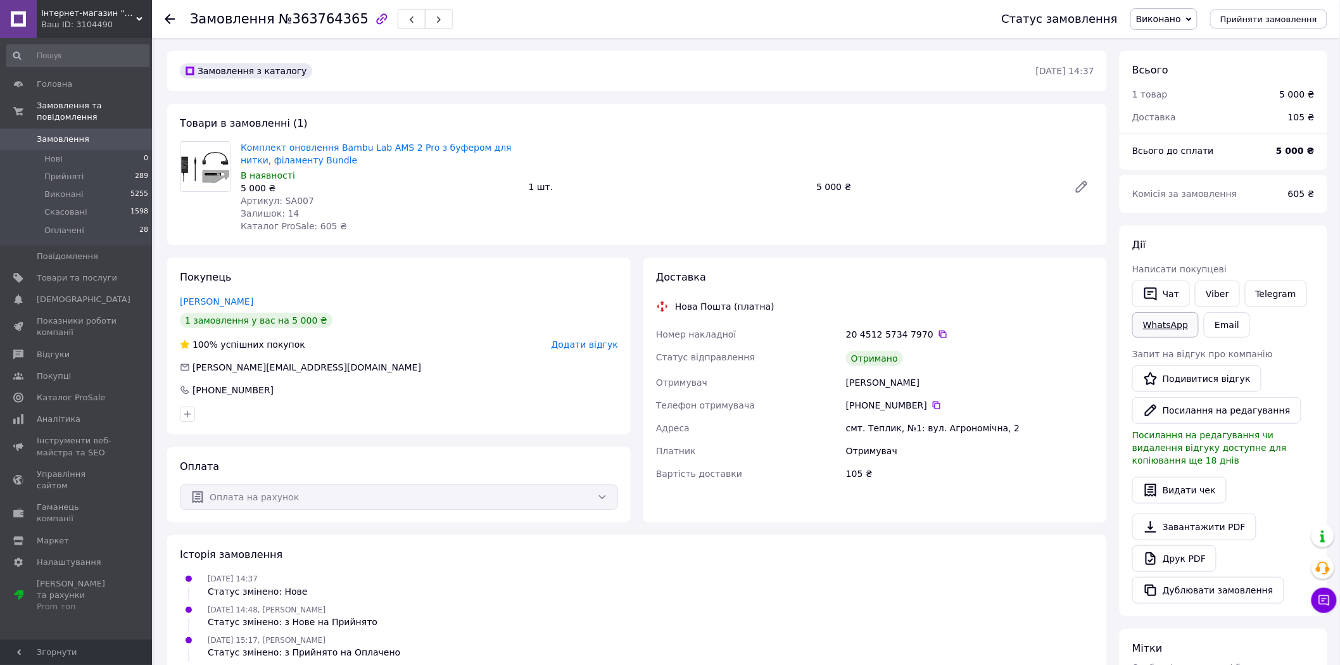
click at [1175, 315] on link "WhatsApp" at bounding box center [1165, 324] width 66 height 25
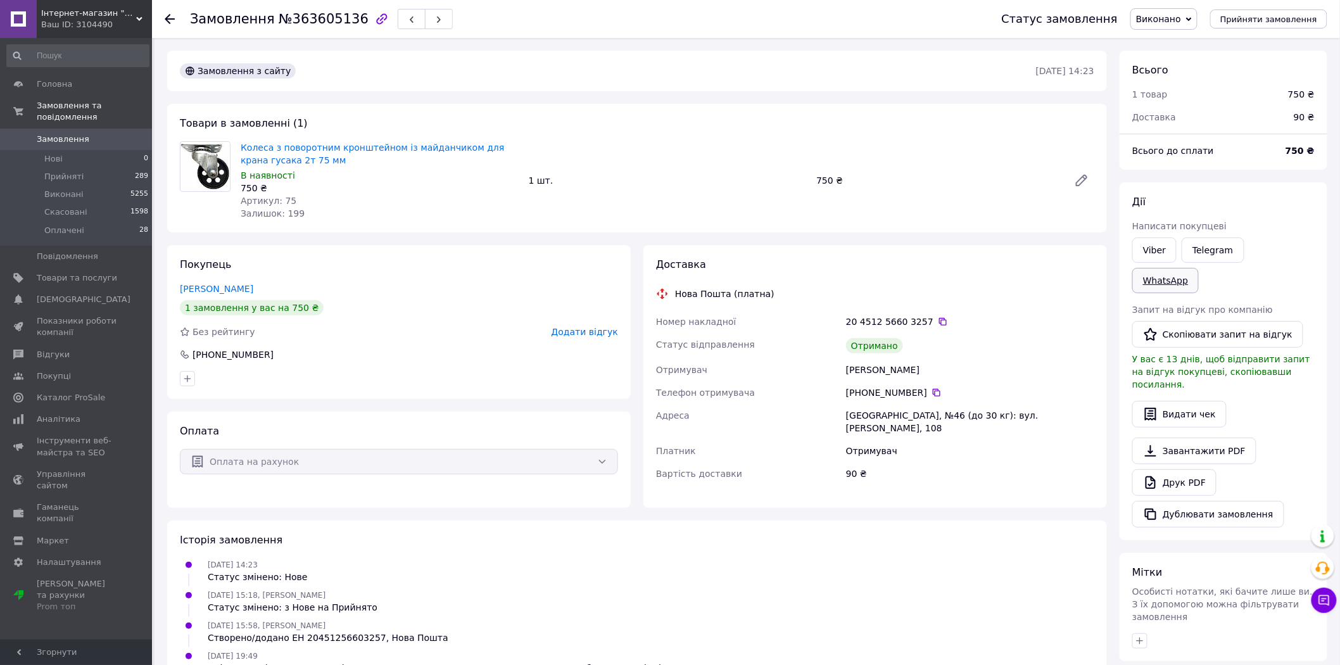
click at [1199, 268] on link "WhatsApp" at bounding box center [1165, 280] width 66 height 25
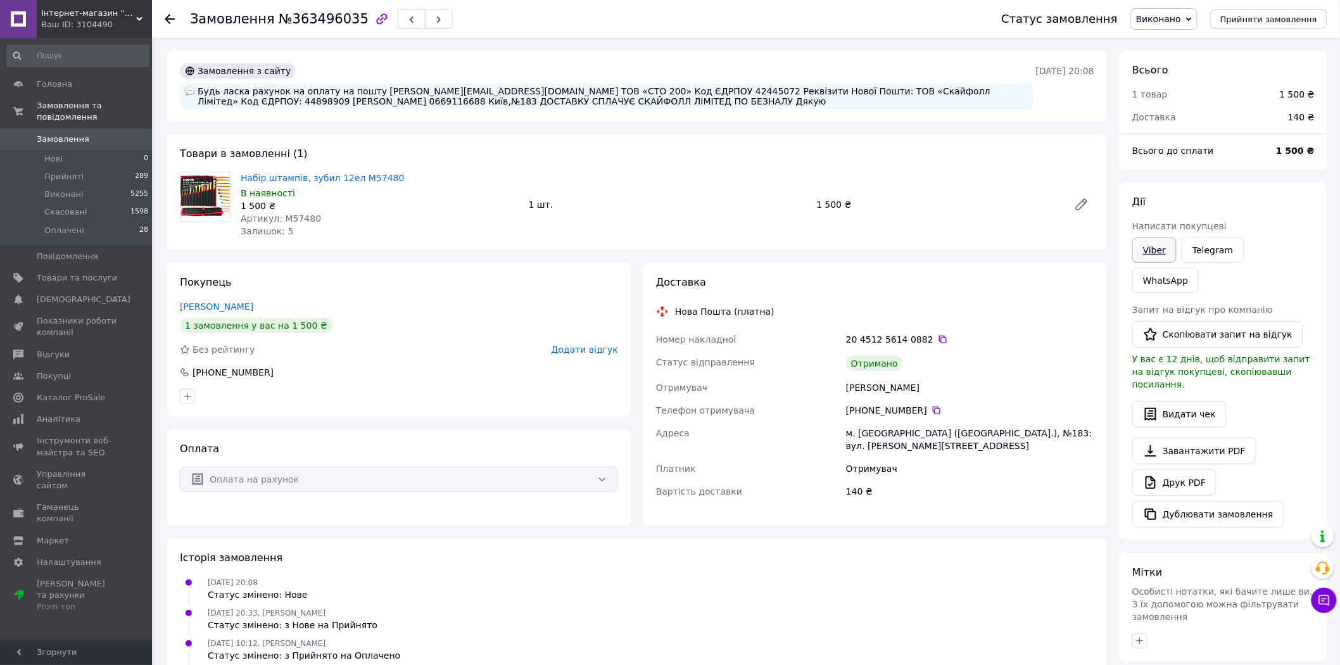
click at [1160, 248] on link "Viber" at bounding box center [1154, 249] width 44 height 25
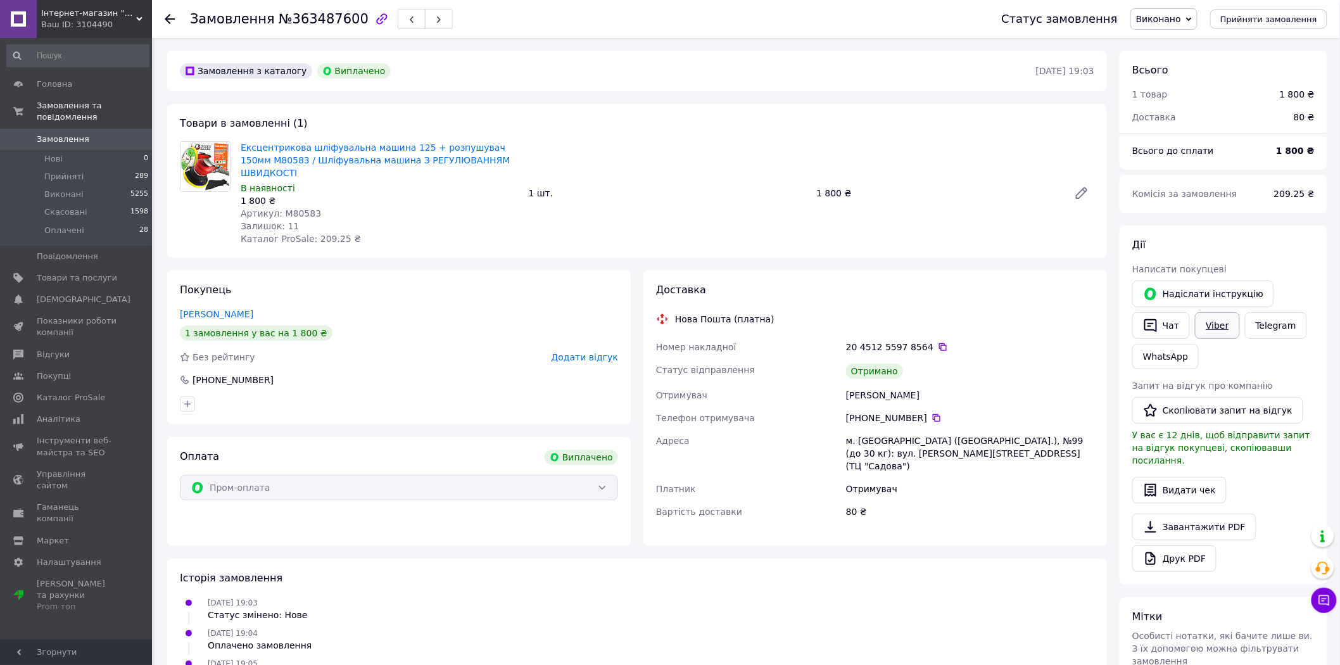
click at [1217, 326] on link "Viber" at bounding box center [1217, 325] width 44 height 27
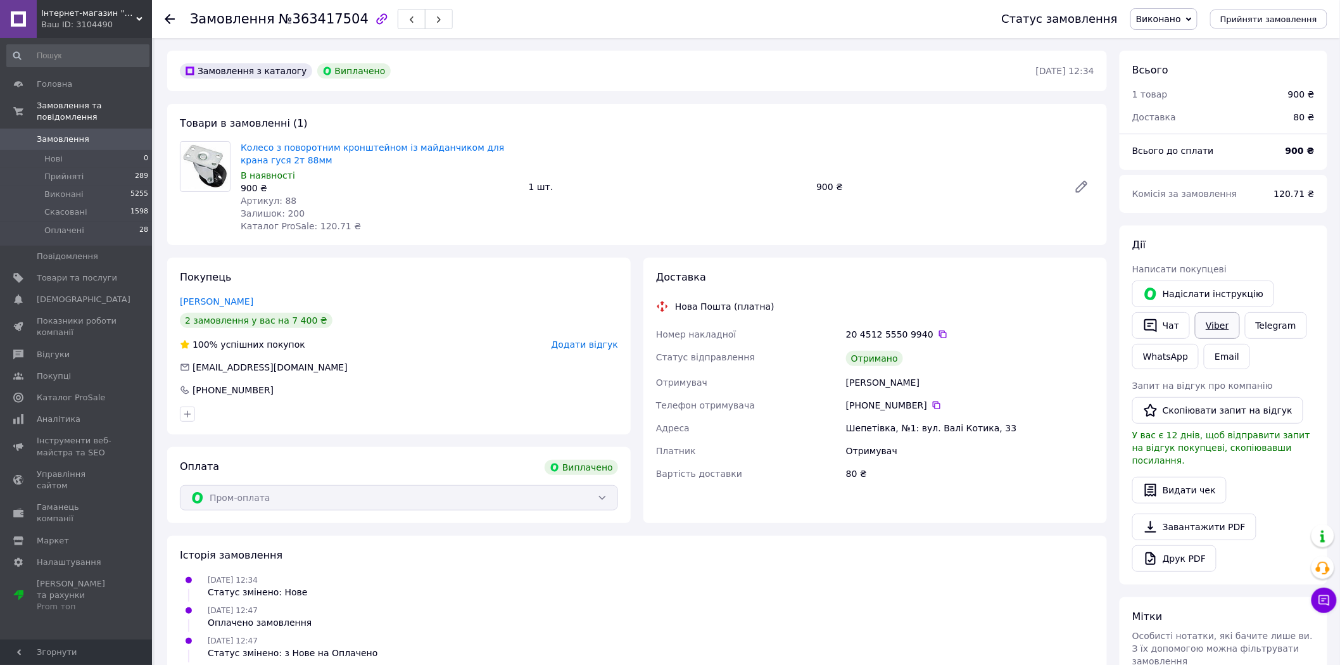
click at [1217, 336] on link "Viber" at bounding box center [1217, 325] width 44 height 27
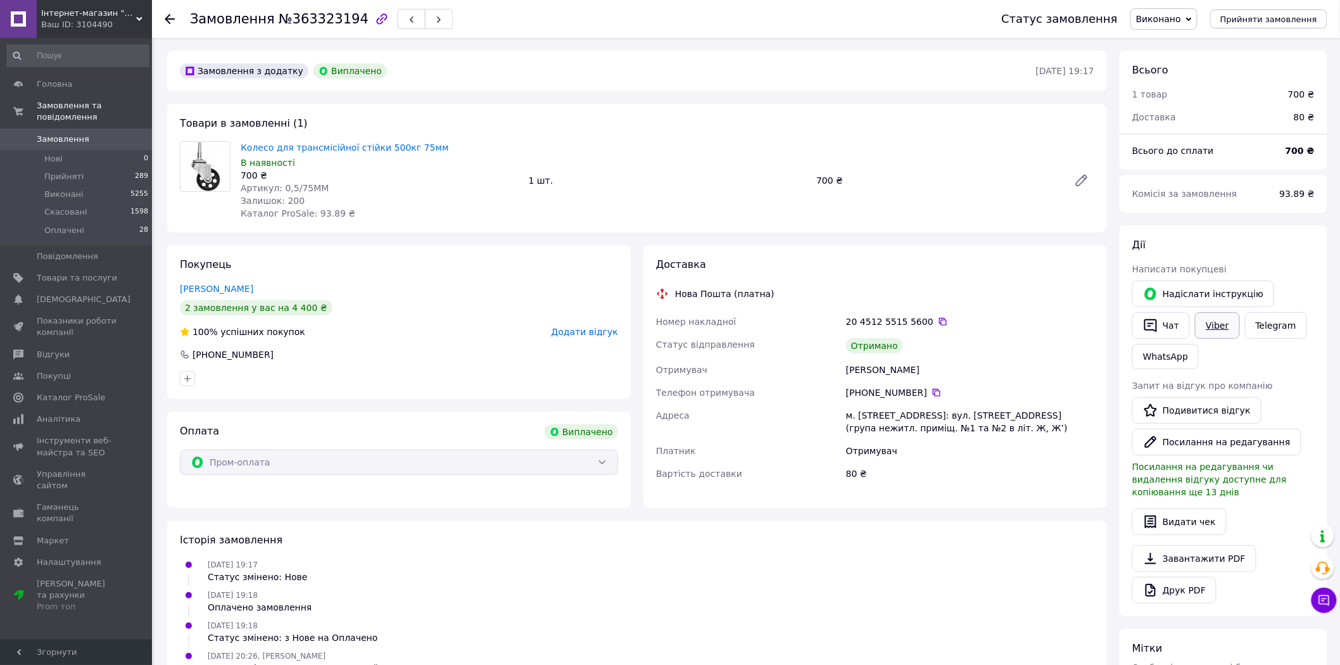
click at [1213, 323] on link "Viber" at bounding box center [1217, 325] width 44 height 27
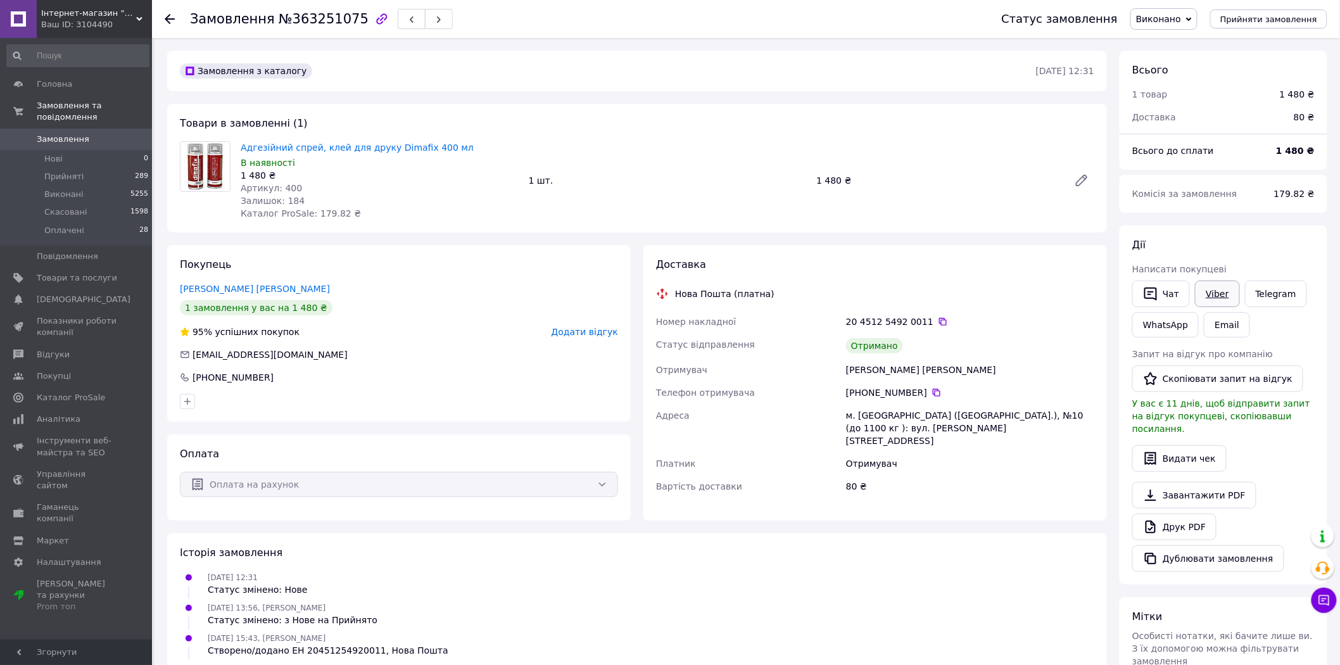
click at [1216, 289] on link "Viber" at bounding box center [1217, 294] width 44 height 27
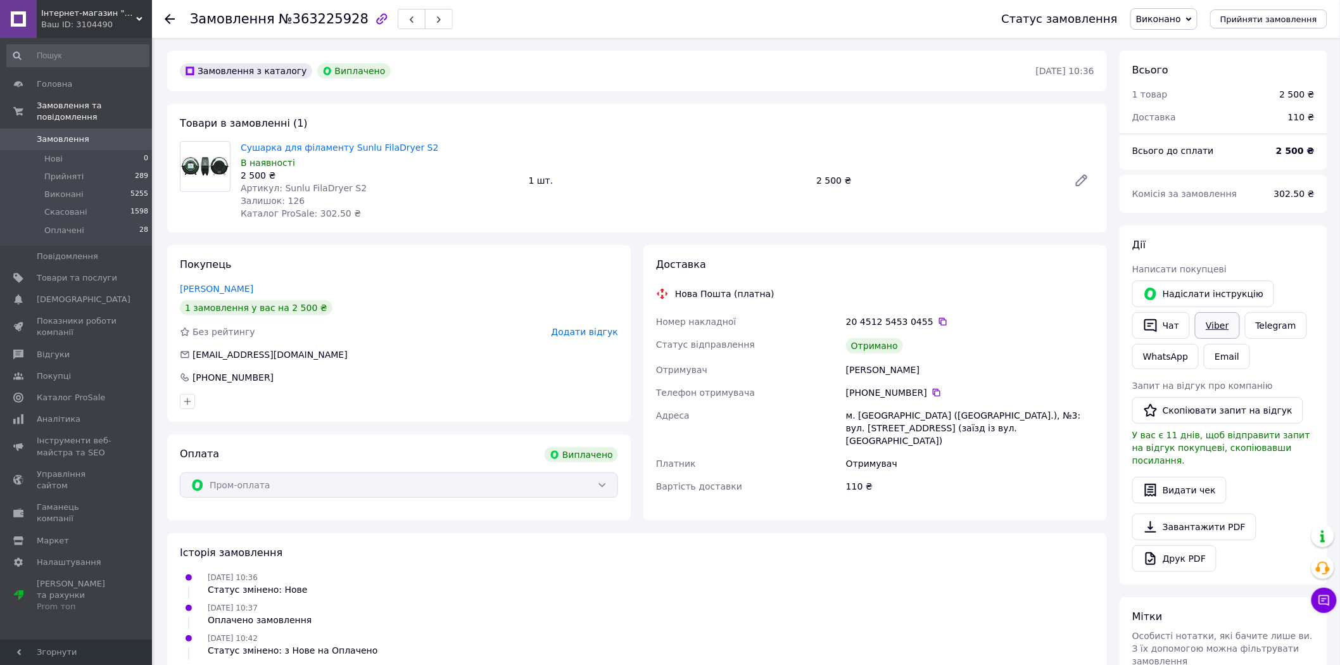
click at [1218, 323] on link "Viber" at bounding box center [1217, 325] width 44 height 27
click at [1163, 357] on link "WhatsApp" at bounding box center [1165, 356] width 66 height 25
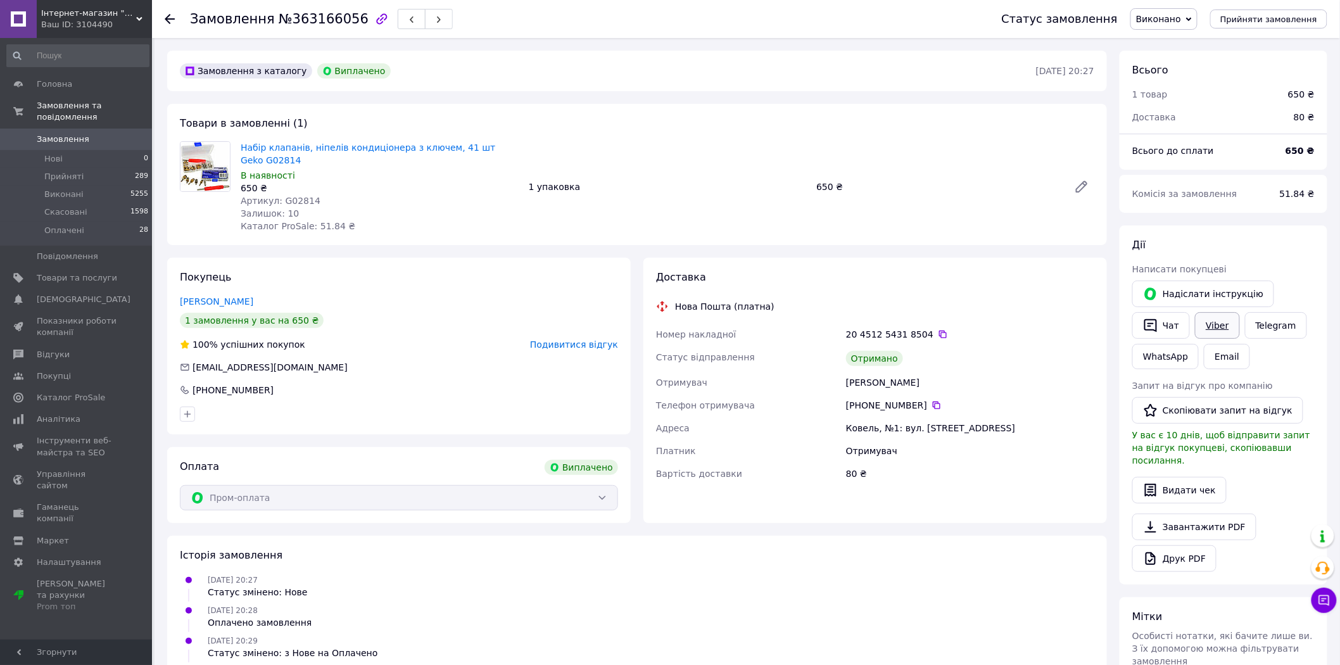
click at [1224, 326] on link "Viber" at bounding box center [1217, 325] width 44 height 27
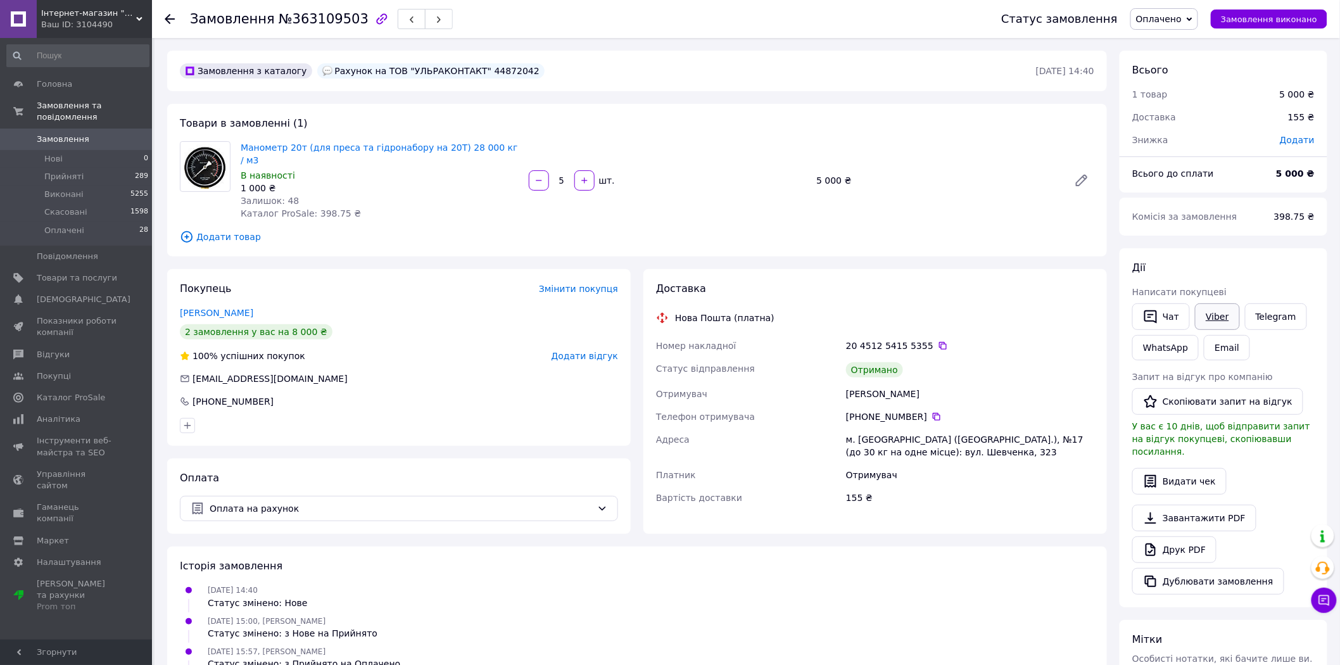
click at [1214, 317] on link "Viber" at bounding box center [1217, 316] width 44 height 27
click at [1175, 348] on link "WhatsApp" at bounding box center [1165, 347] width 66 height 25
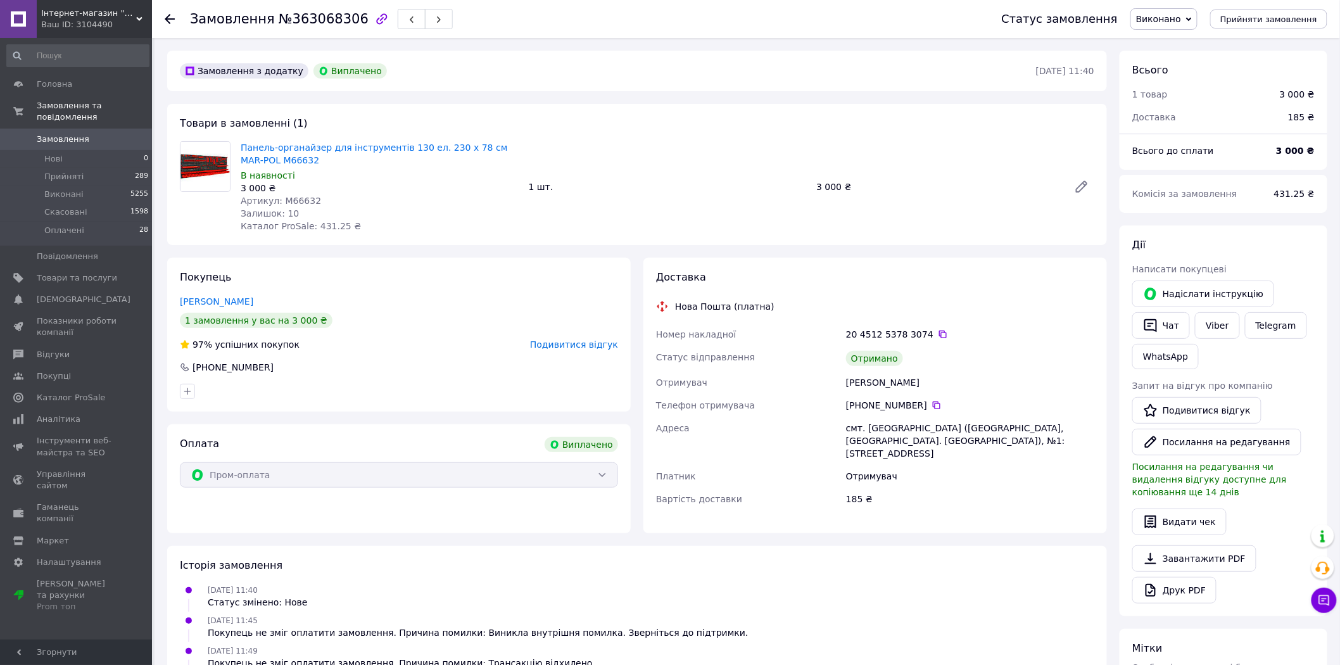
scroll to position [9, 0]
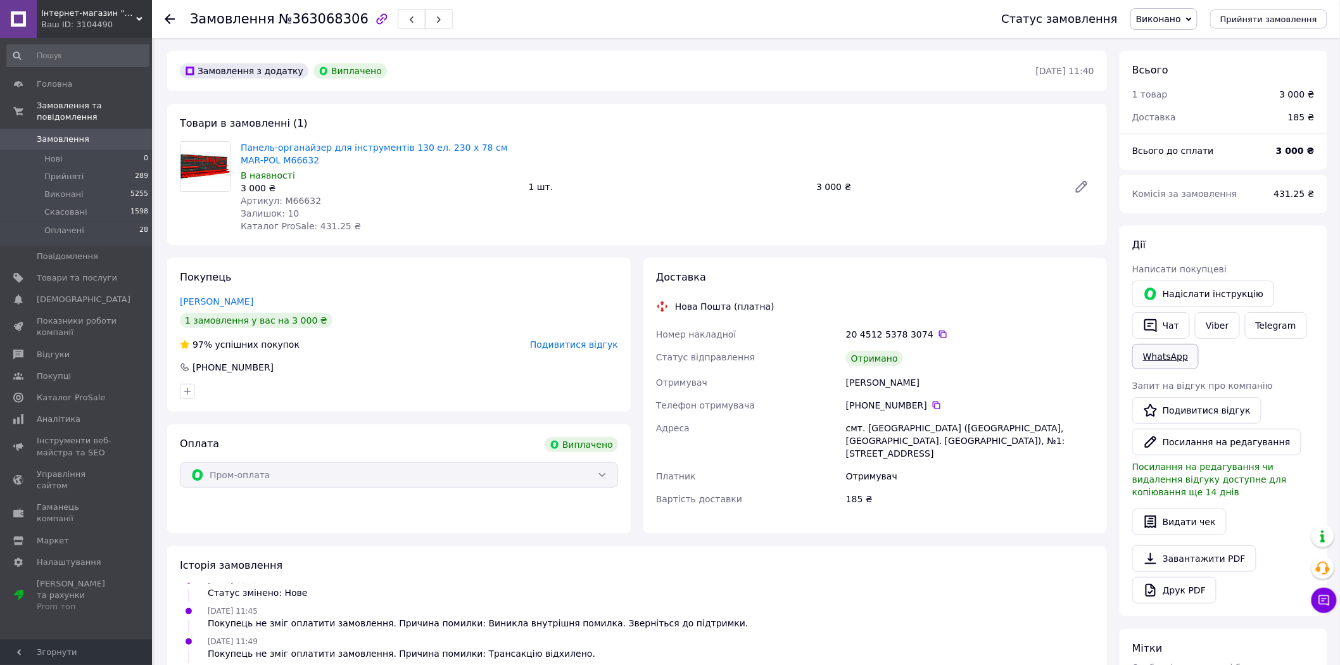
click at [1177, 355] on link "WhatsApp" at bounding box center [1165, 356] width 66 height 25
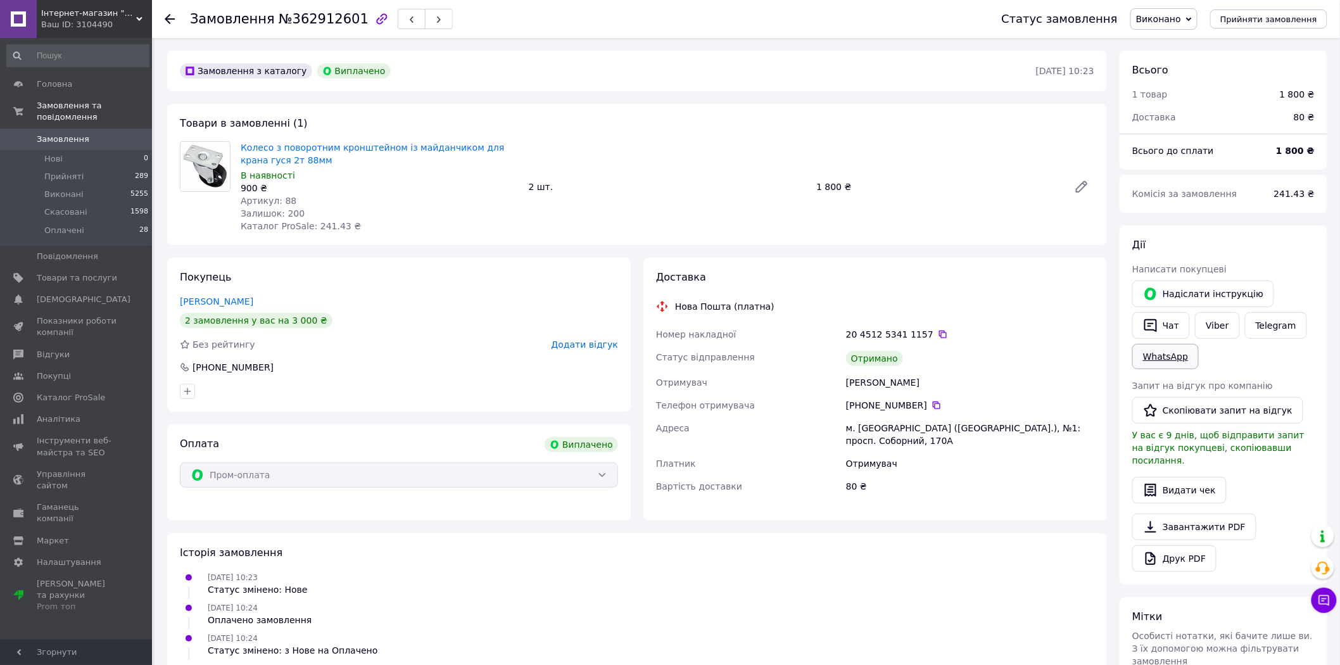
click at [1168, 365] on link "WhatsApp" at bounding box center [1165, 356] width 66 height 25
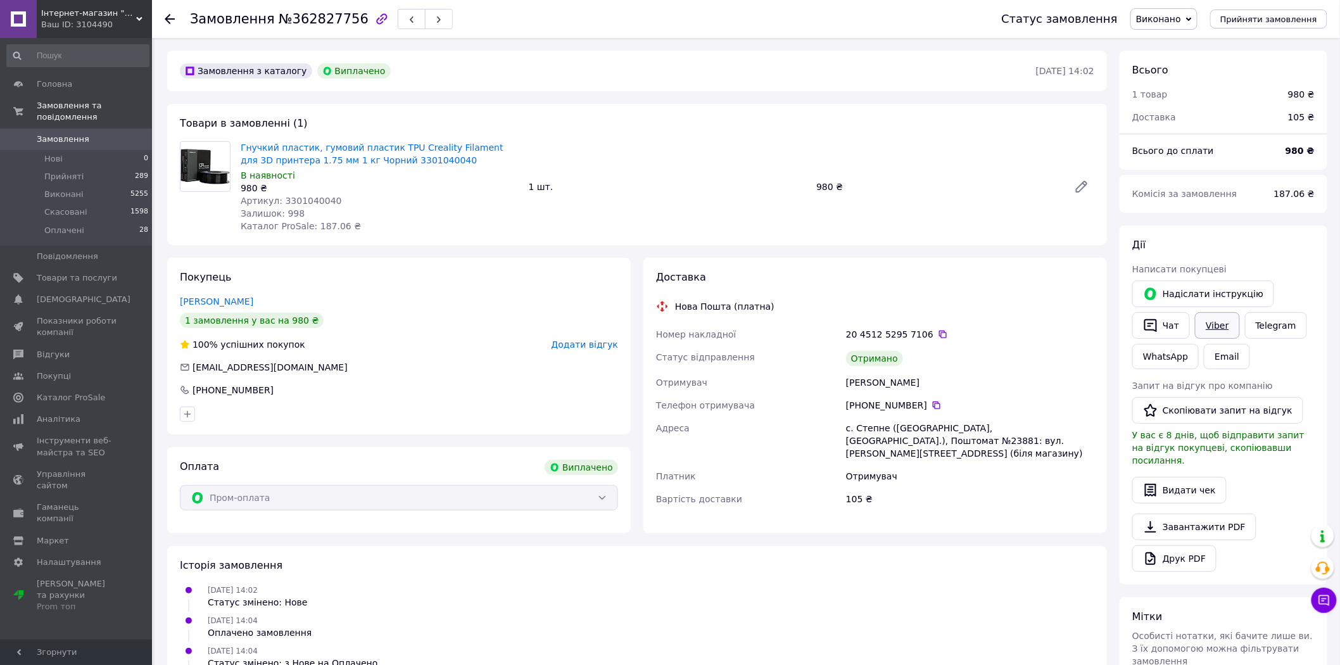
click at [1217, 325] on link "Viber" at bounding box center [1217, 325] width 44 height 27
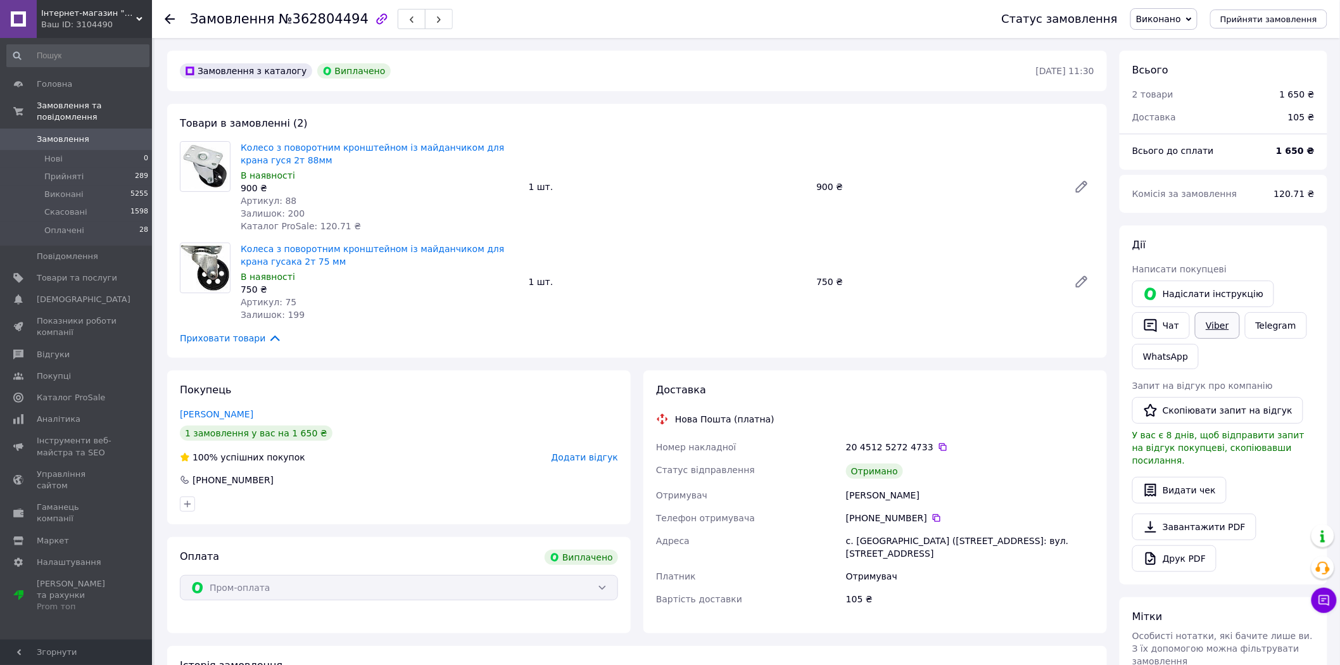
click at [1213, 319] on link "Viber" at bounding box center [1217, 325] width 44 height 27
click at [85, 129] on link "Замовлення 0" at bounding box center [78, 140] width 156 height 22
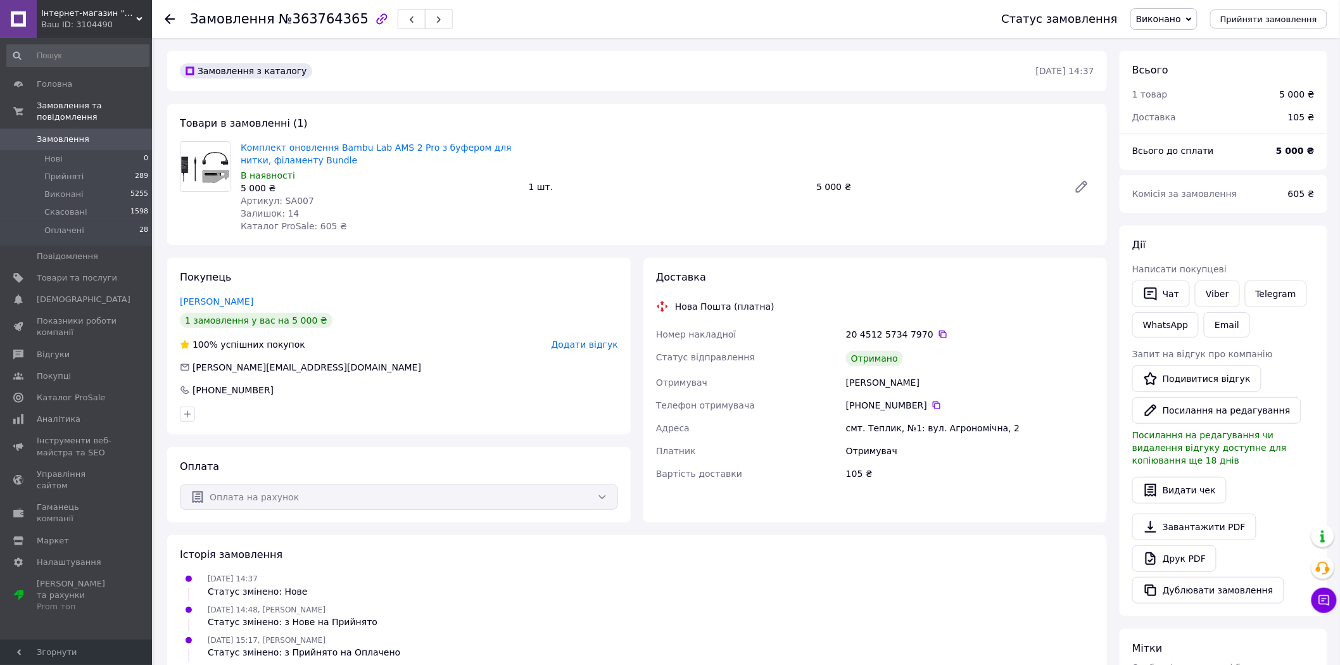
click at [77, 129] on link "Замовлення 0" at bounding box center [78, 140] width 156 height 22
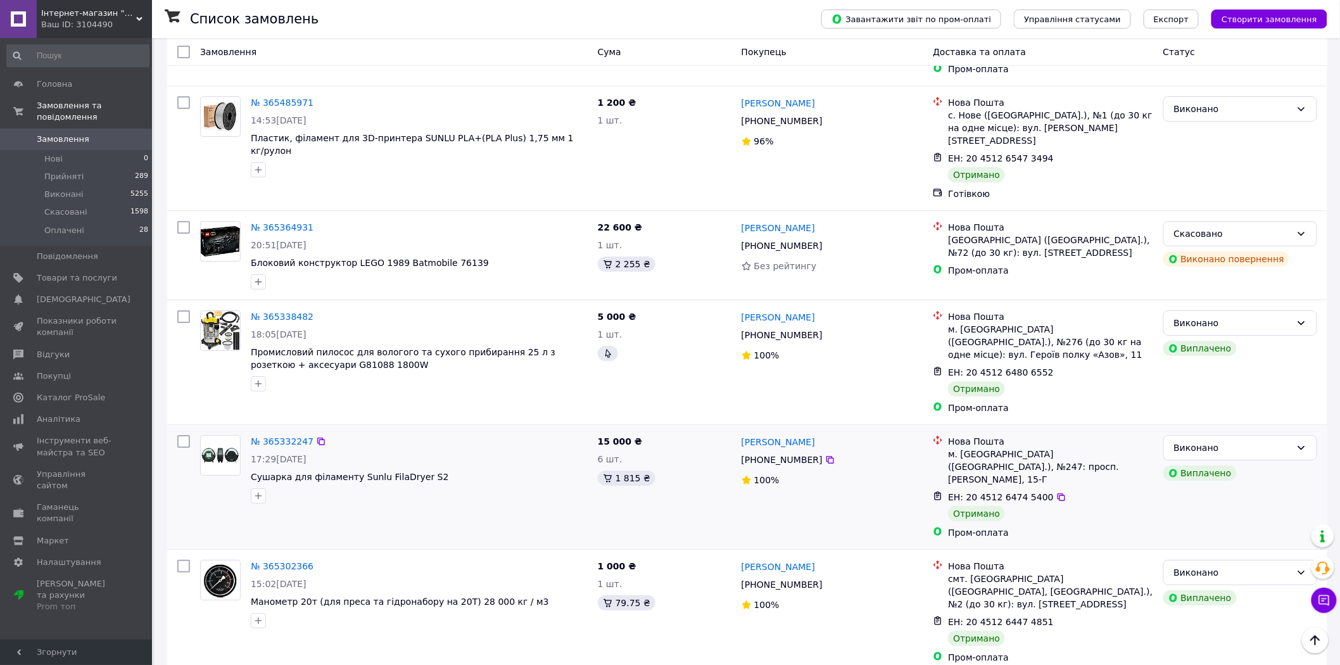
scroll to position [1773, 0]
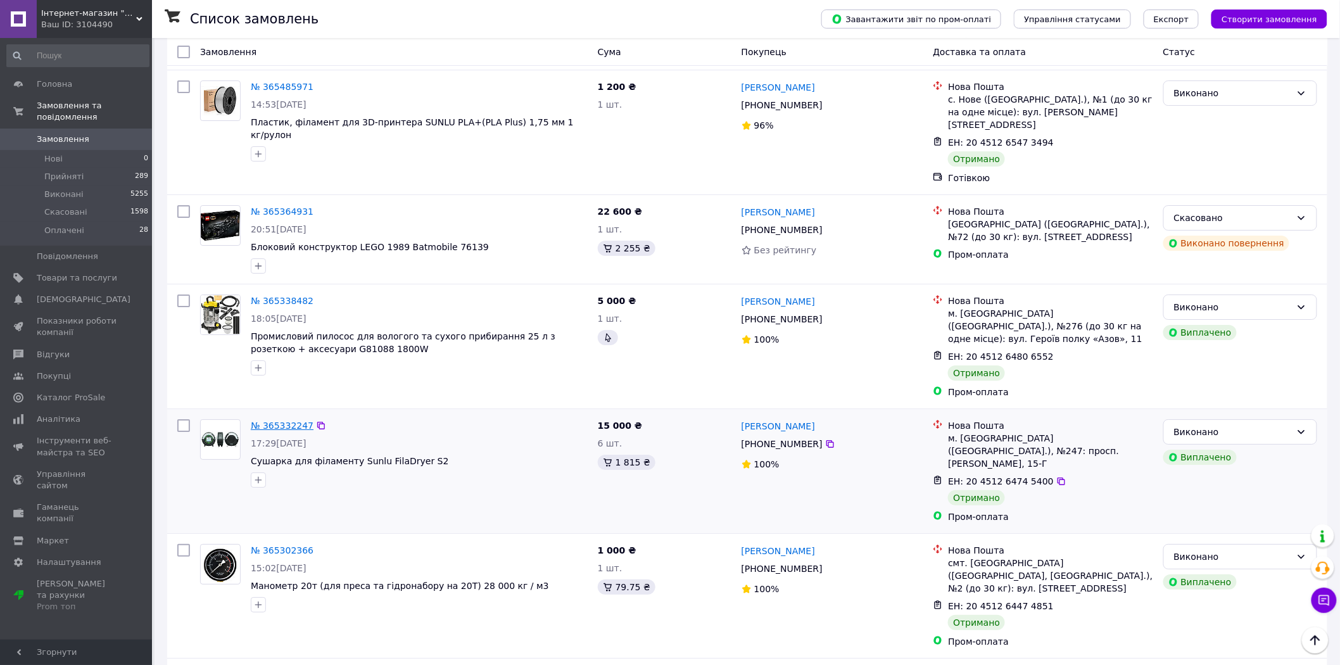
click at [279, 420] on link "№ 365332247" at bounding box center [282, 425] width 63 height 10
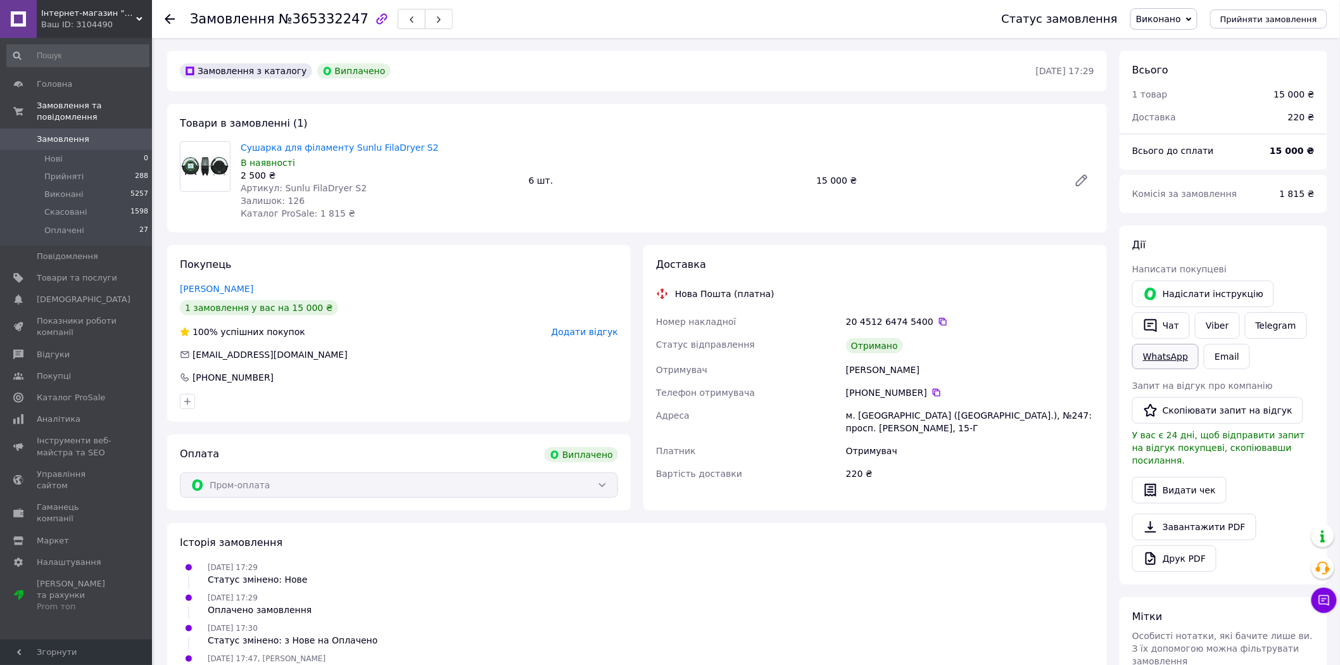
click at [1167, 357] on link "WhatsApp" at bounding box center [1165, 356] width 66 height 25
